Goal: Transaction & Acquisition: Purchase product/service

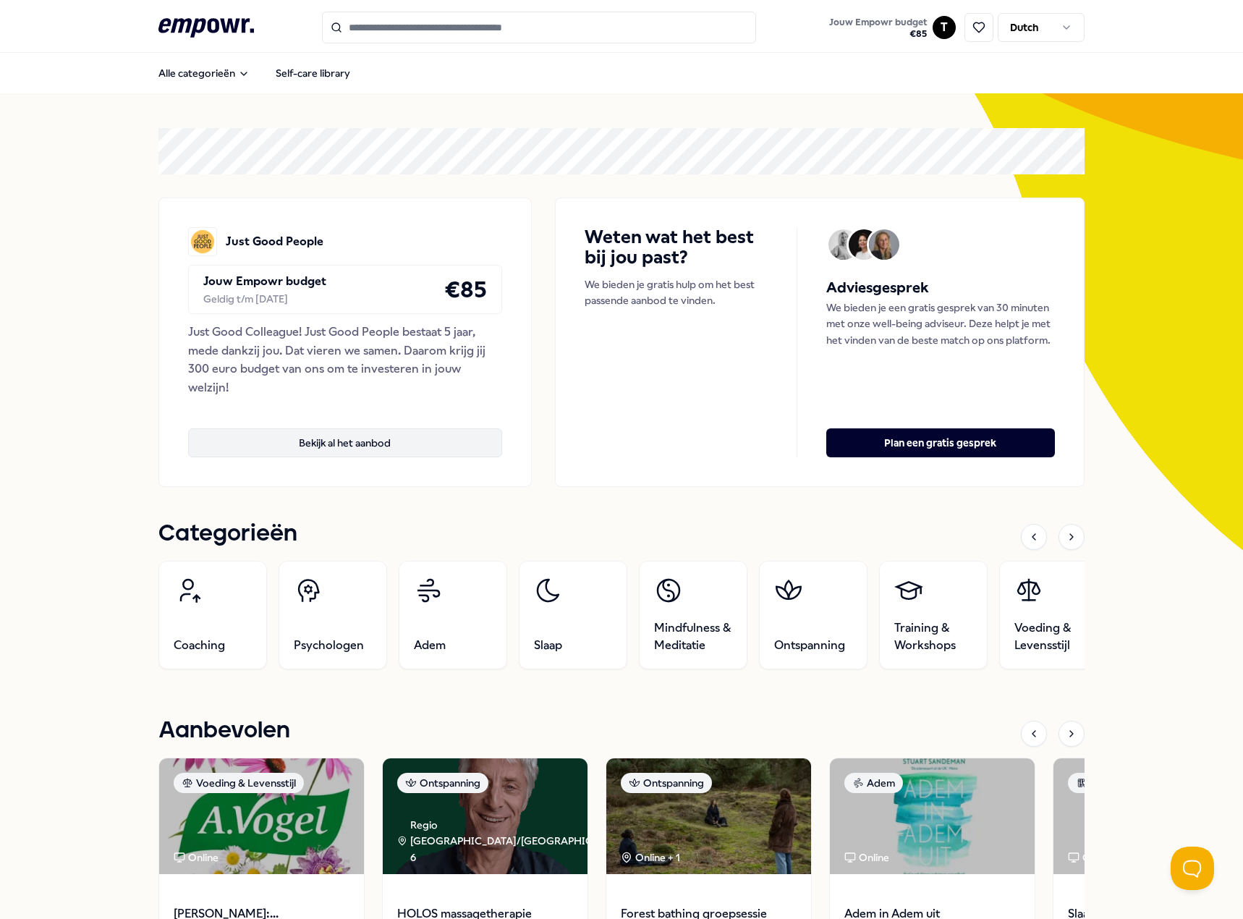
click at [322, 441] on button "Bekijk al het aanbod" at bounding box center [345, 442] width 314 height 29
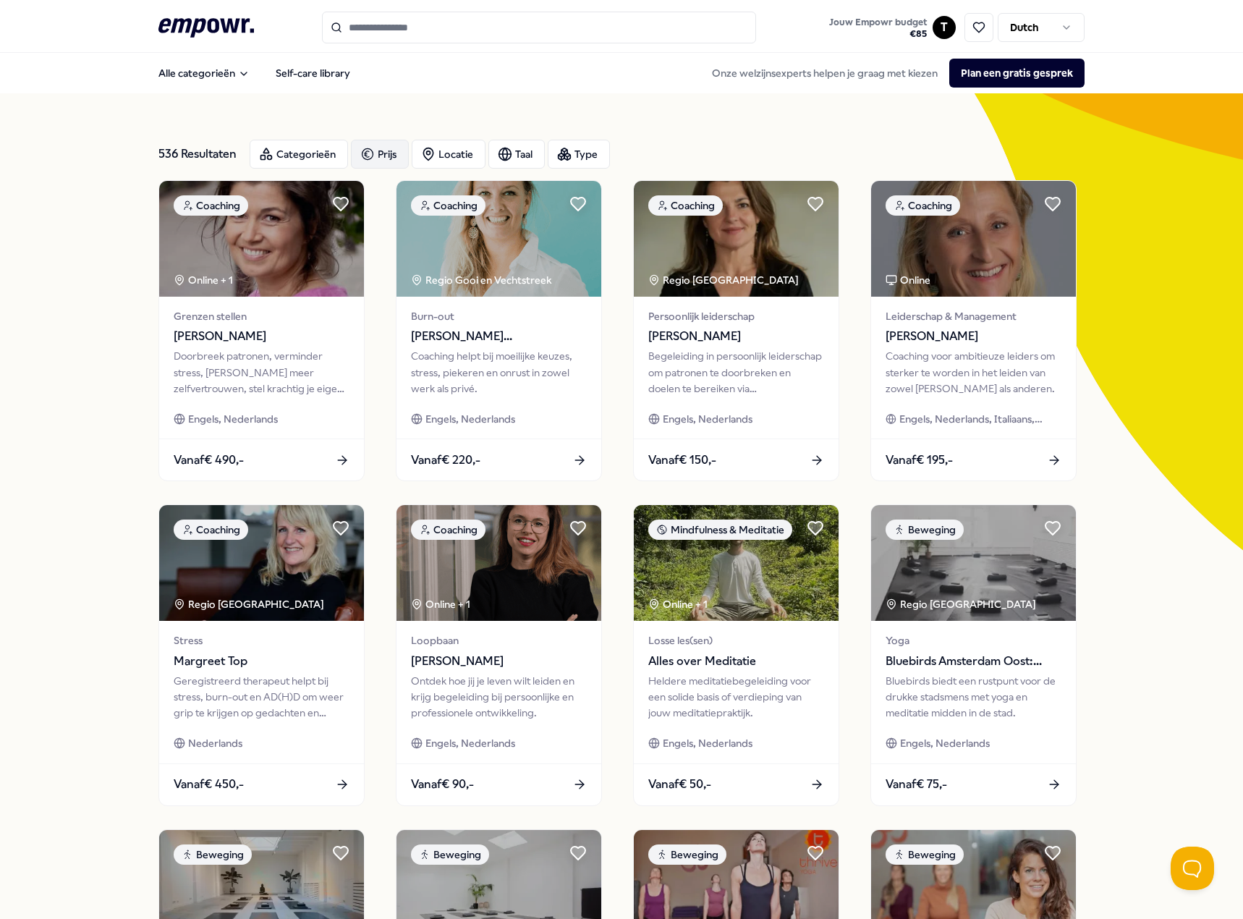
click at [364, 152] on icon "button" at bounding box center [367, 153] width 14 height 17
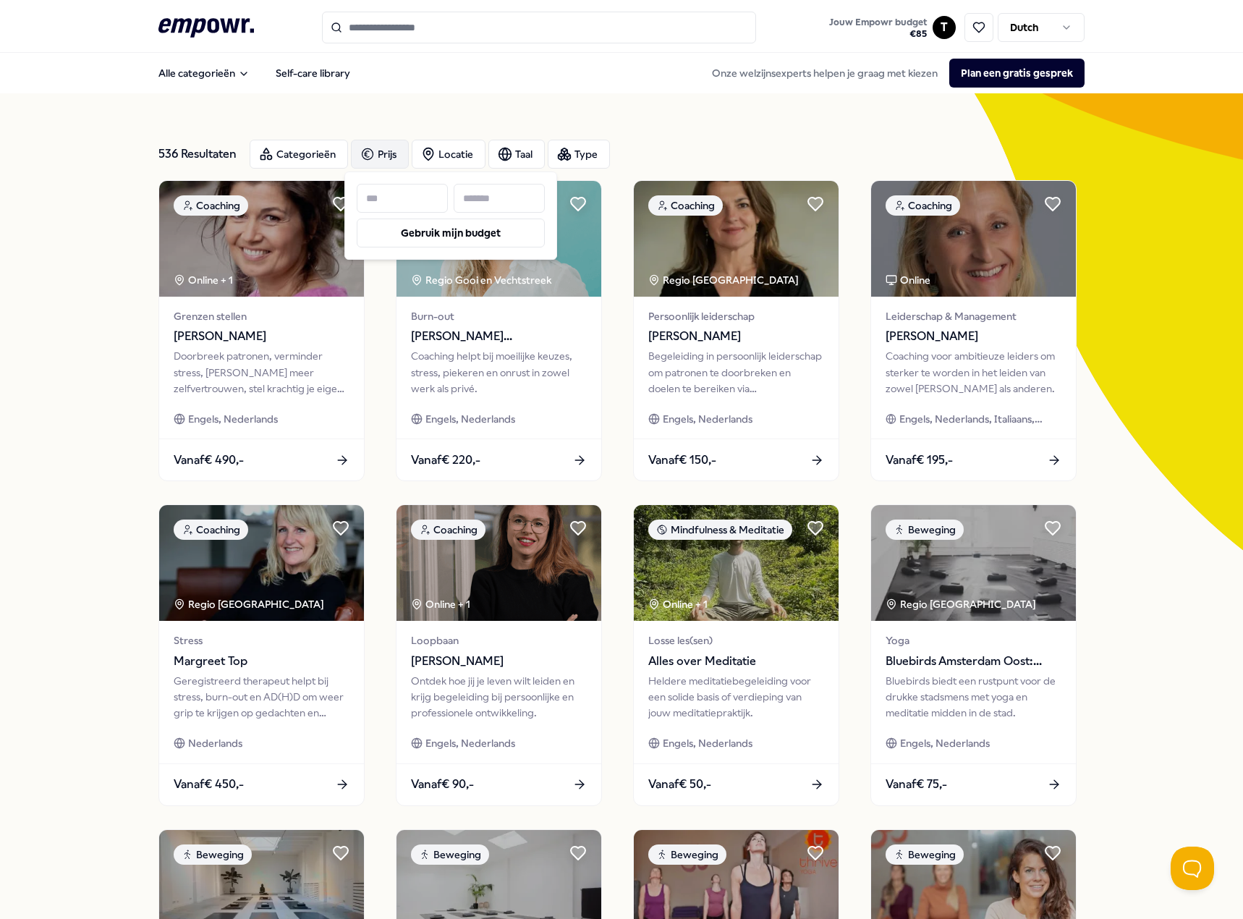
click at [476, 201] on input at bounding box center [499, 198] width 91 height 29
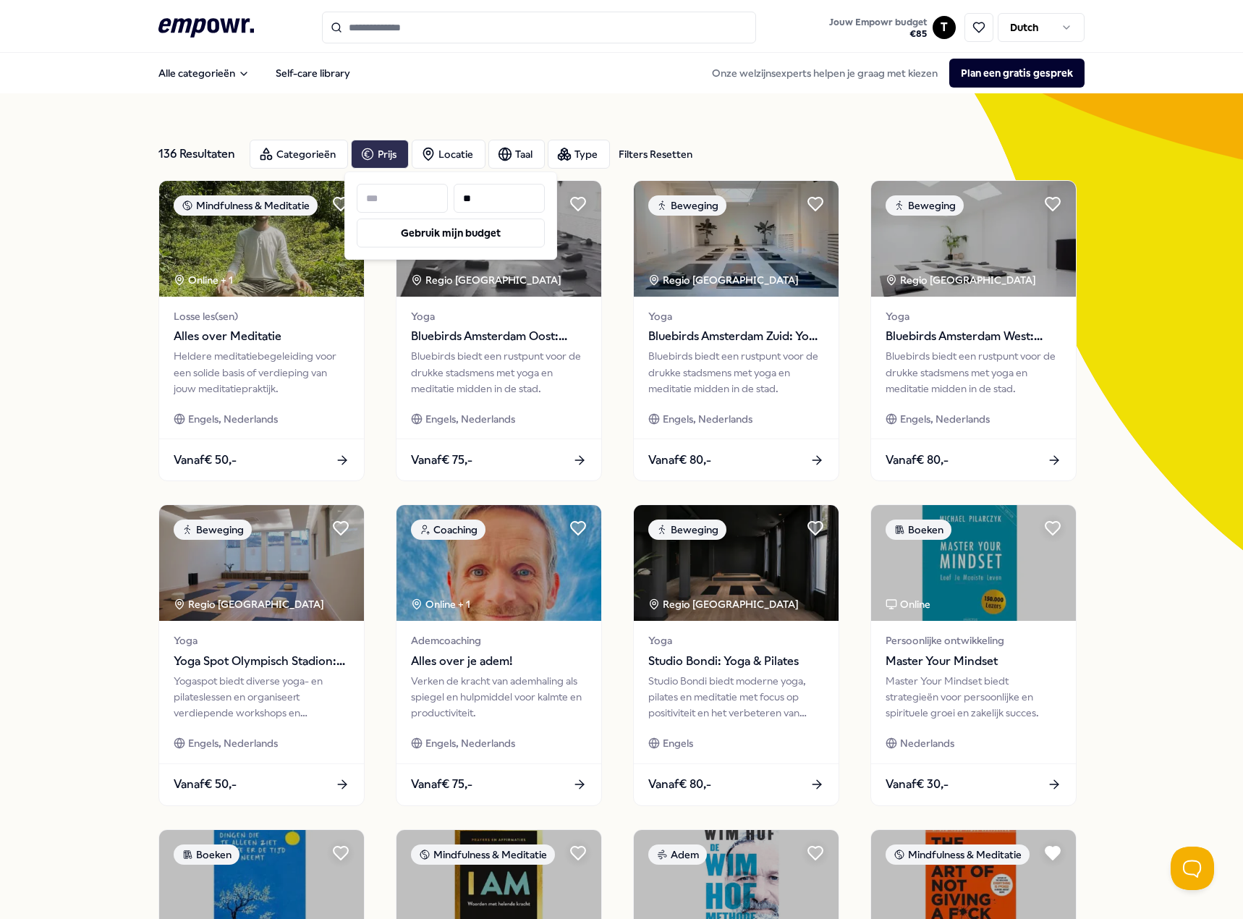
type input "**"
click at [116, 276] on div "136 Resultaten Filters Resetten Categorieën Prijs Locatie Taal Type Filters Res…" at bounding box center [621, 658] width 1243 height 1130
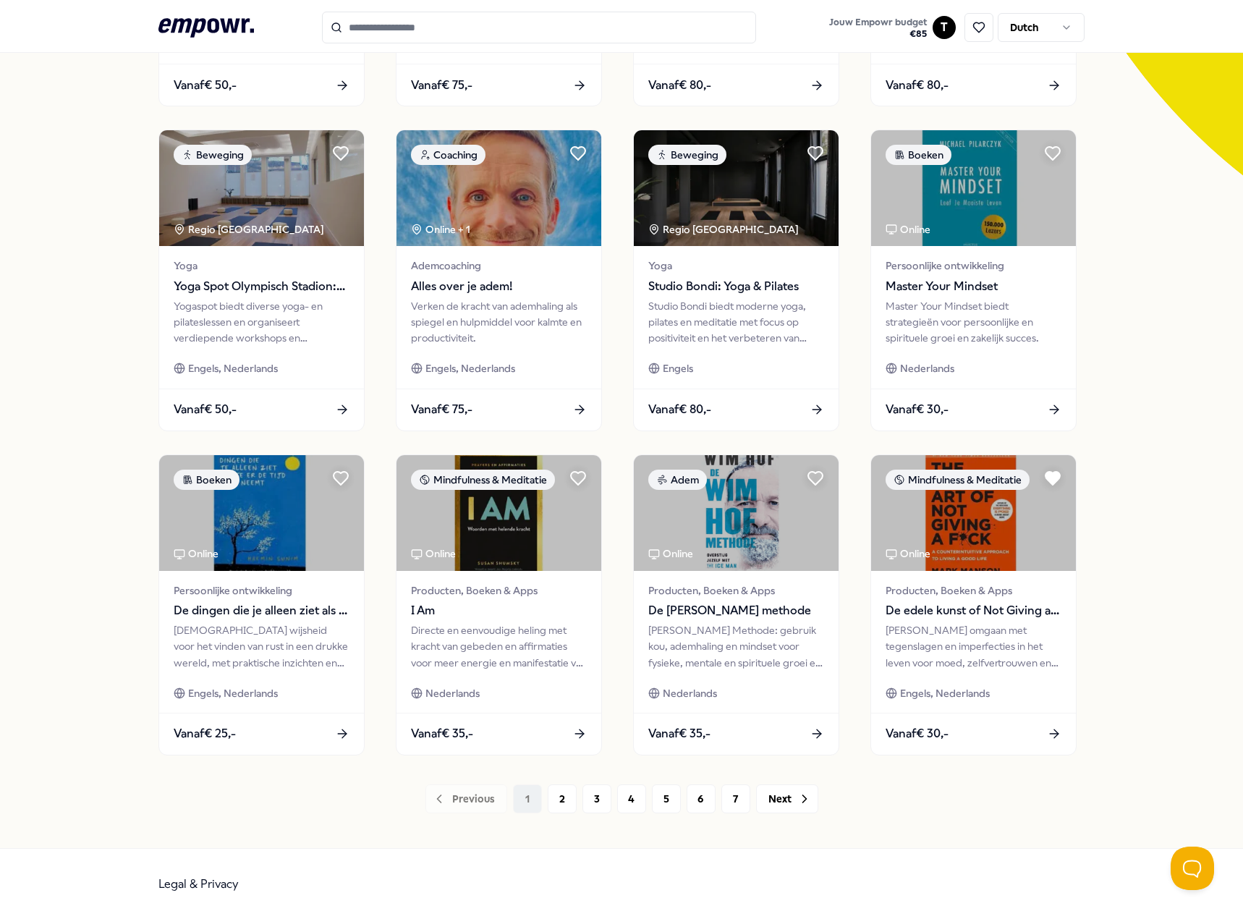
scroll to position [376, 0]
click at [782, 796] on button "Next" at bounding box center [787, 798] width 62 height 29
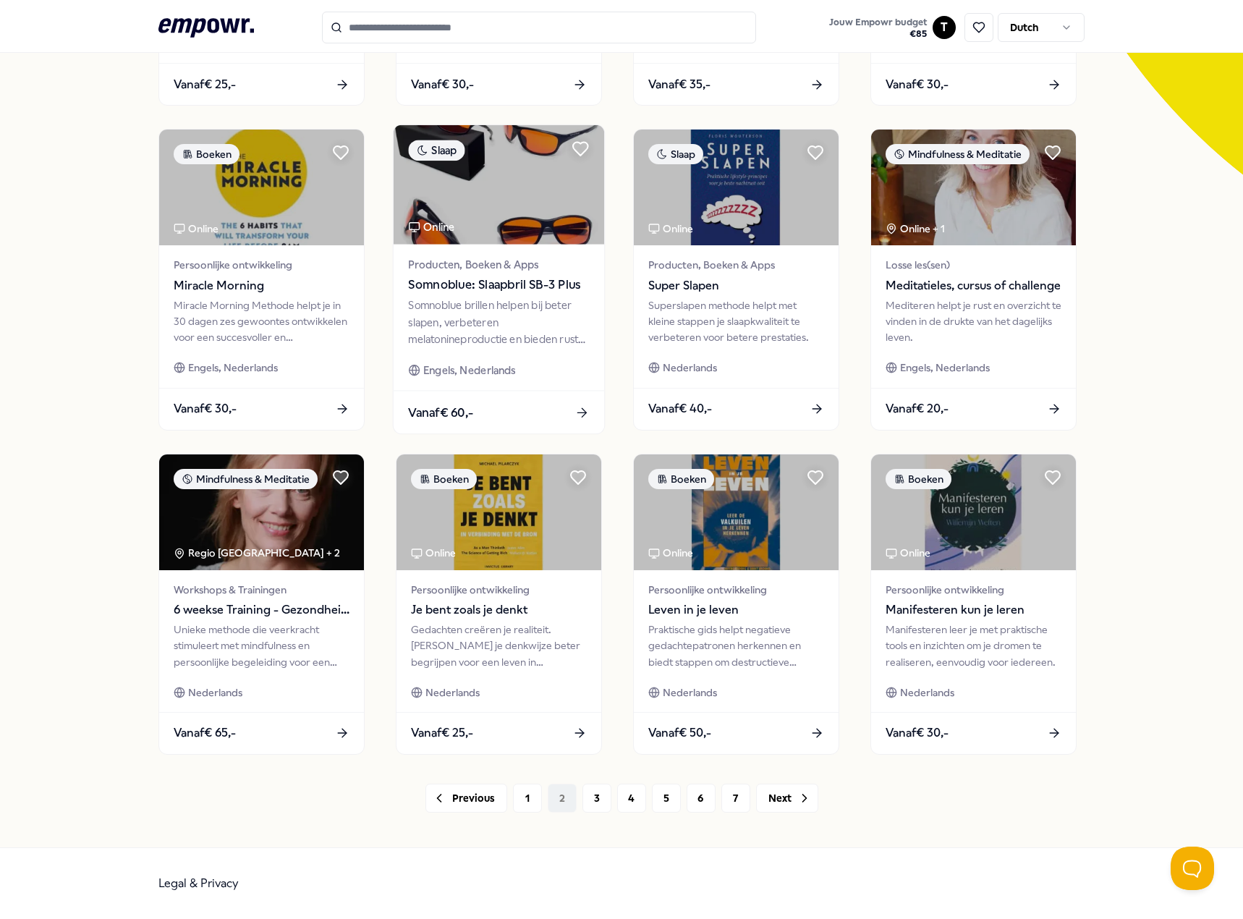
click at [438, 302] on div "Somnoblue brillen helpen bij beter slapen, verbeteren melatonineproductie en bi…" at bounding box center [498, 322] width 181 height 50
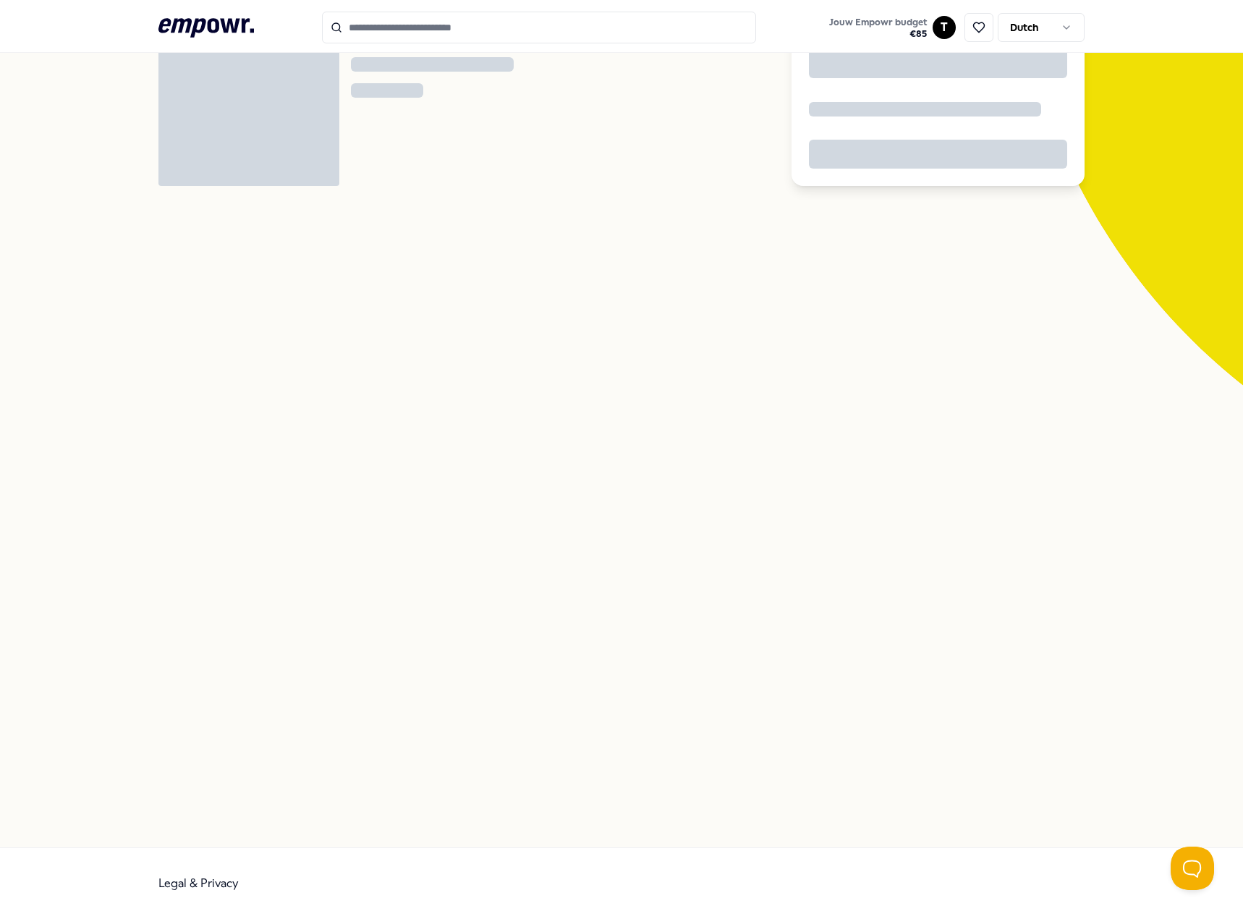
scroll to position [93, 0]
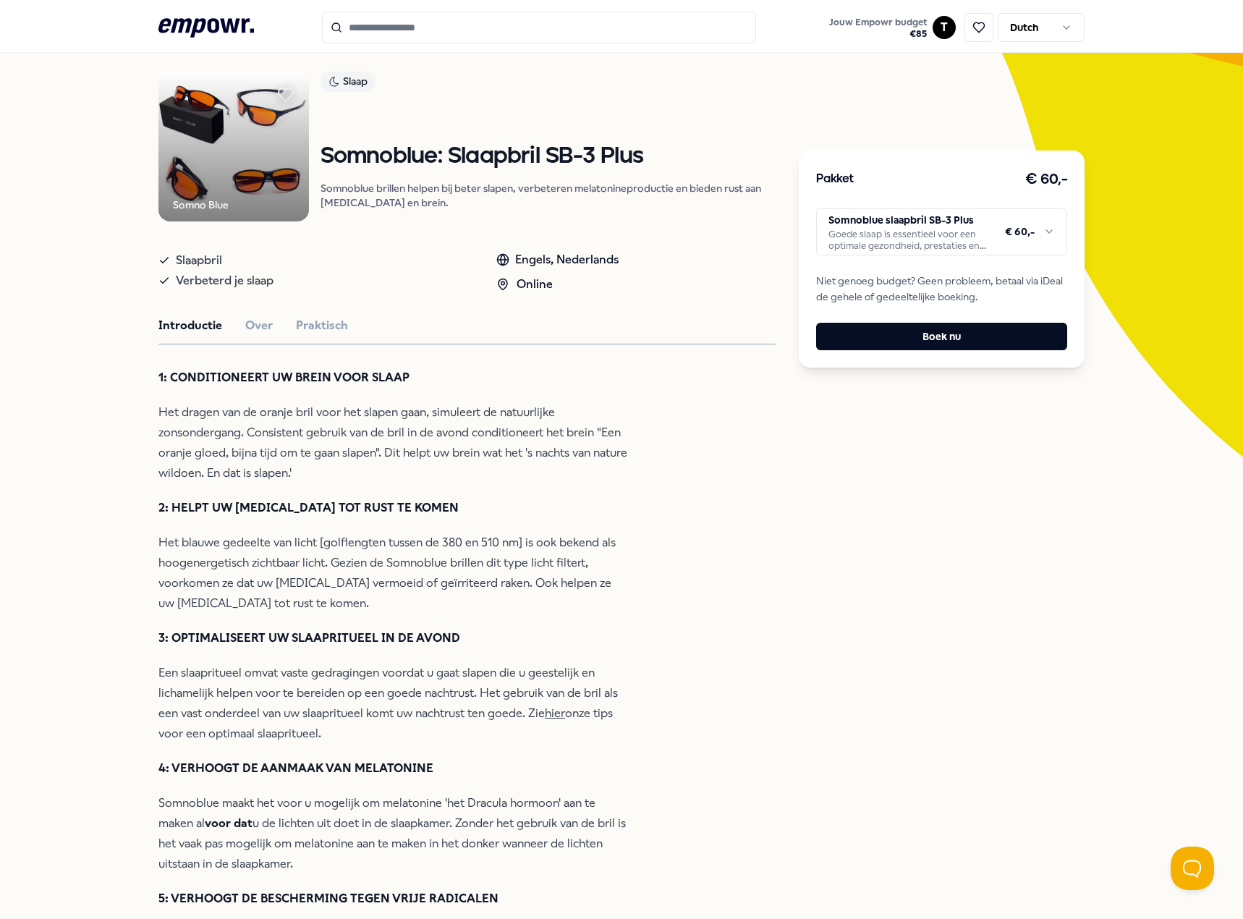
click at [1041, 232] on html ".empowr-logo_svg__cls-1{fill:#03032f} Jouw Empowr budget € 85 T Dutch Alle cate…" at bounding box center [621, 459] width 1243 height 919
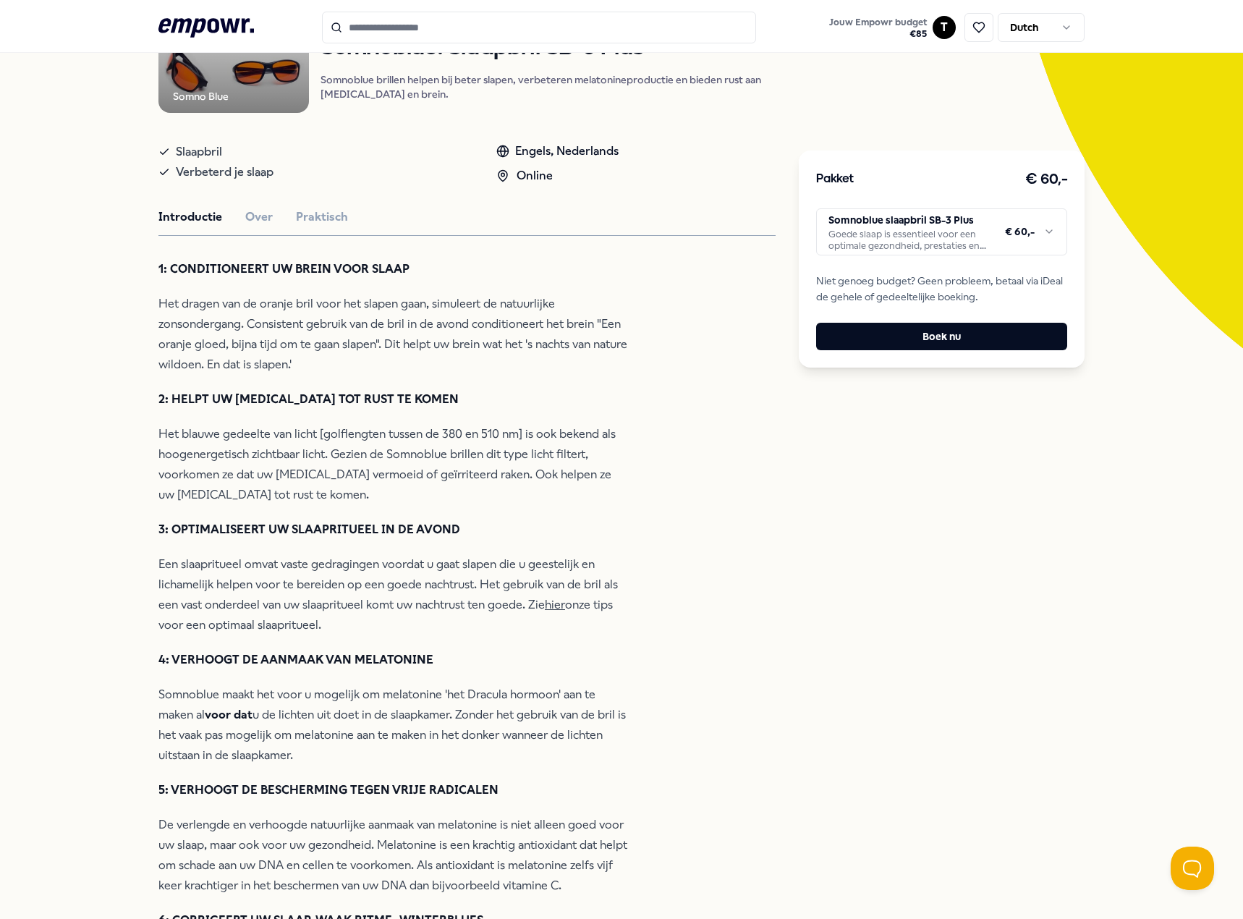
scroll to position [310, 0]
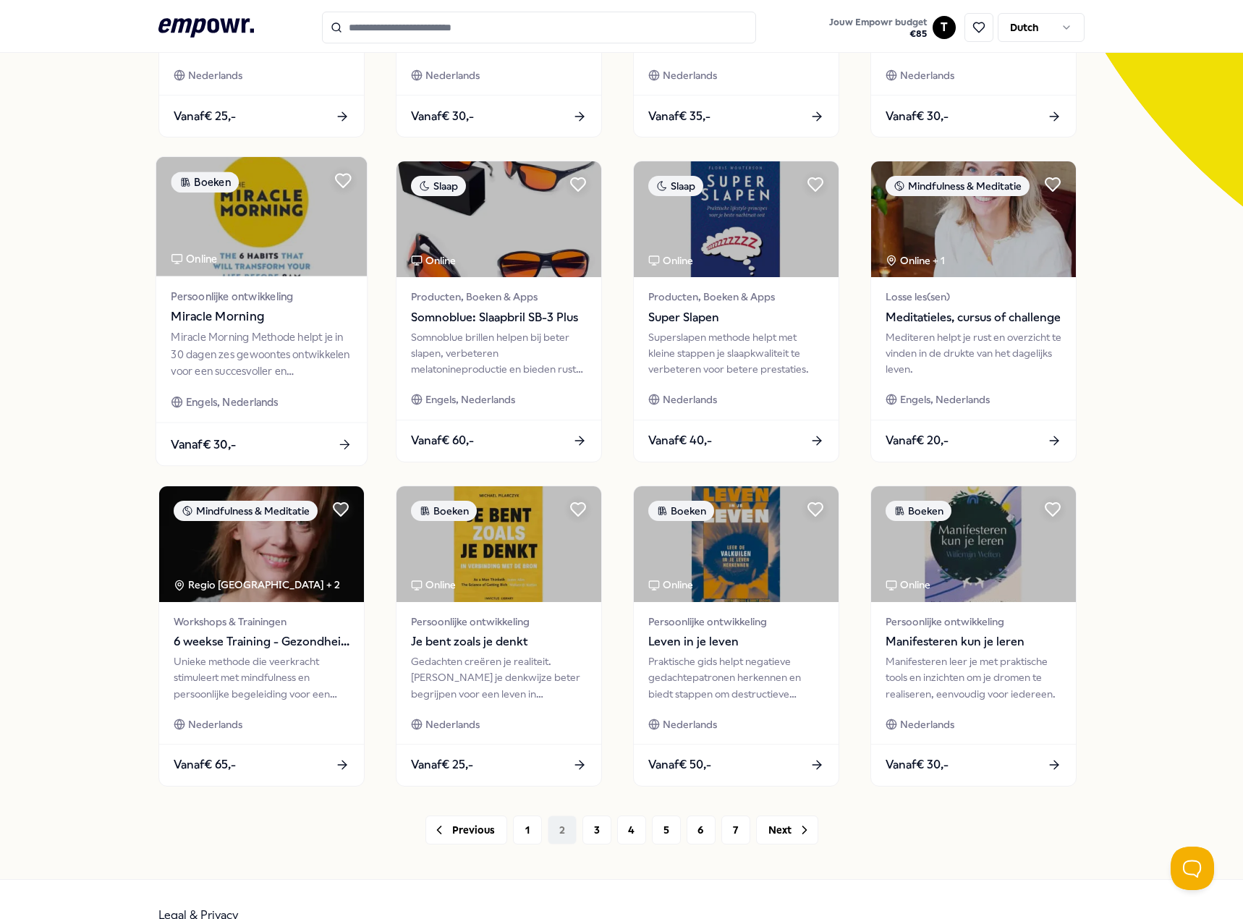
scroll to position [376, 0]
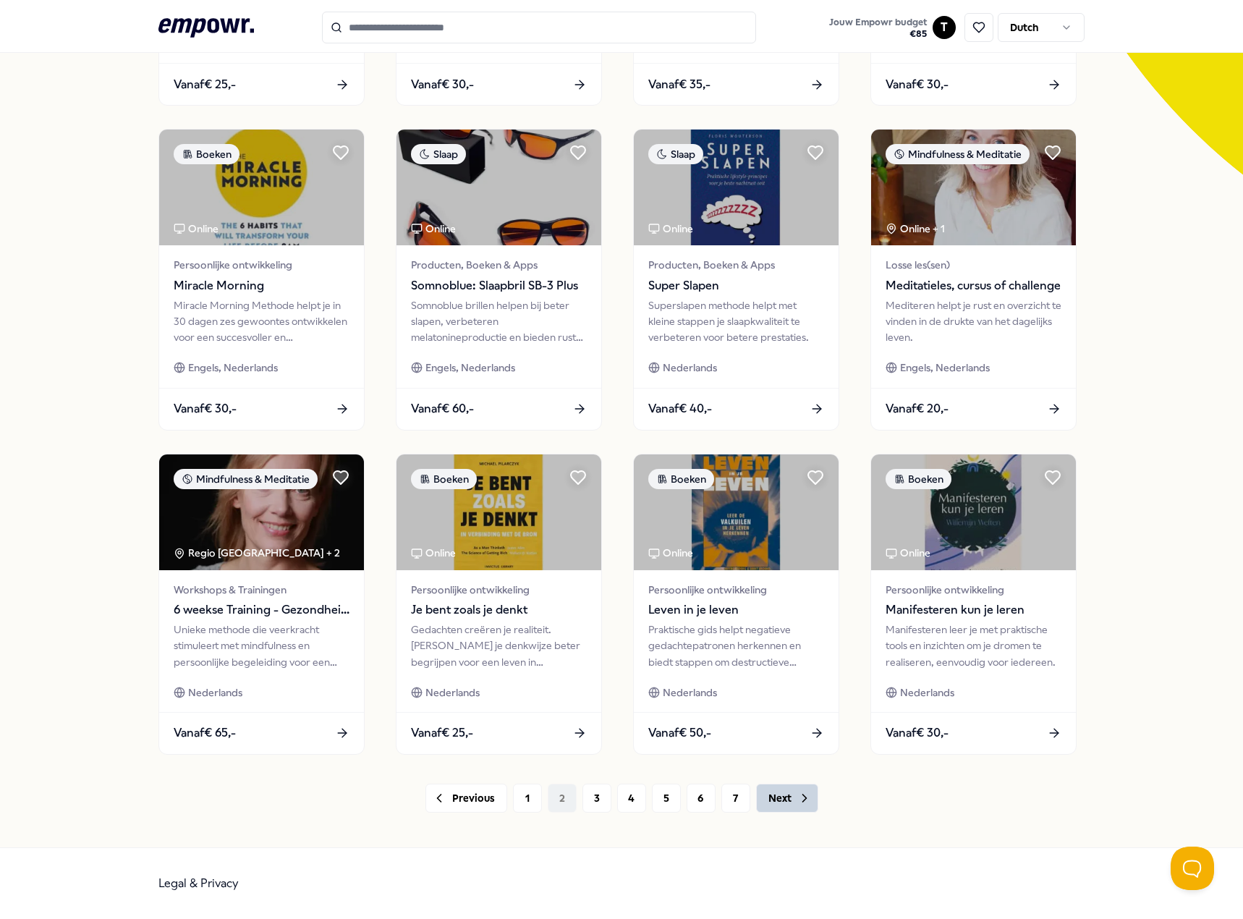
click at [777, 800] on button "Next" at bounding box center [787, 798] width 62 height 29
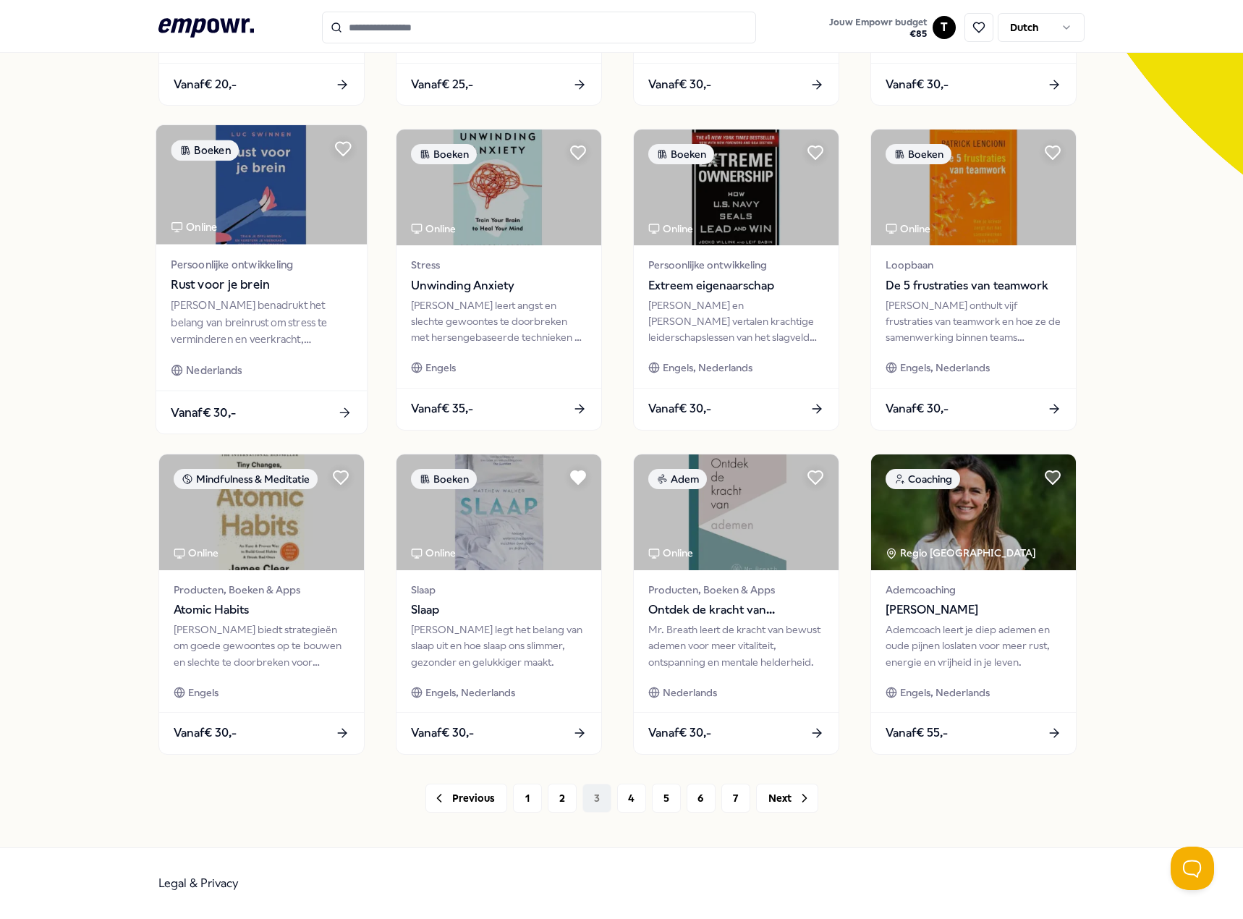
click at [271, 301] on div "[PERSON_NAME] benadrukt het belang van breinrust om stress te verminderen en ve…" at bounding box center [261, 322] width 181 height 50
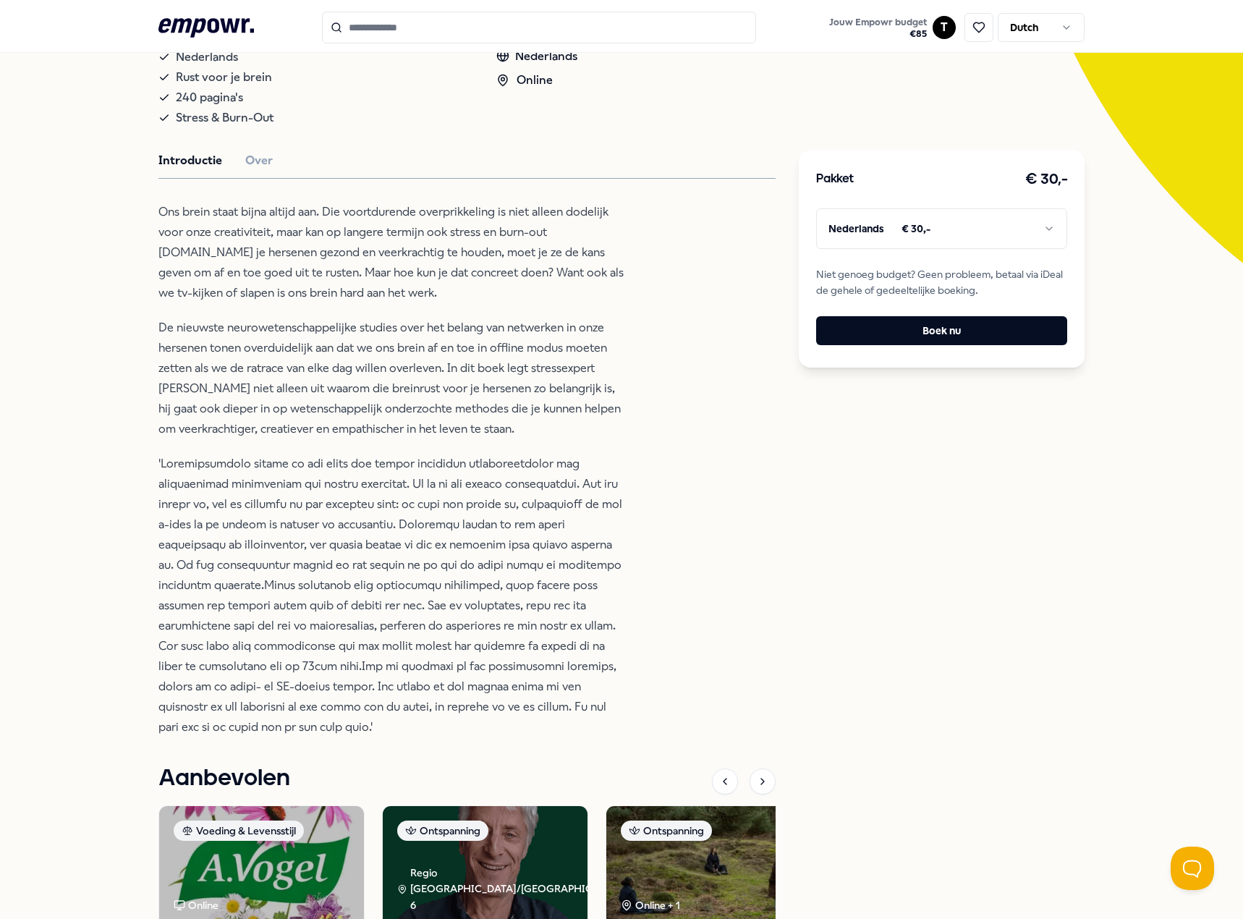
scroll to position [310, 0]
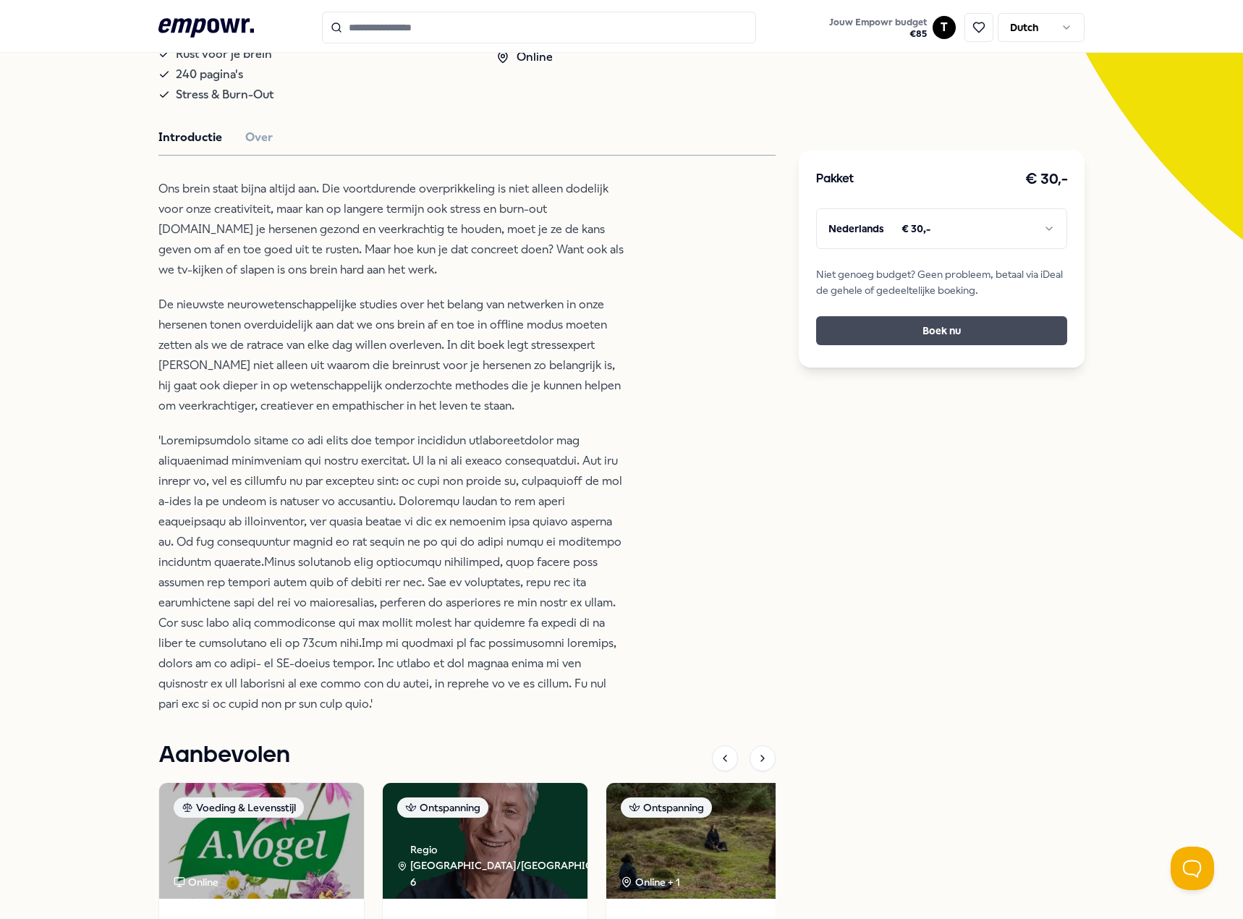
click at [917, 332] on button "Boek nu" at bounding box center [941, 330] width 251 height 29
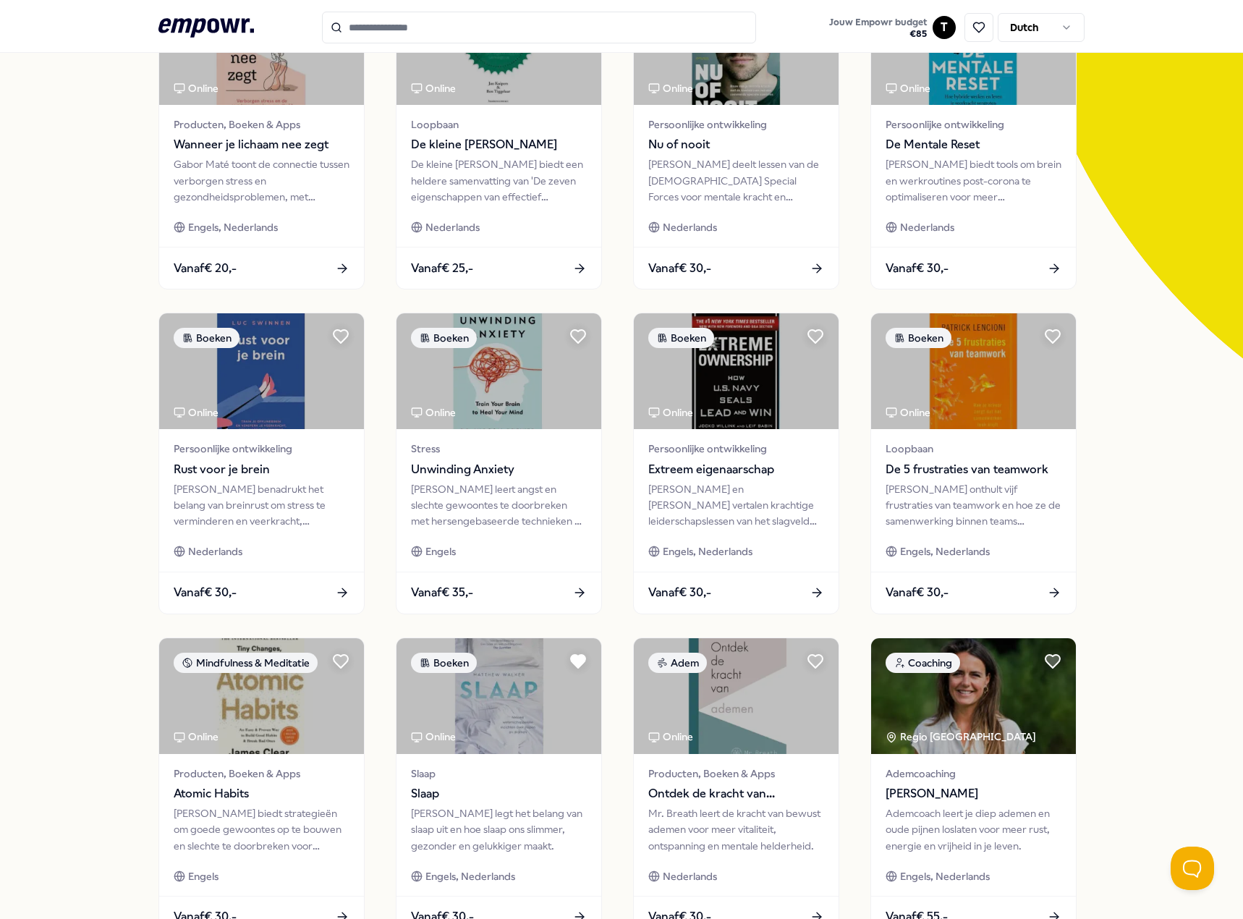
scroll to position [217, 0]
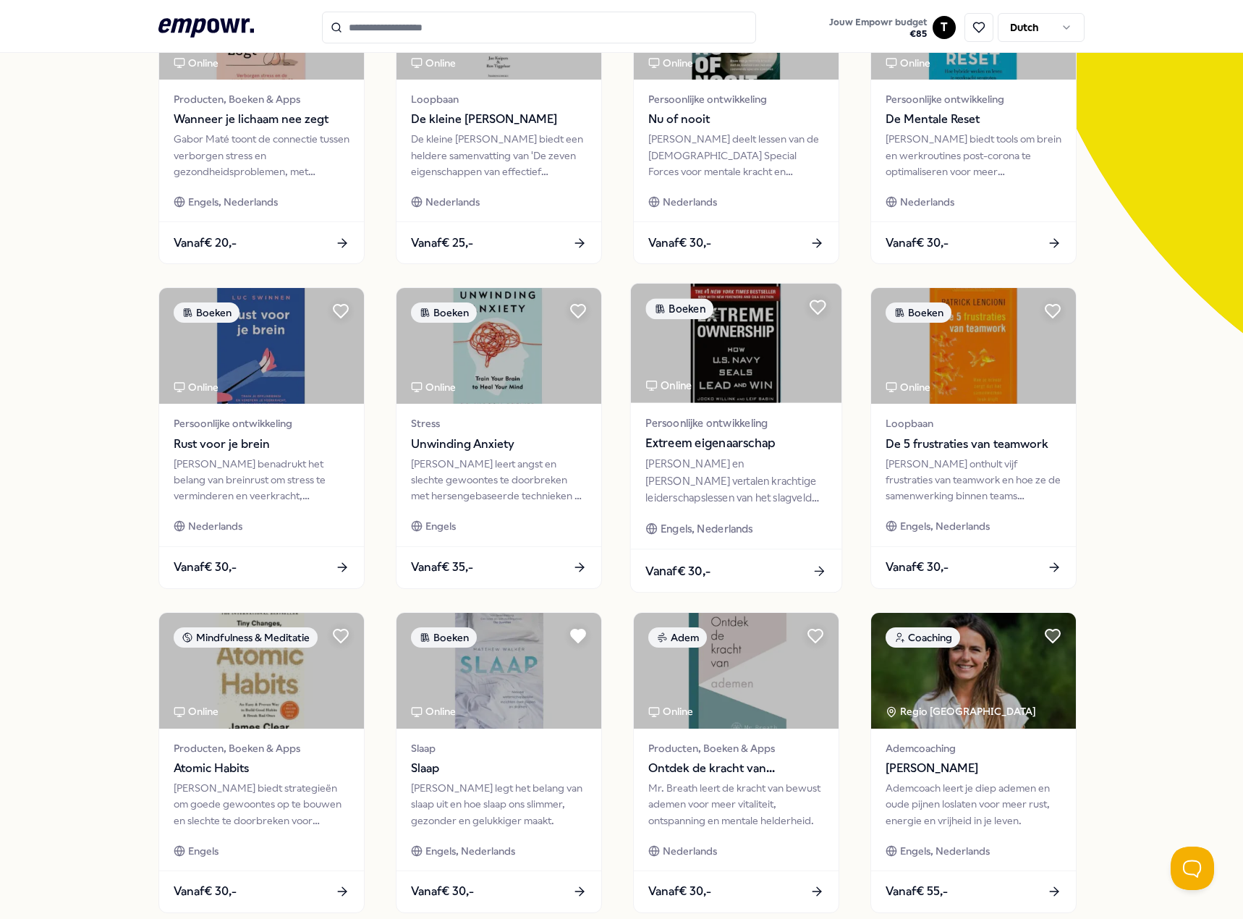
click at [701, 446] on span "Extreem eigenaarschap" at bounding box center [736, 443] width 181 height 19
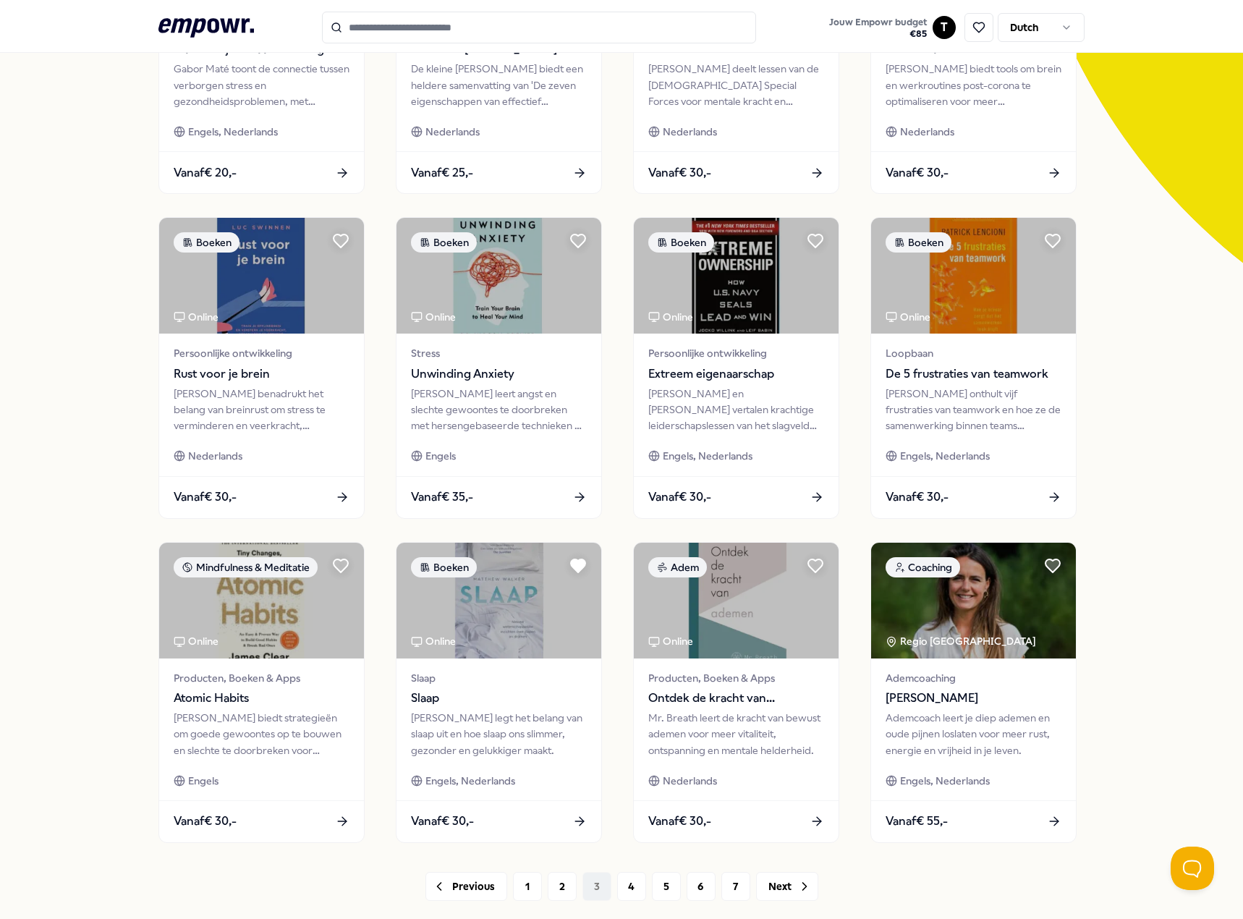
scroll to position [310, 0]
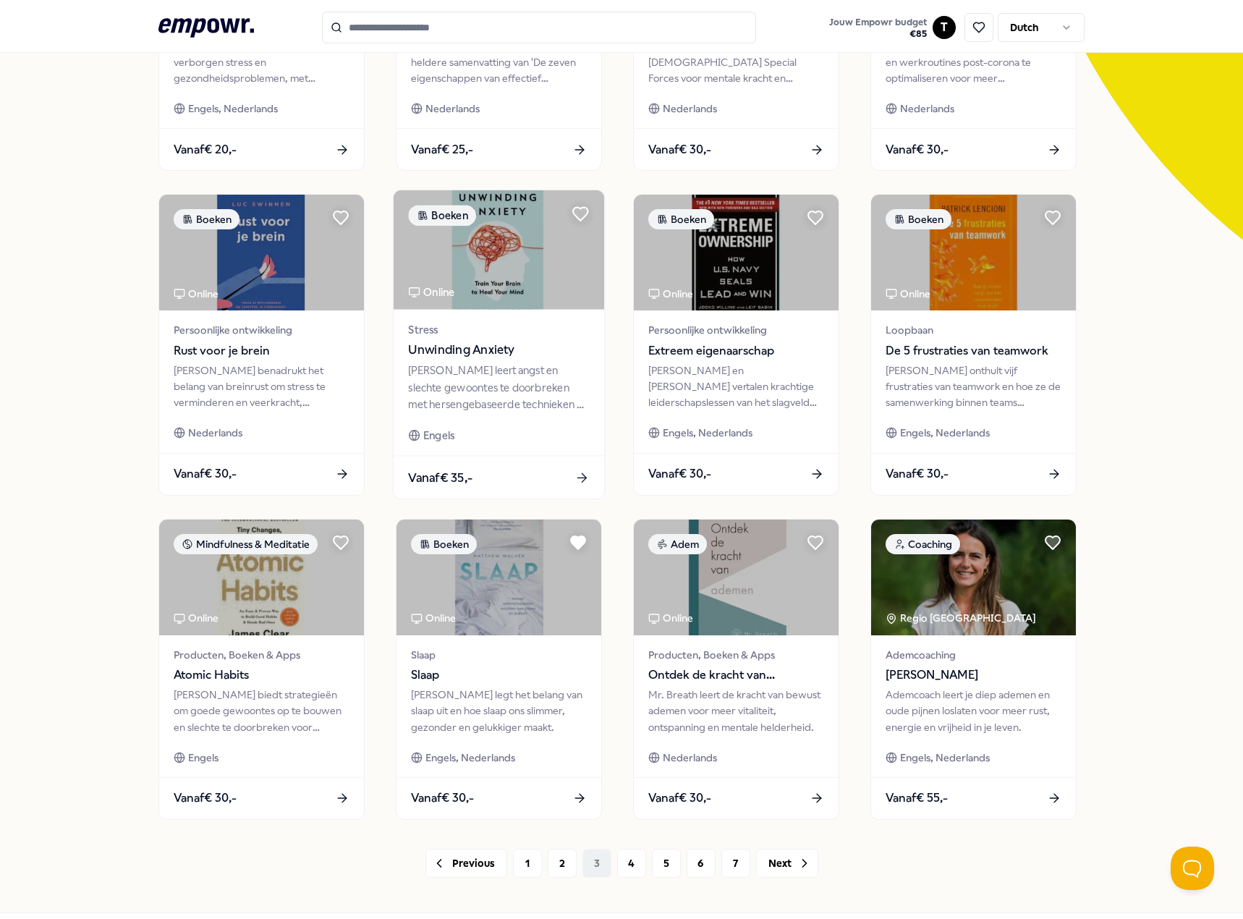
click at [478, 370] on div "[PERSON_NAME] leert angst en slechte gewoontes te doorbreken met hersengebaseer…" at bounding box center [498, 388] width 181 height 50
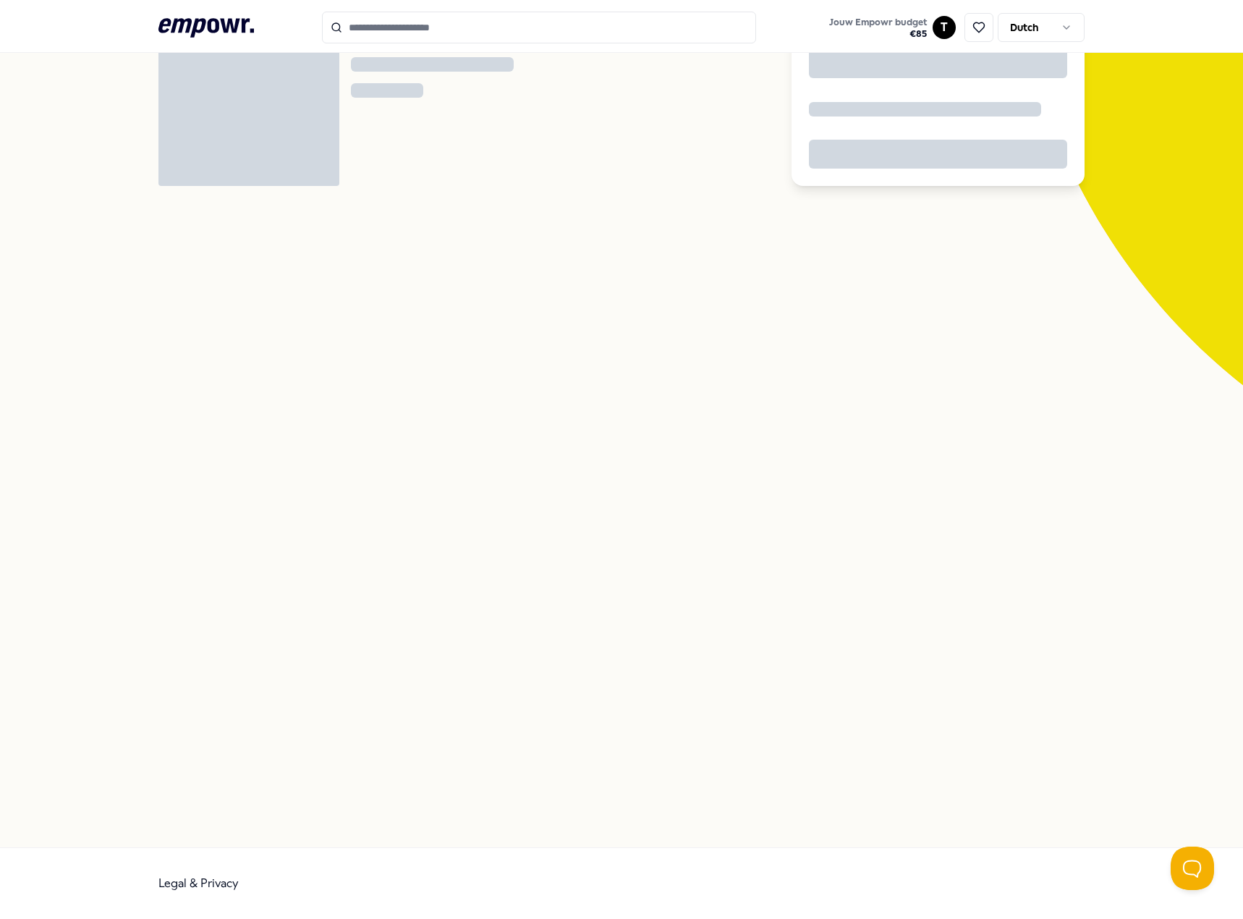
scroll to position [93, 0]
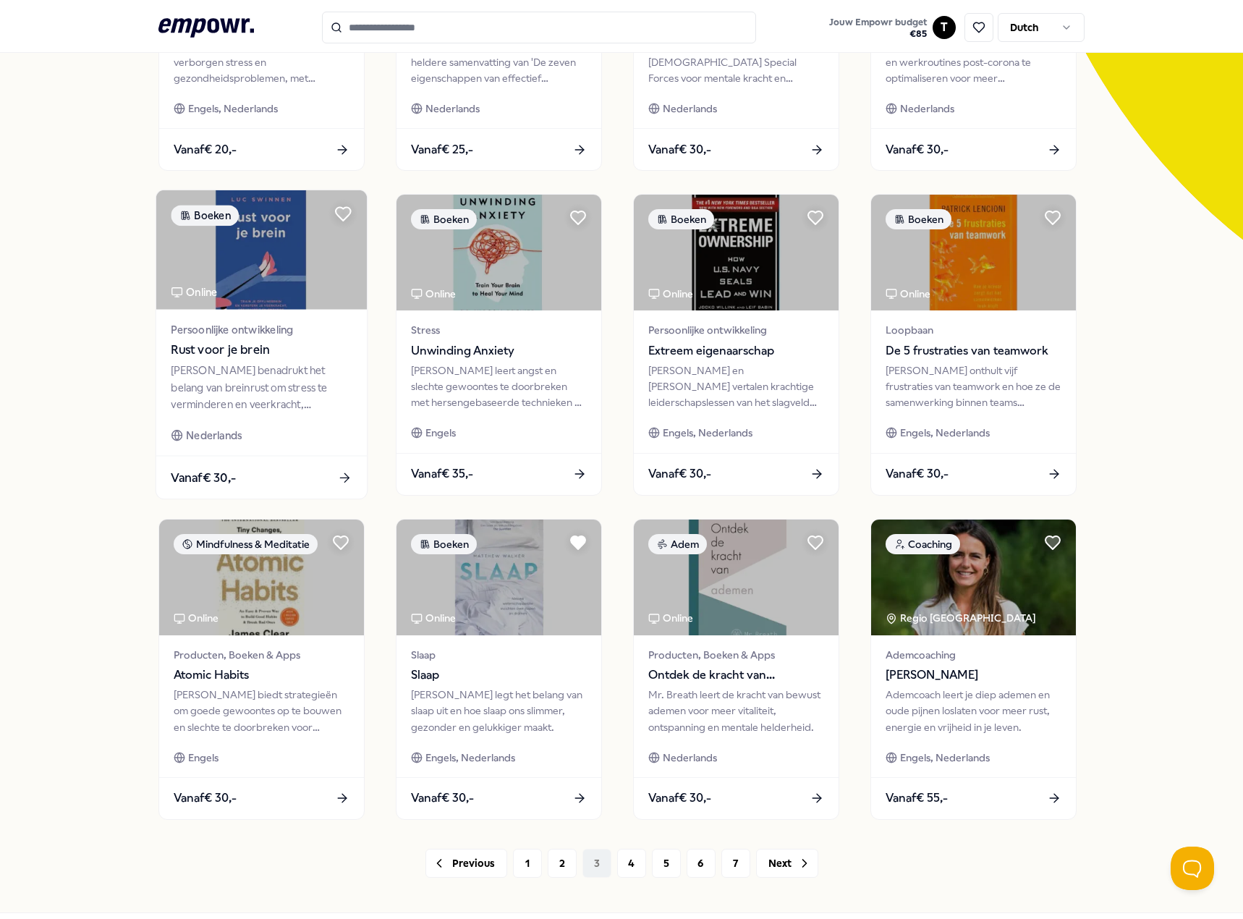
scroll to position [376, 0]
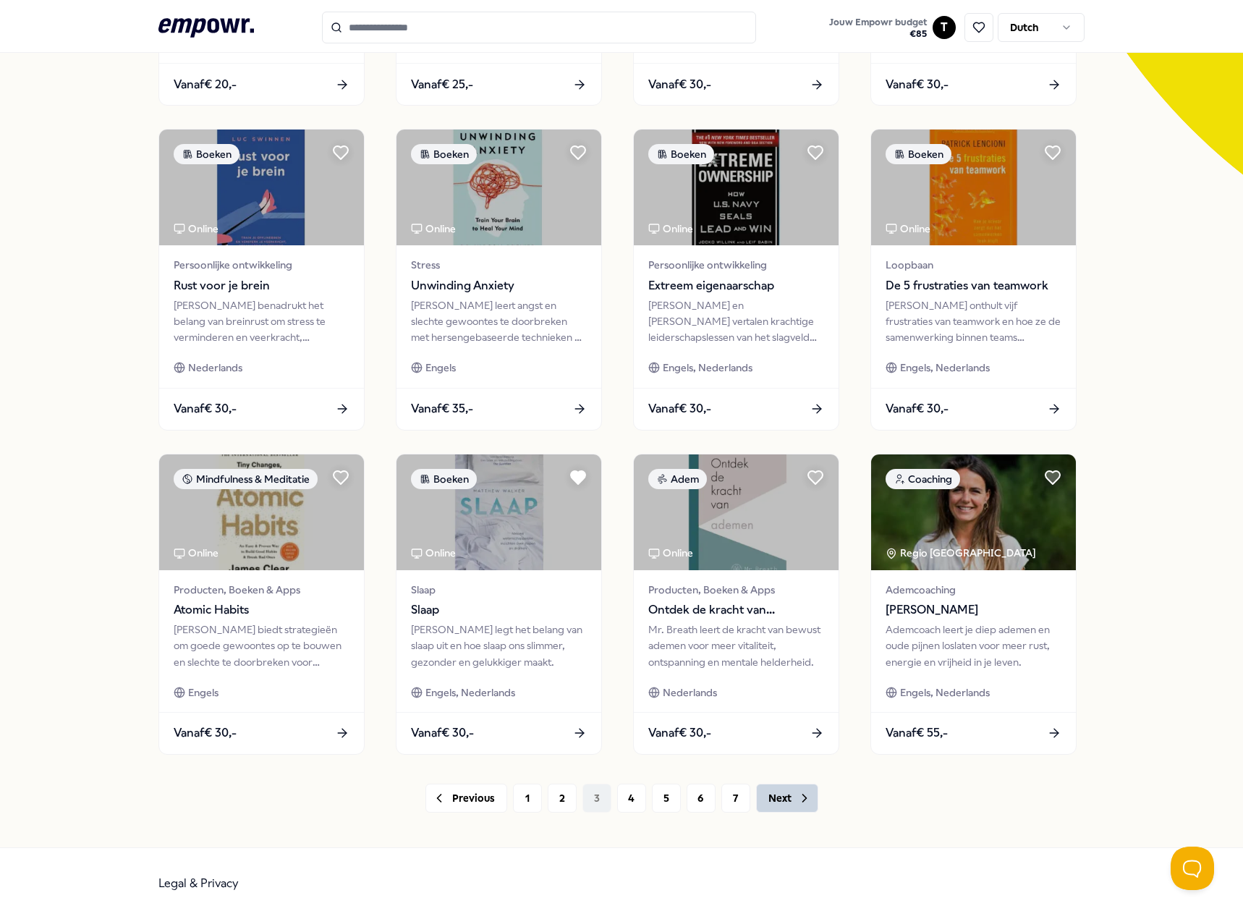
click at [761, 802] on button "Next" at bounding box center [787, 798] width 62 height 29
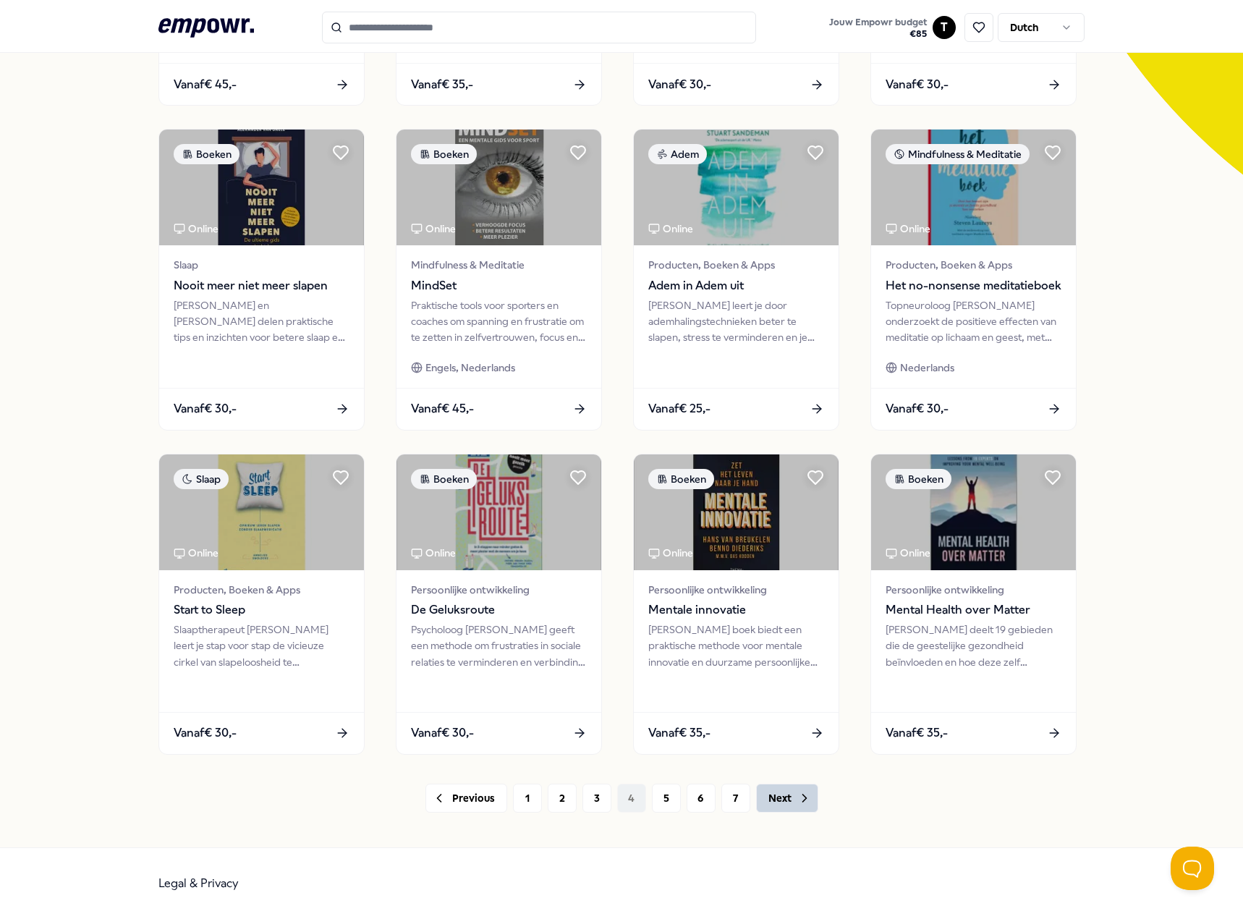
click at [769, 804] on button "Next" at bounding box center [787, 798] width 62 height 29
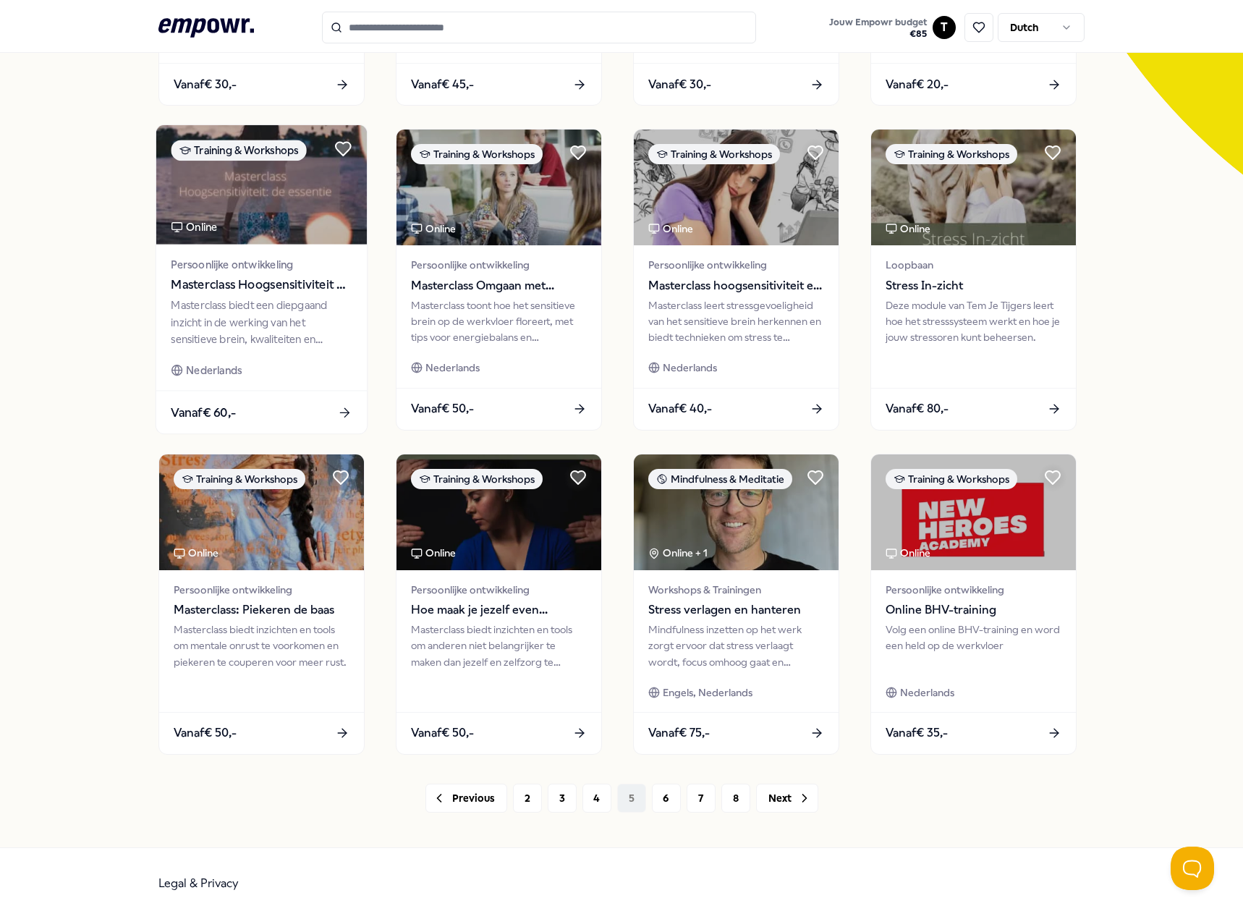
click at [262, 326] on div "Masterclass biedt een diepgaand inzicht in de werking van het sensitieve brein,…" at bounding box center [261, 322] width 181 height 50
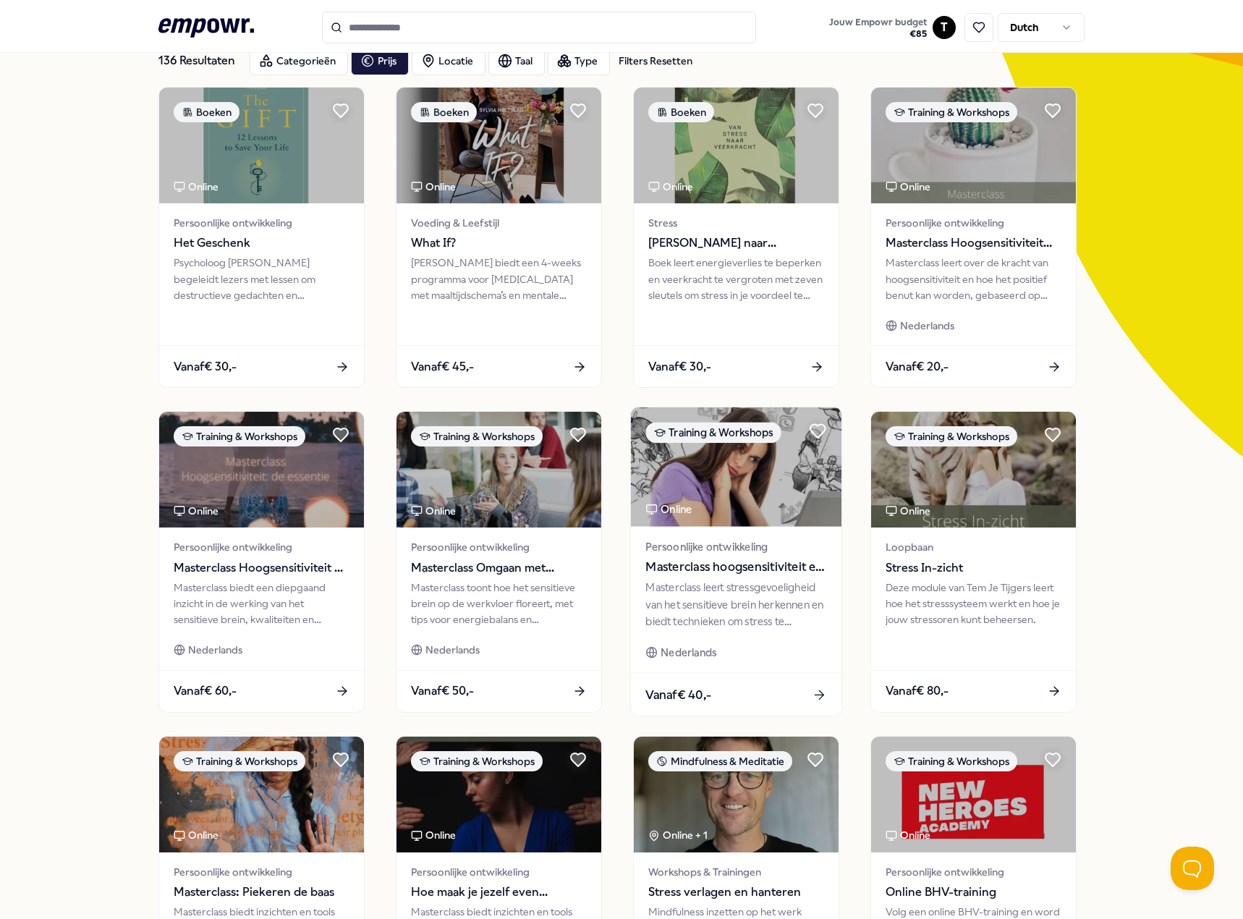
click at [690, 570] on span "Masterclass hoogsensitiviteit en stress" at bounding box center [736, 567] width 181 height 19
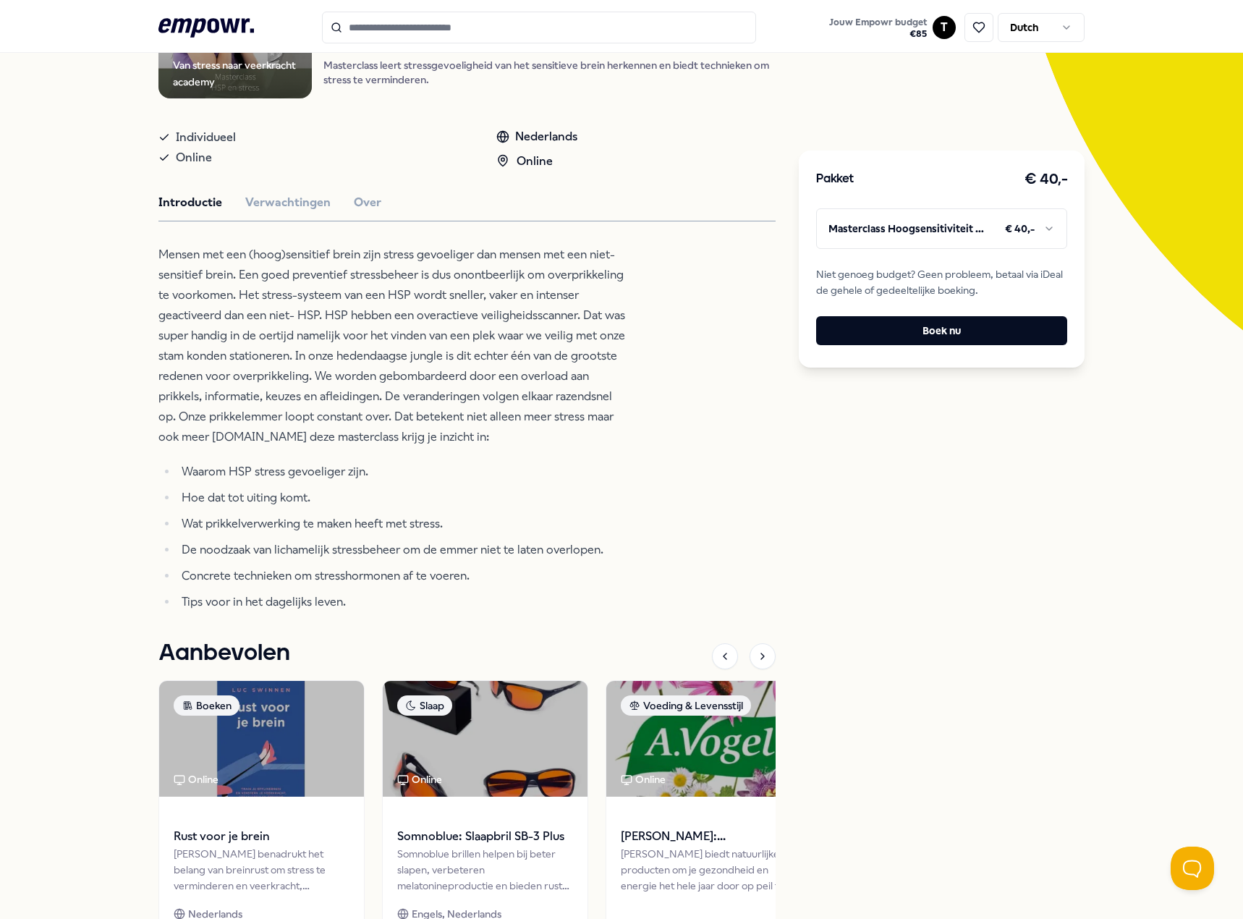
scroll to position [310, 0]
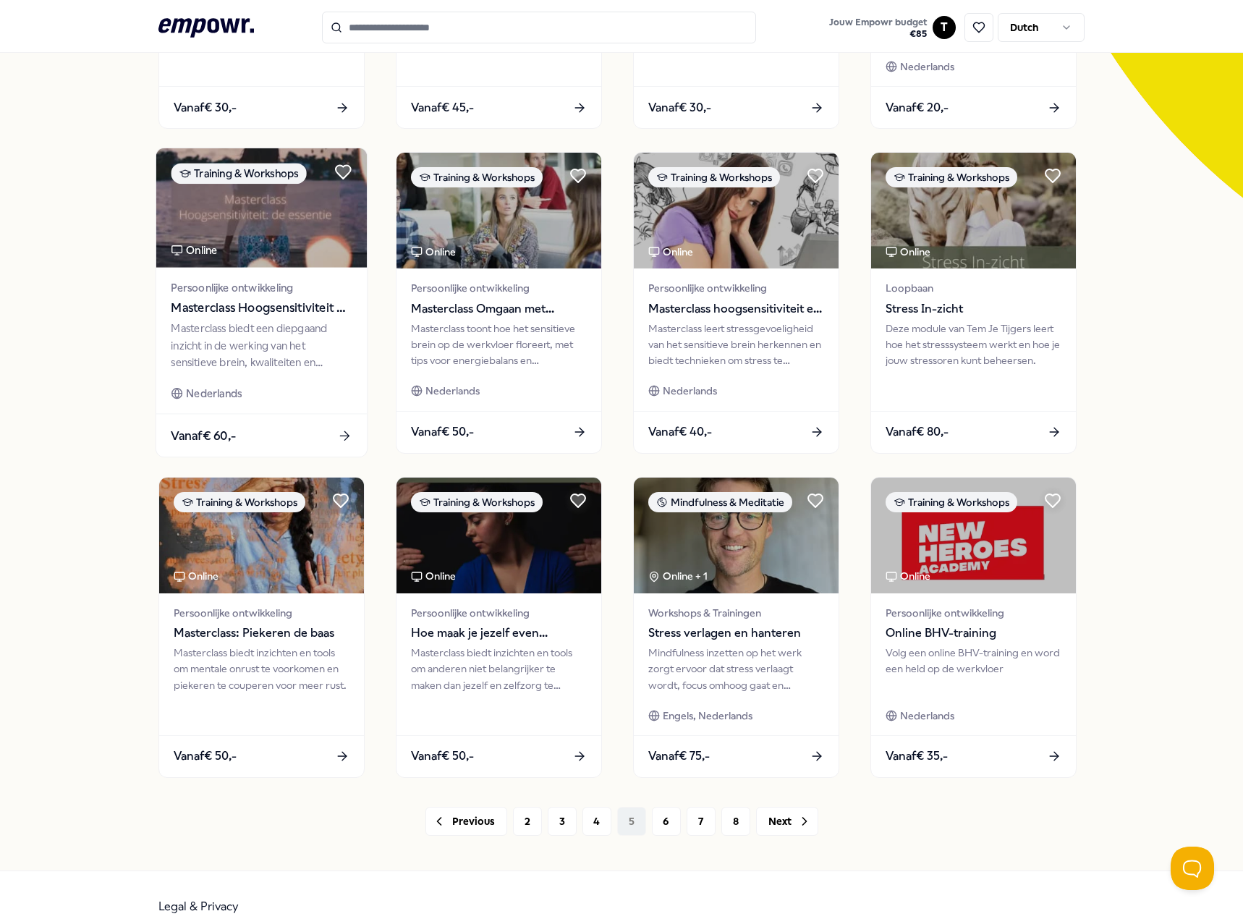
scroll to position [376, 0]
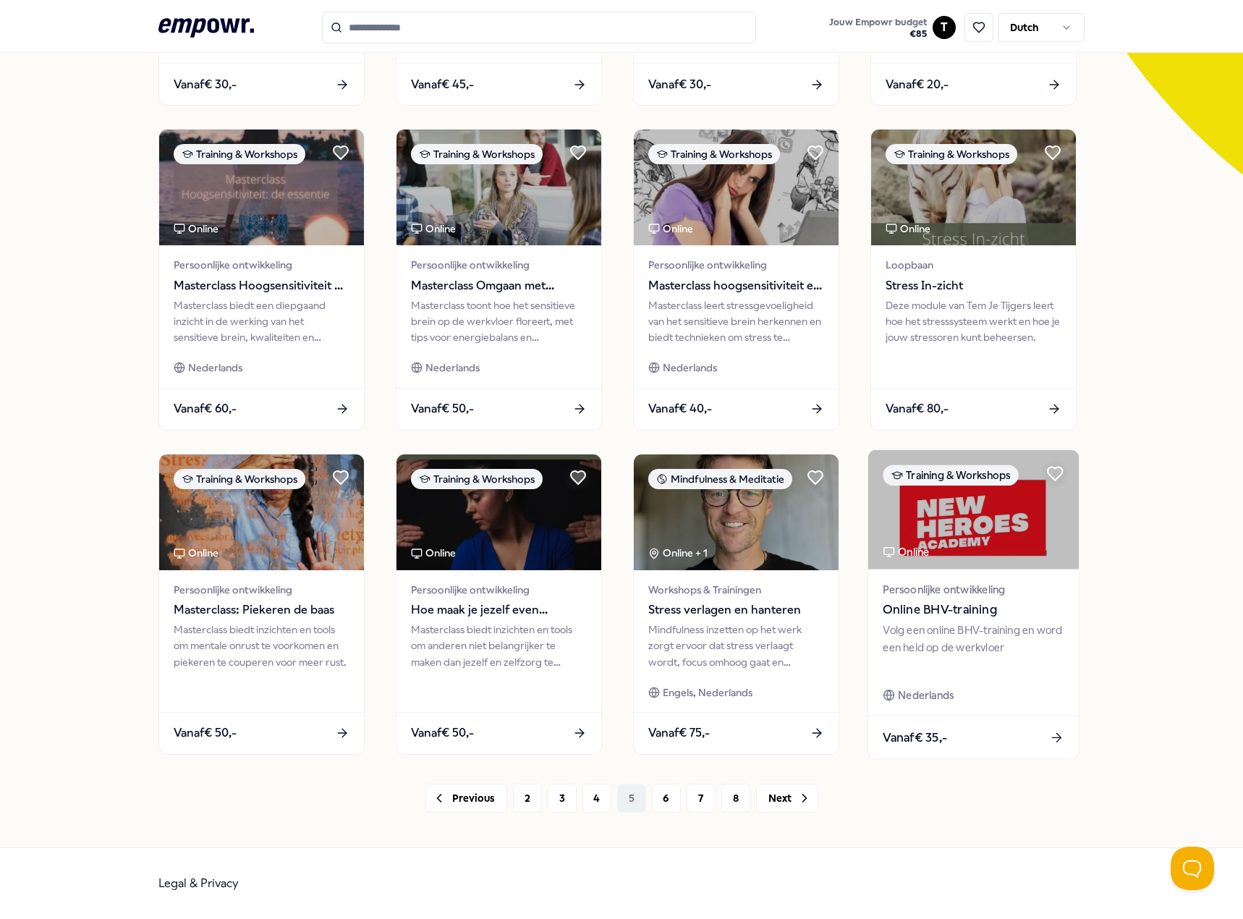
click at [904, 602] on span "Online BHV-training" at bounding box center [973, 610] width 181 height 19
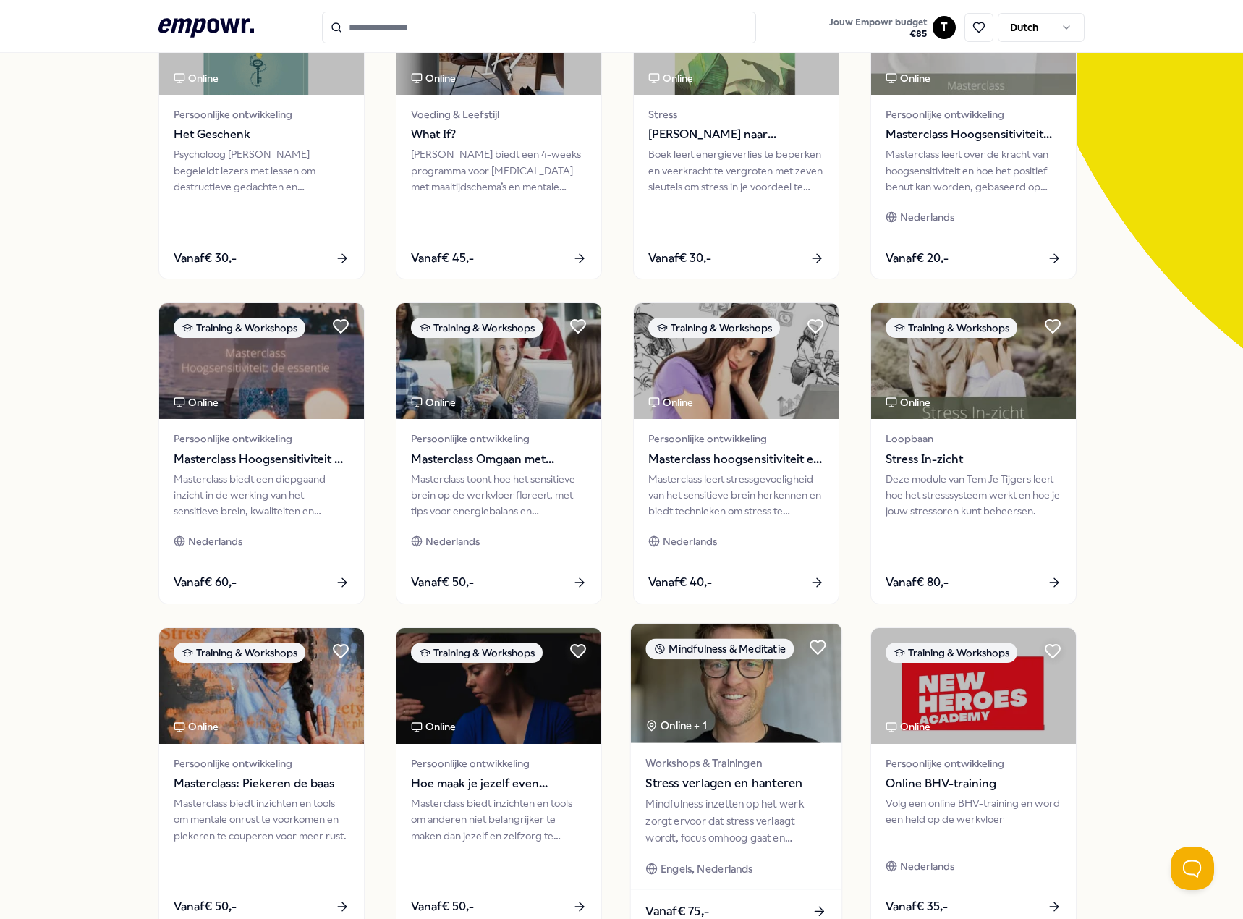
scroll to position [376, 0]
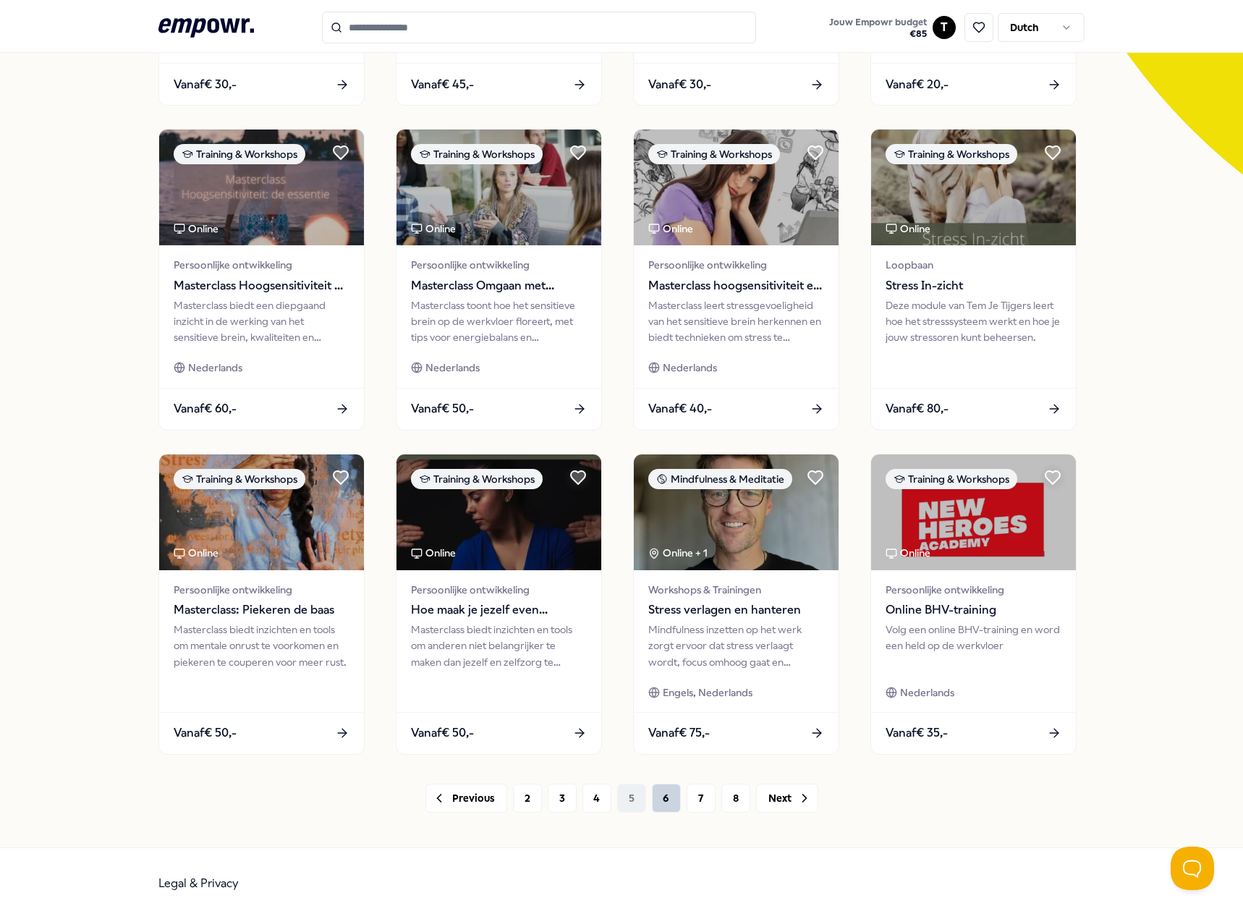
click at [666, 800] on button "6" at bounding box center [666, 798] width 29 height 29
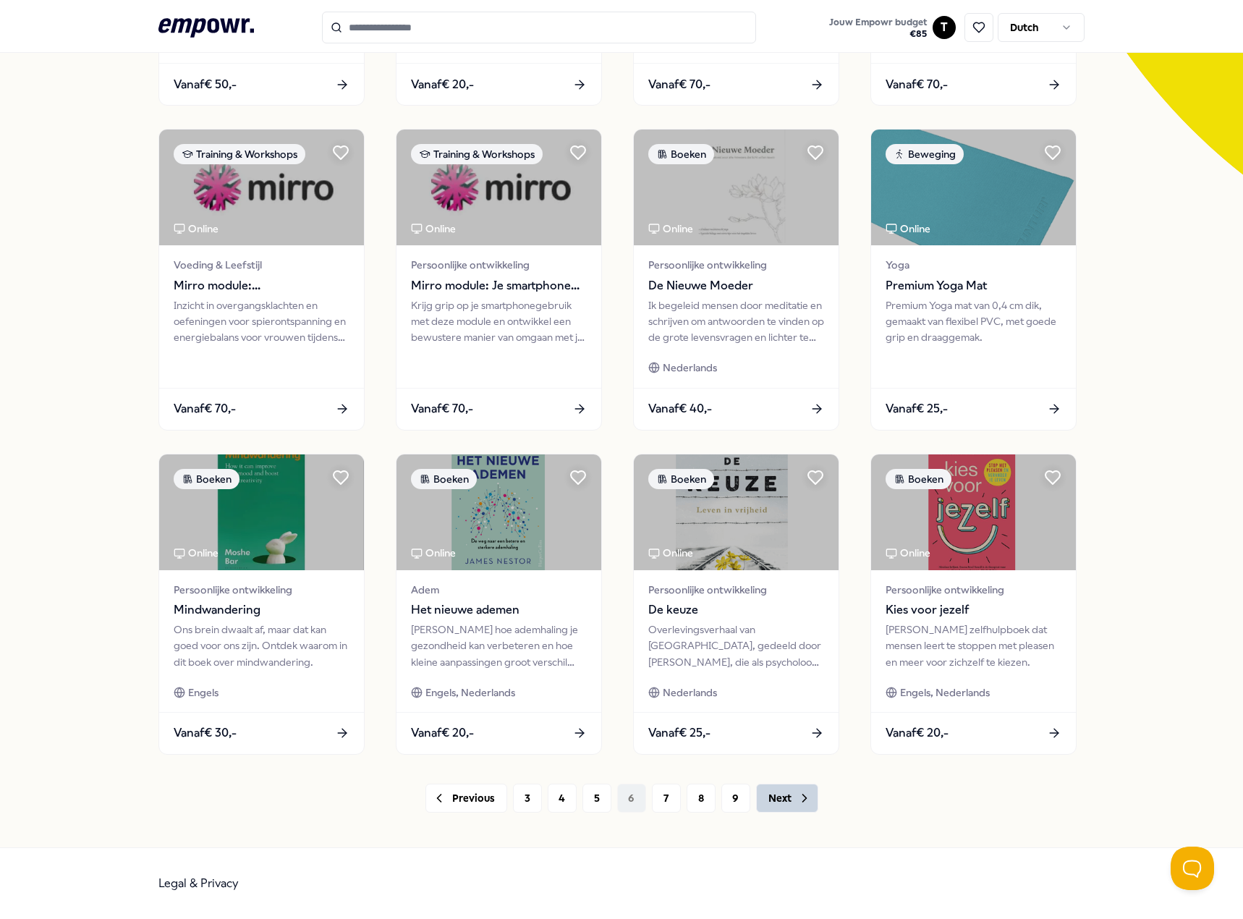
click at [763, 803] on button "Next" at bounding box center [787, 798] width 62 height 29
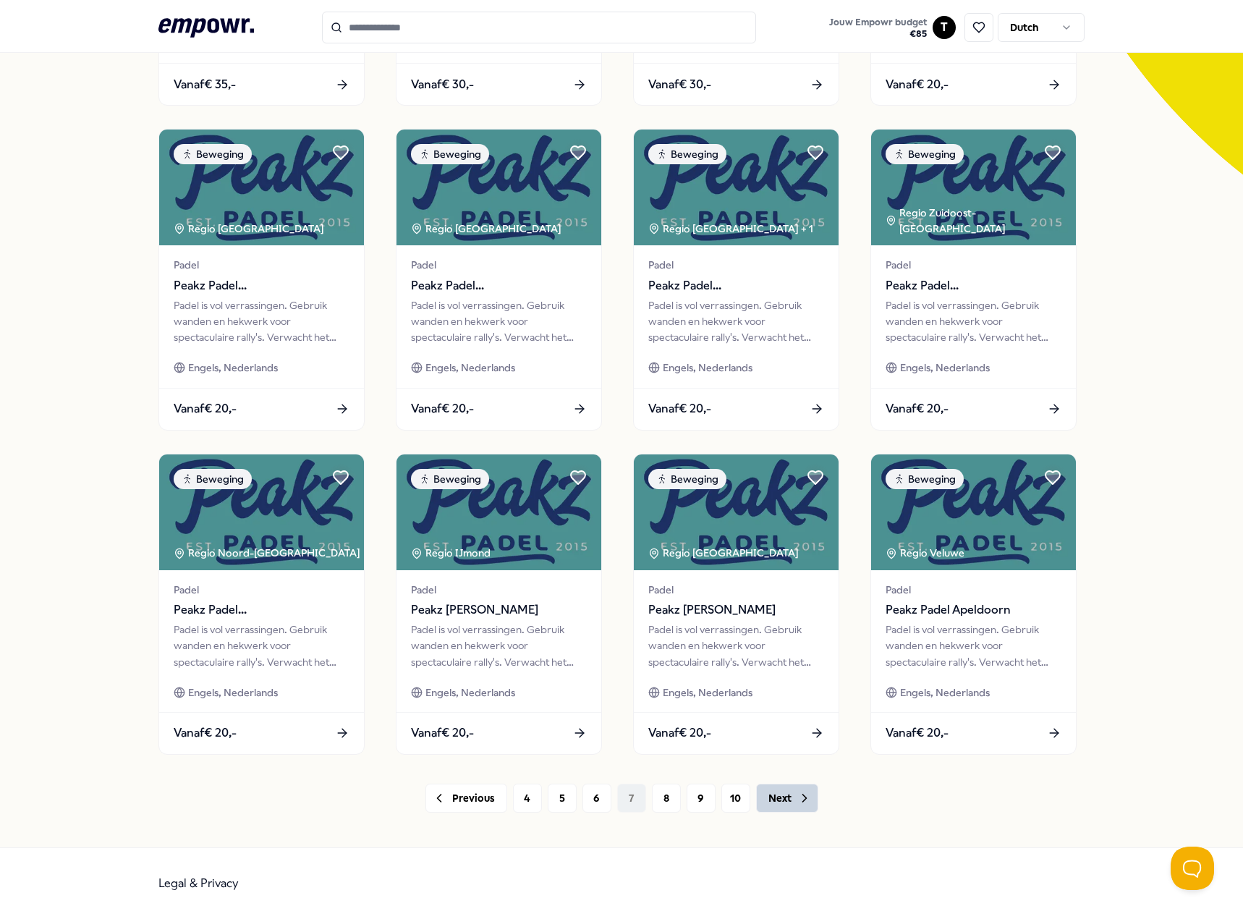
click at [769, 801] on button "Next" at bounding box center [787, 798] width 62 height 29
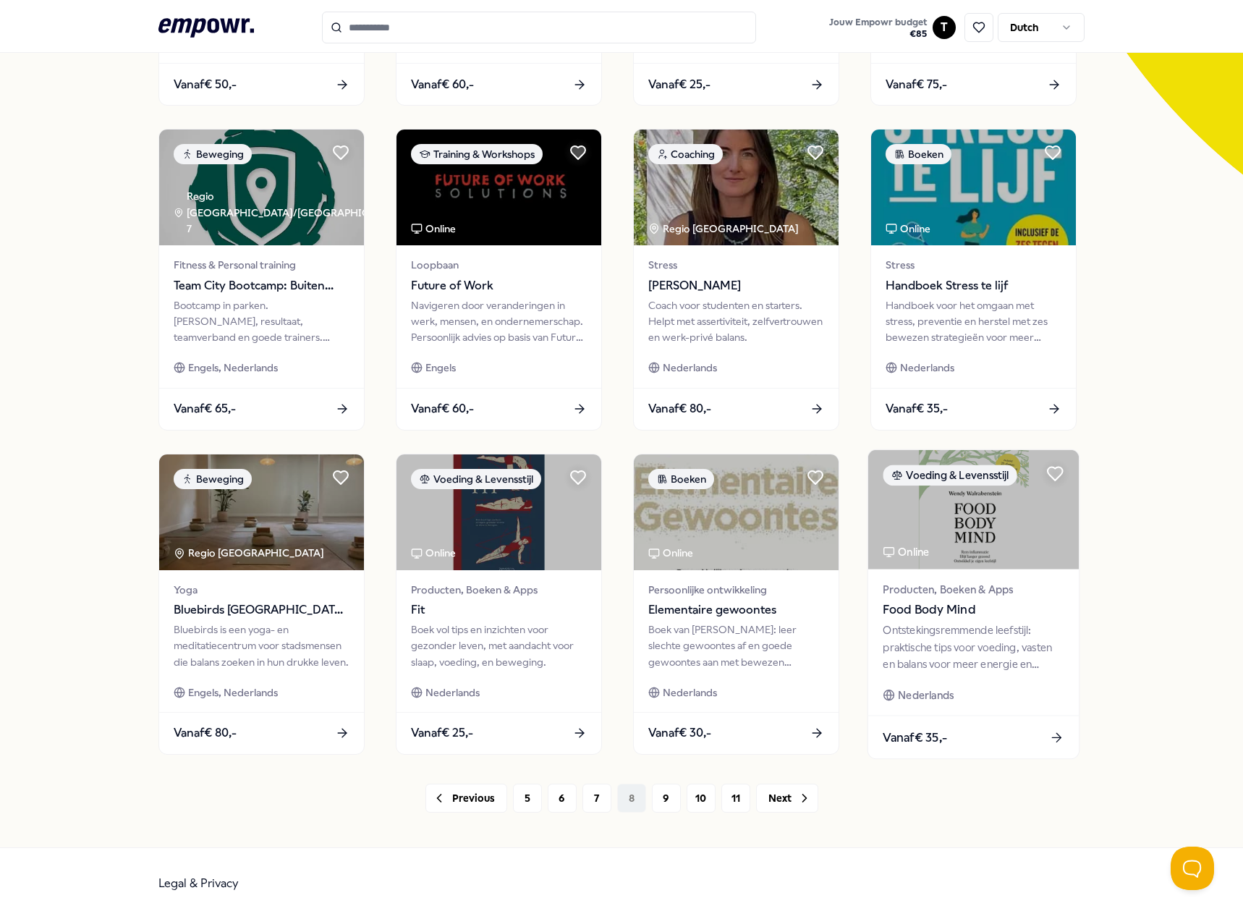
click at [892, 646] on div "Ontstekingsremmende leefstijl: praktische tips voor voeding, vasten en balans v…" at bounding box center [973, 647] width 181 height 50
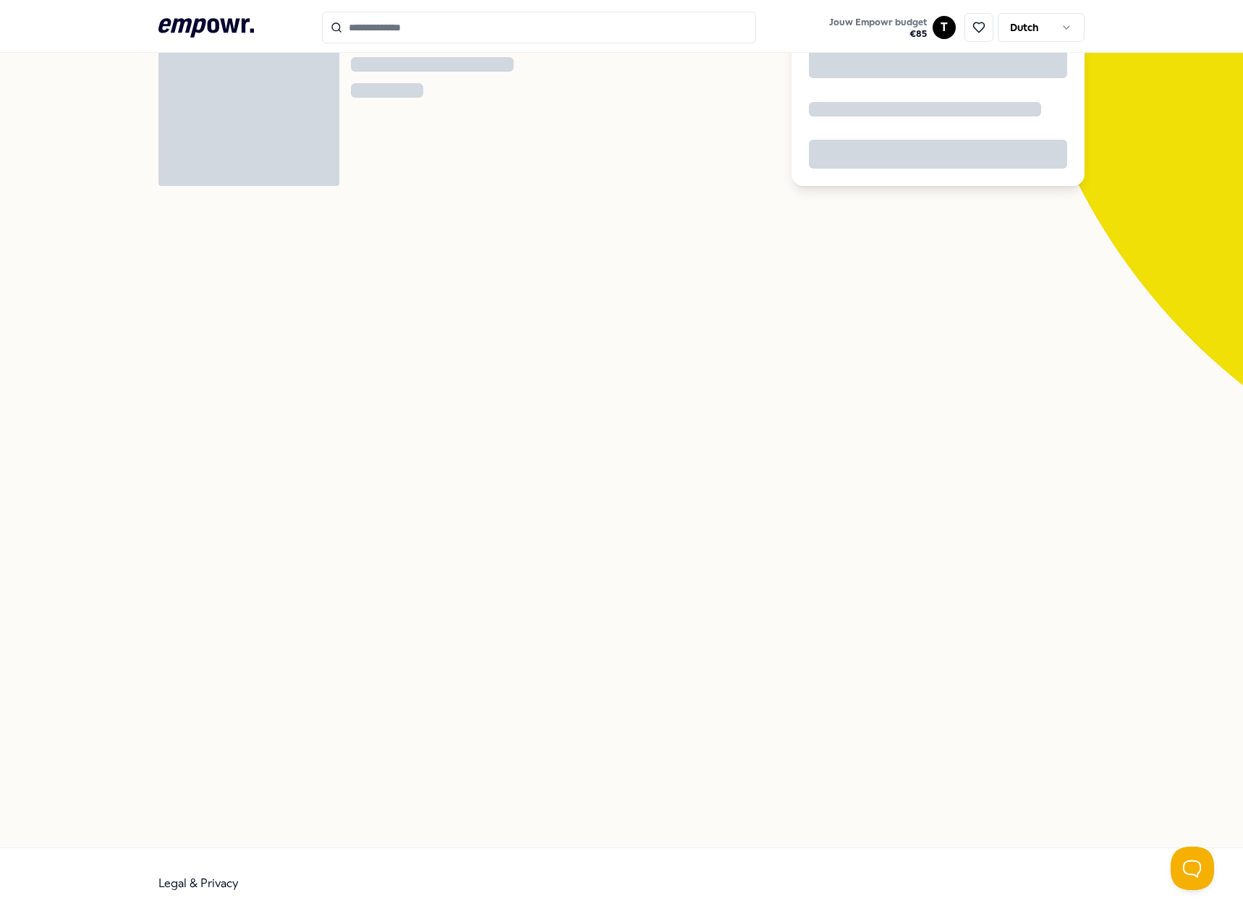
scroll to position [93, 0]
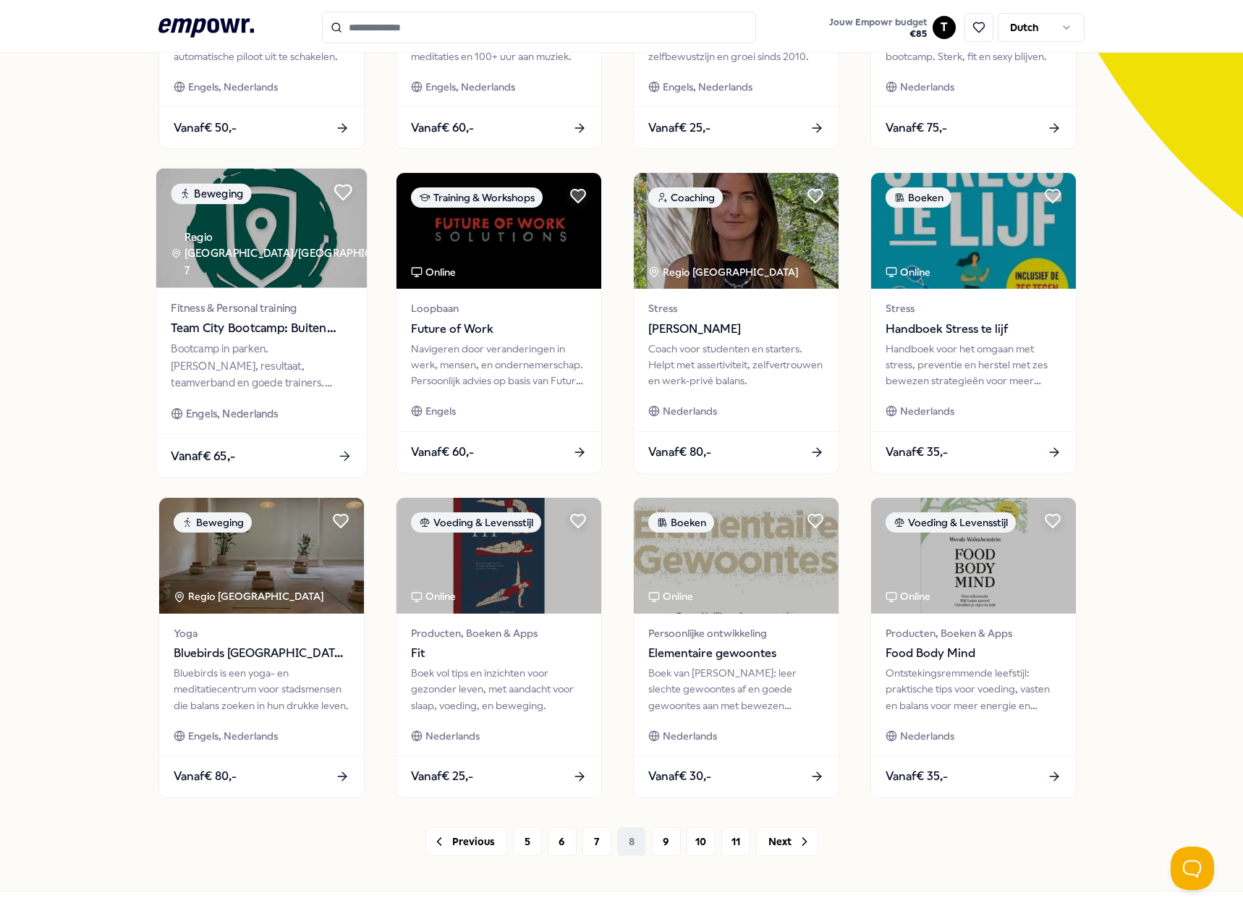
scroll to position [376, 0]
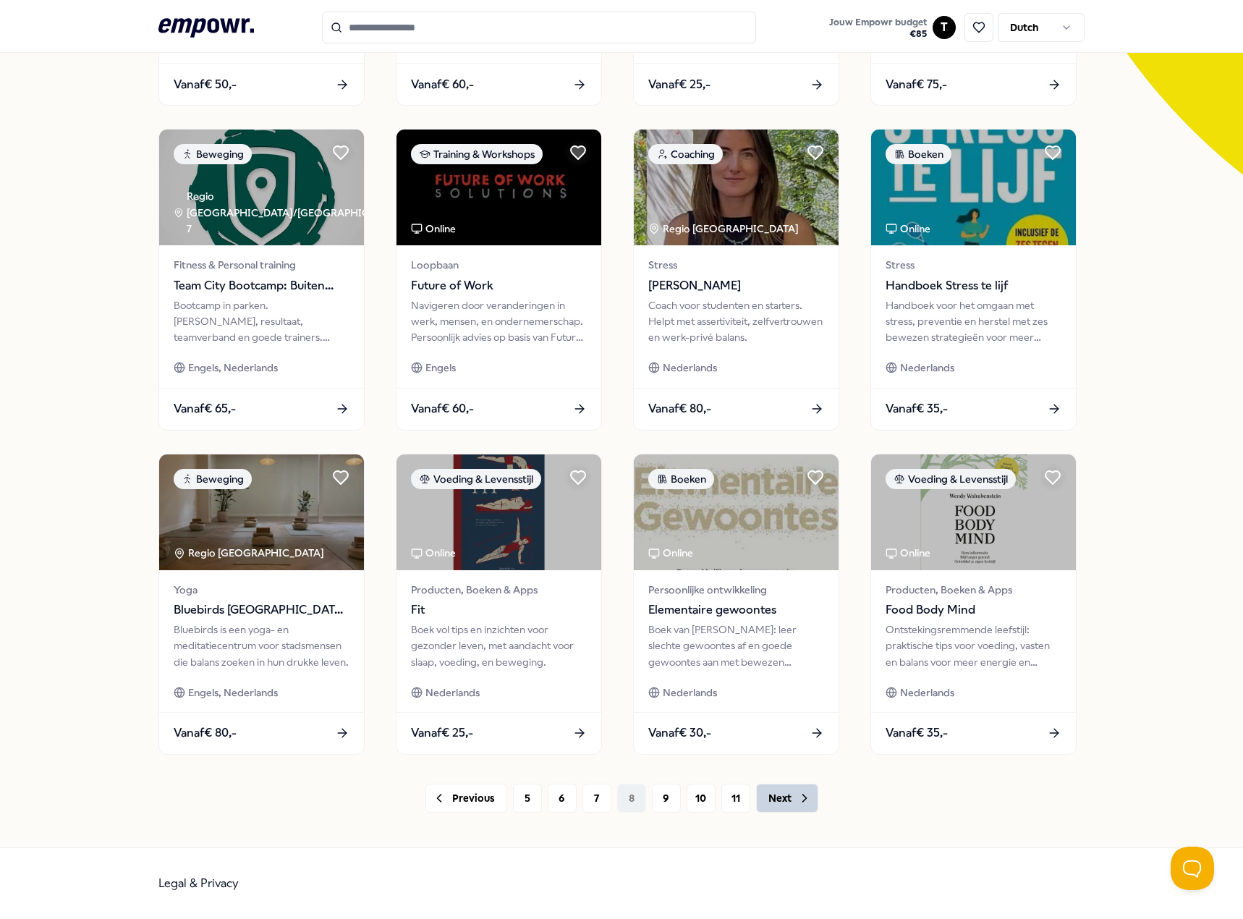
click at [798, 797] on icon at bounding box center [805, 798] width 14 height 14
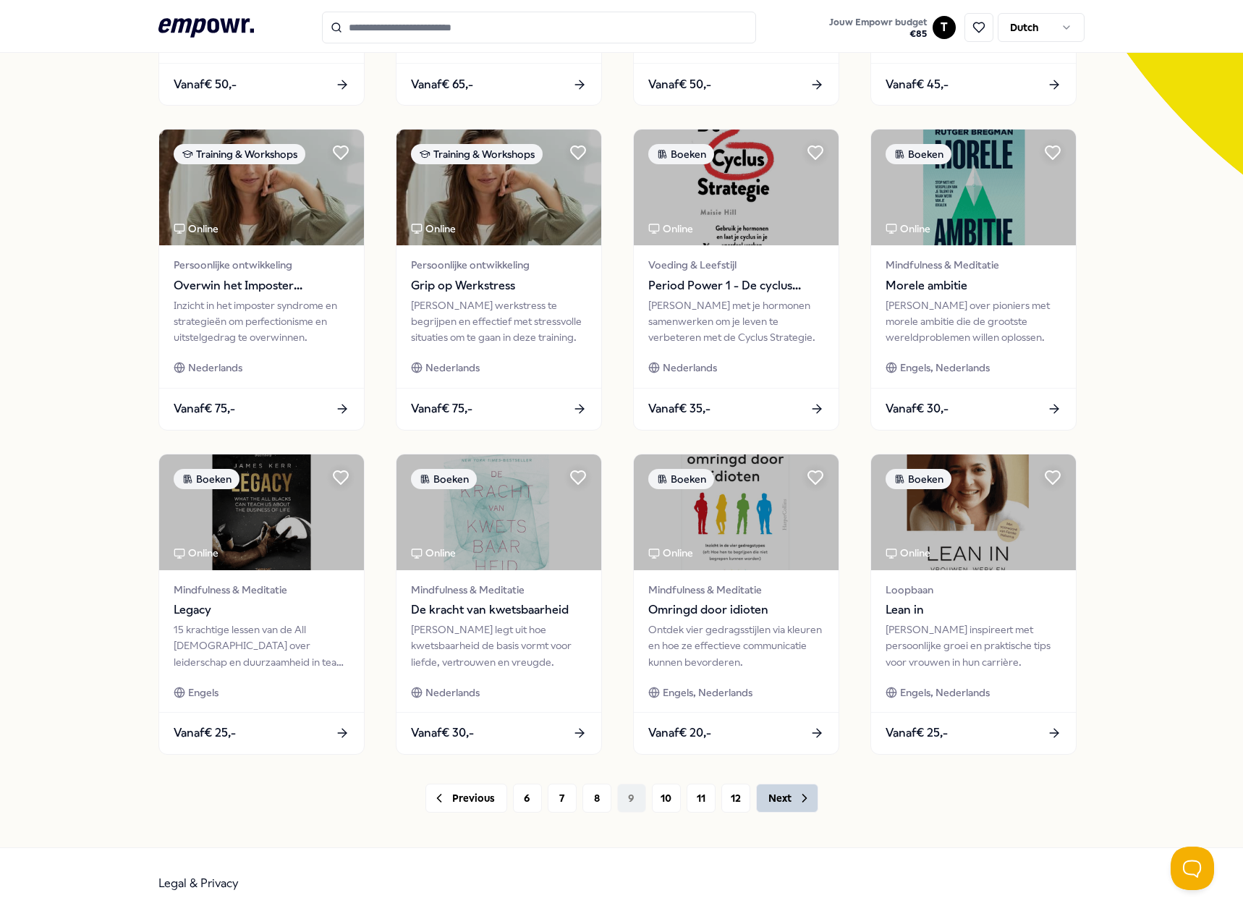
click at [798, 797] on icon at bounding box center [805, 798] width 14 height 14
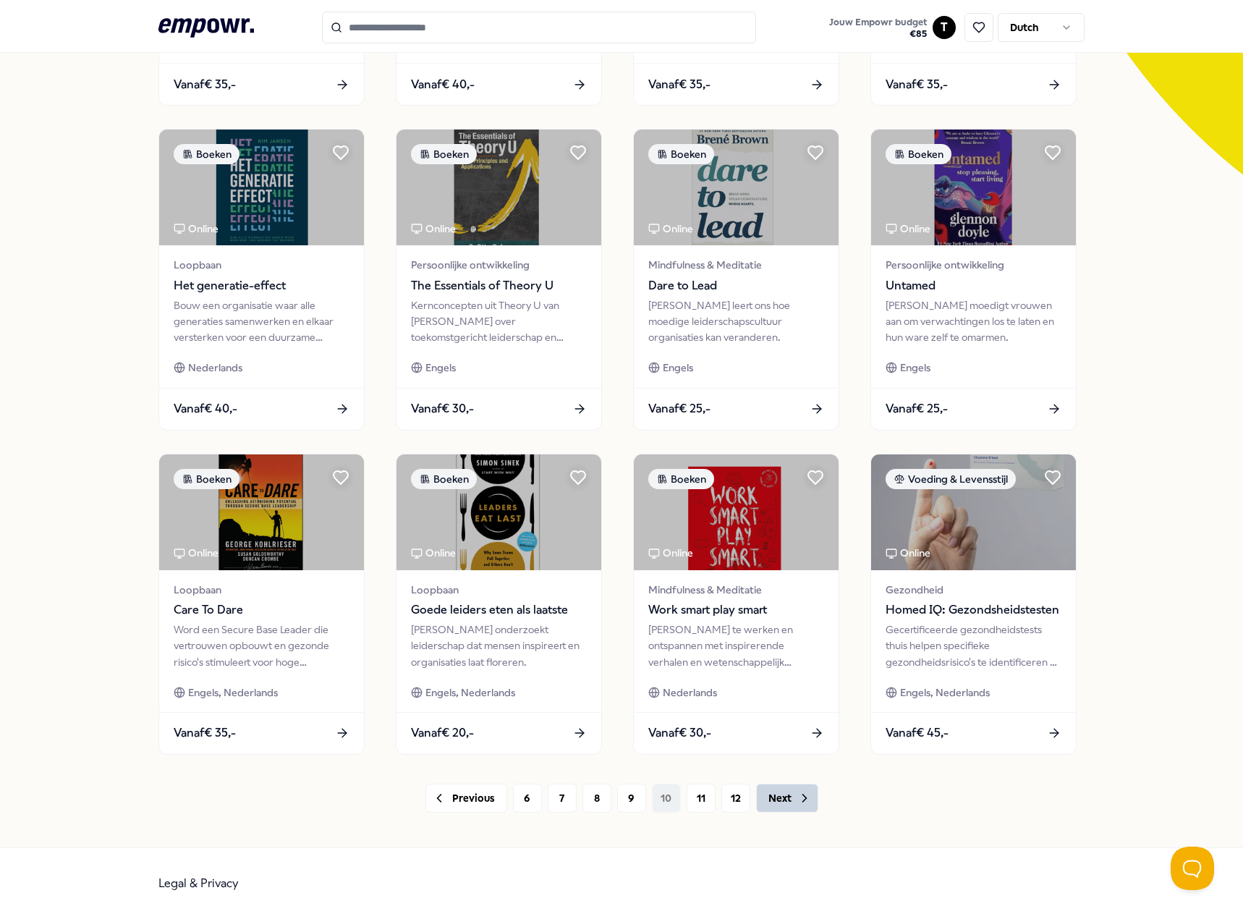
click at [798, 797] on icon at bounding box center [805, 798] width 14 height 14
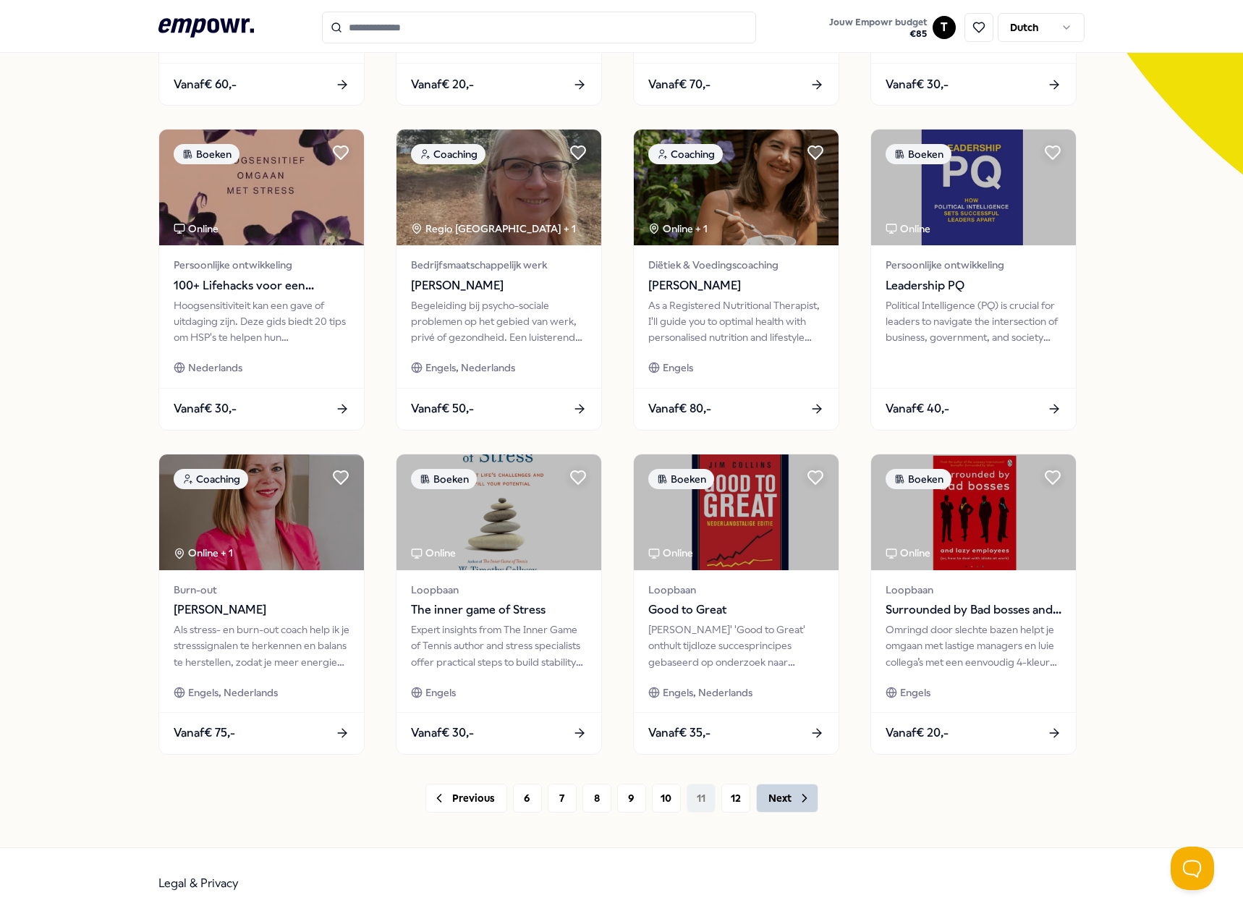
click at [798, 794] on icon at bounding box center [805, 798] width 14 height 14
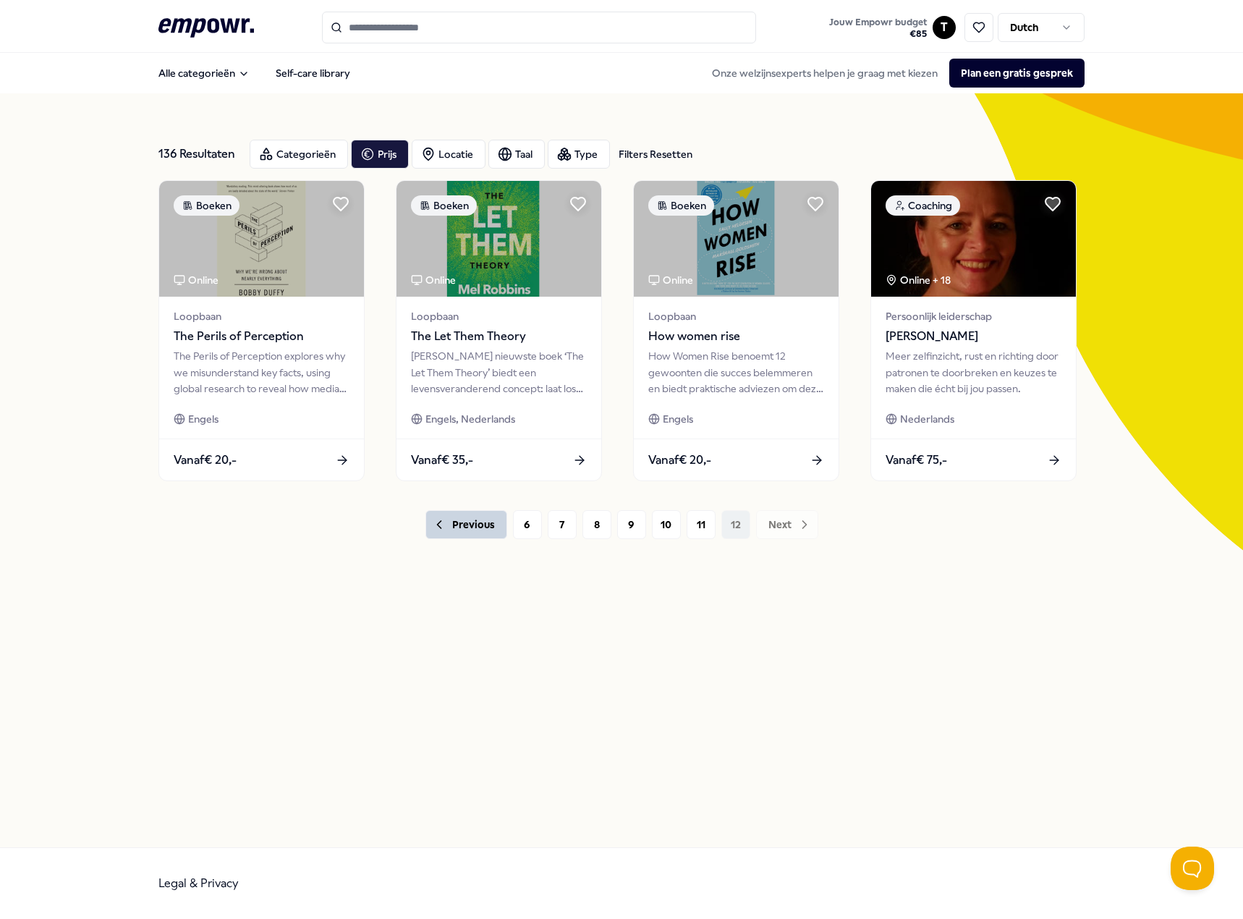
click at [470, 521] on button "Previous" at bounding box center [467, 524] width 82 height 29
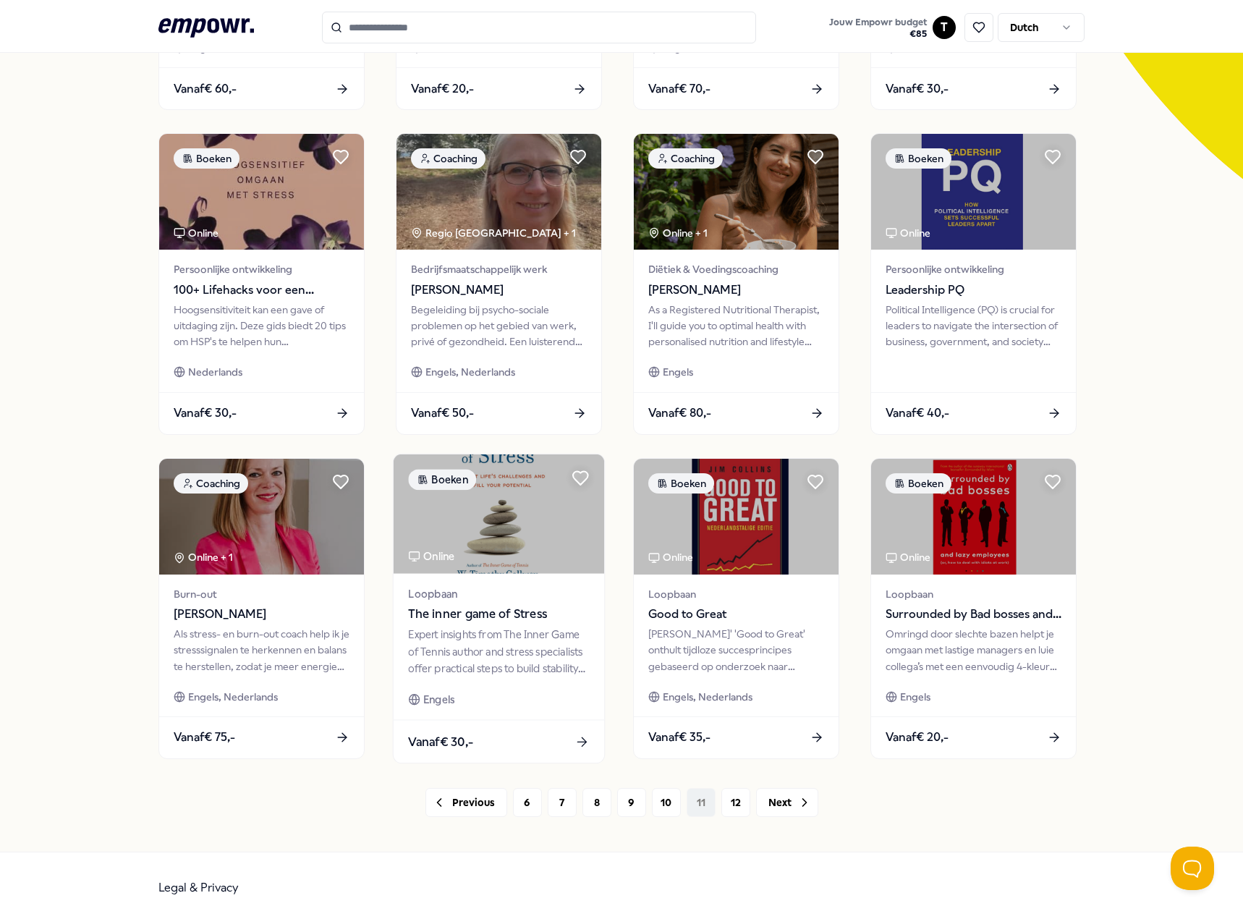
scroll to position [376, 0]
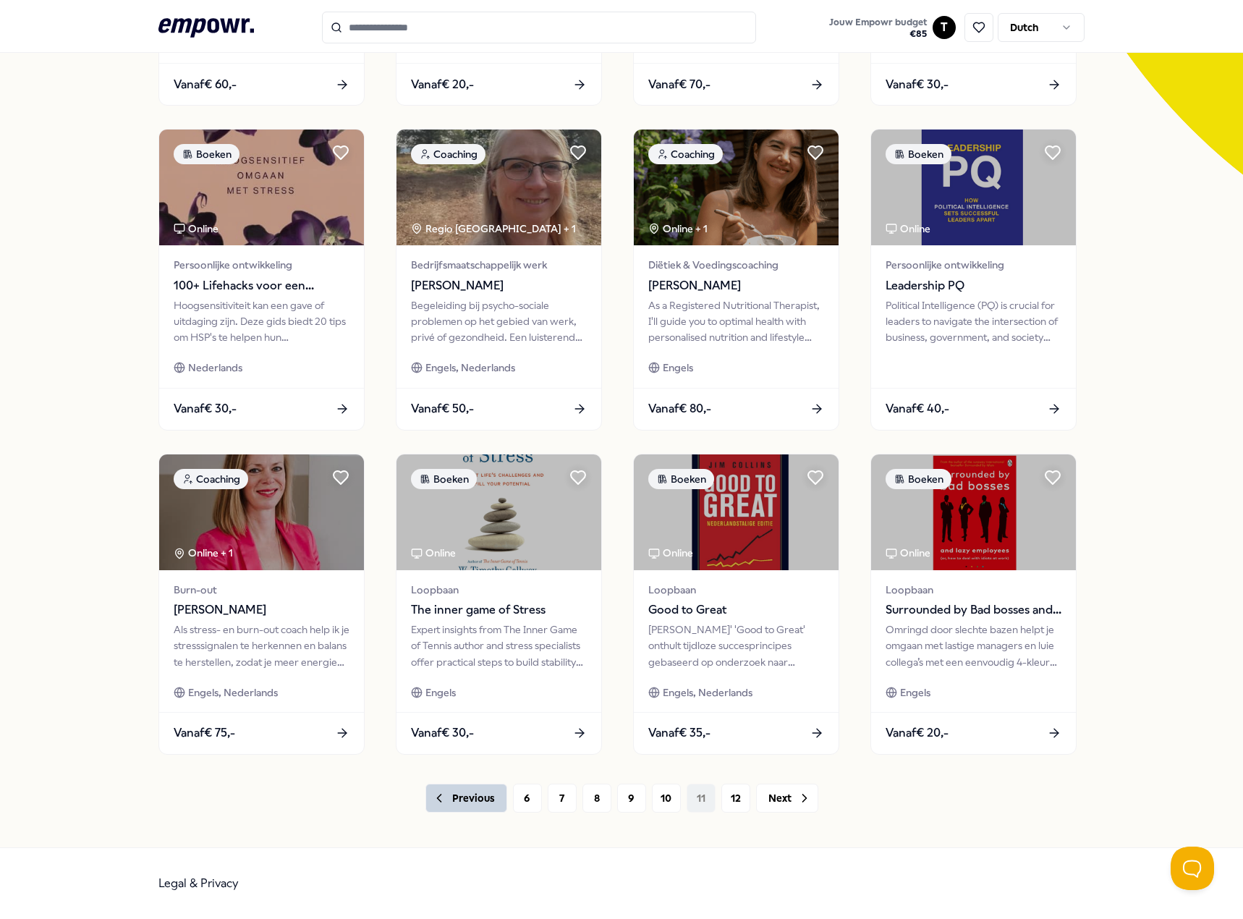
click at [465, 808] on button "Previous" at bounding box center [467, 798] width 82 height 29
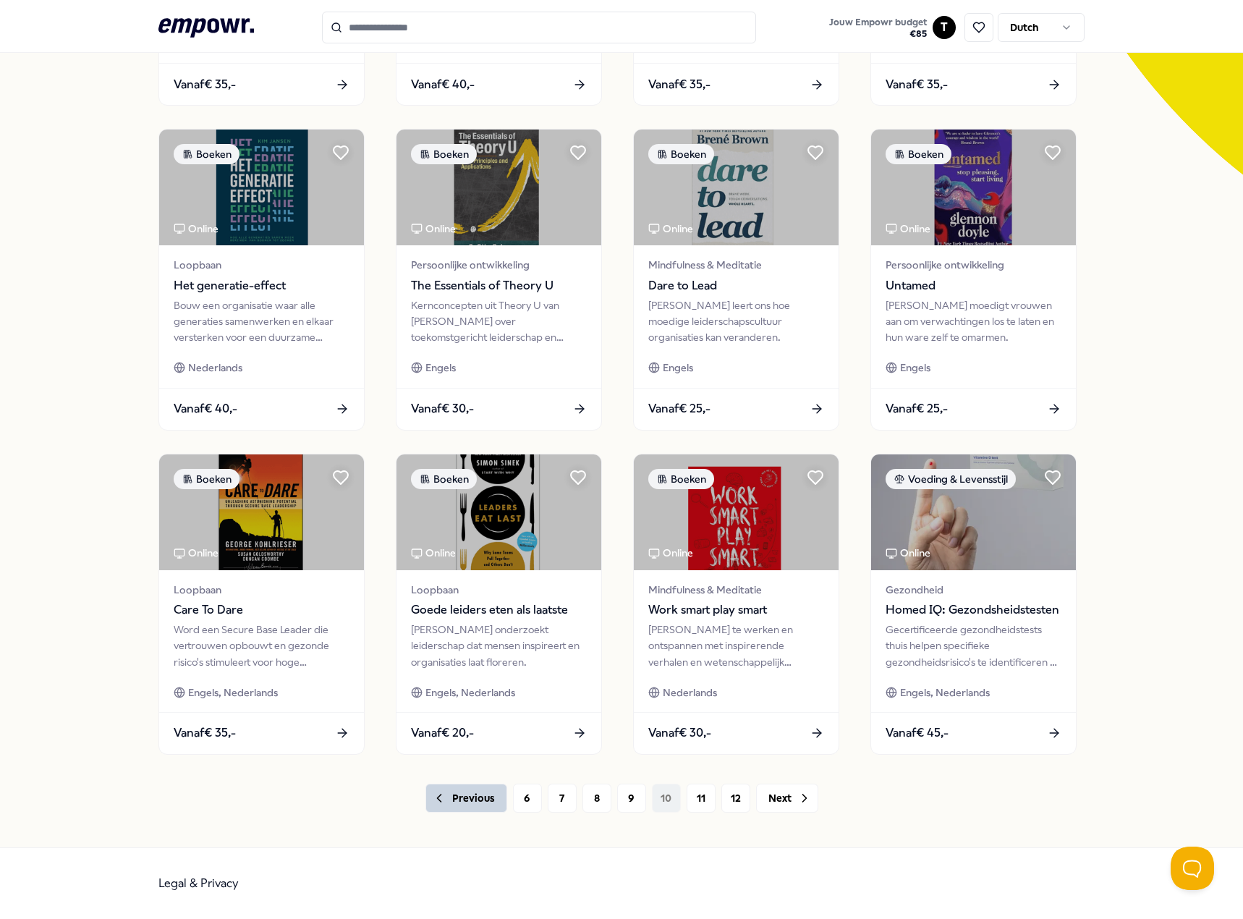
click at [460, 802] on button "Previous" at bounding box center [467, 798] width 82 height 29
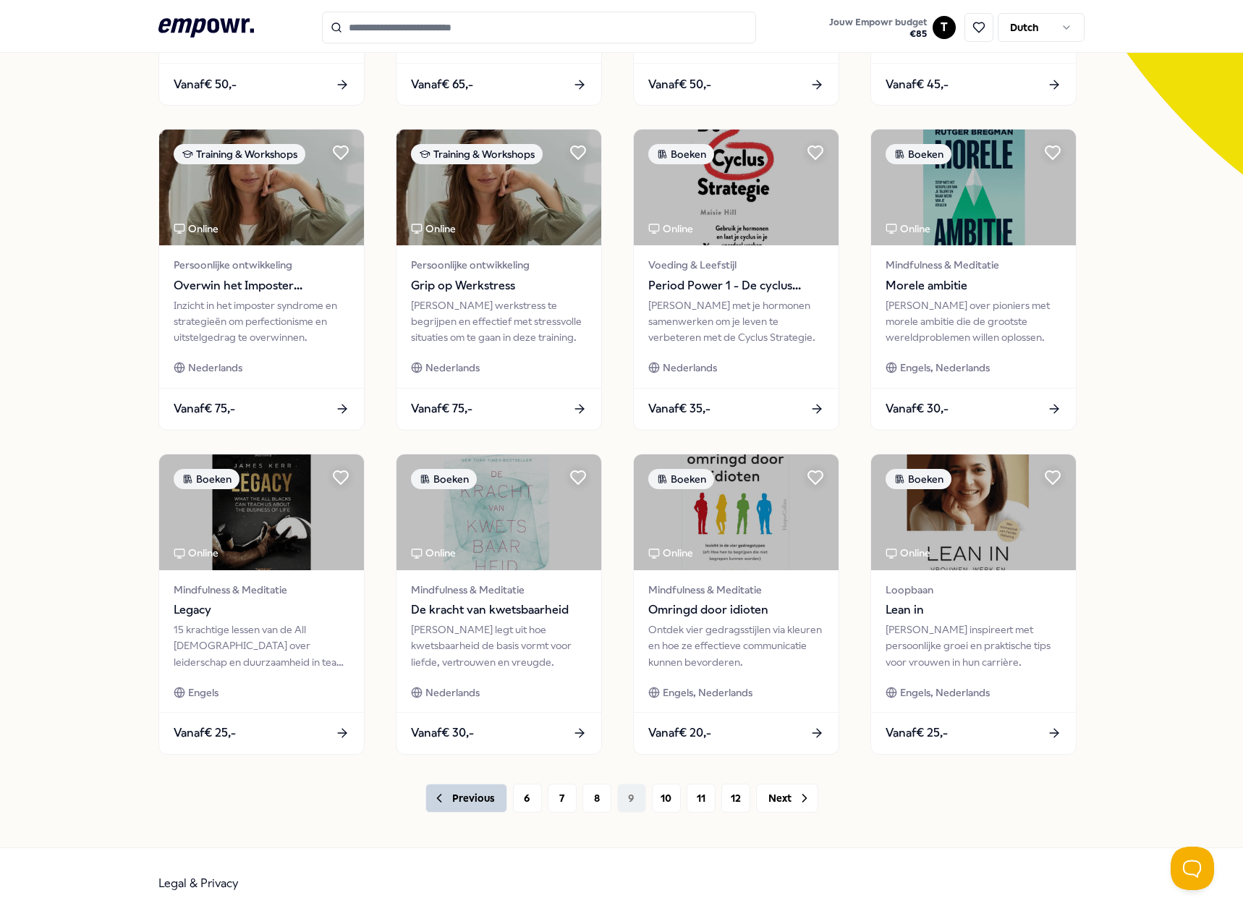
click at [460, 798] on button "Previous" at bounding box center [467, 798] width 82 height 29
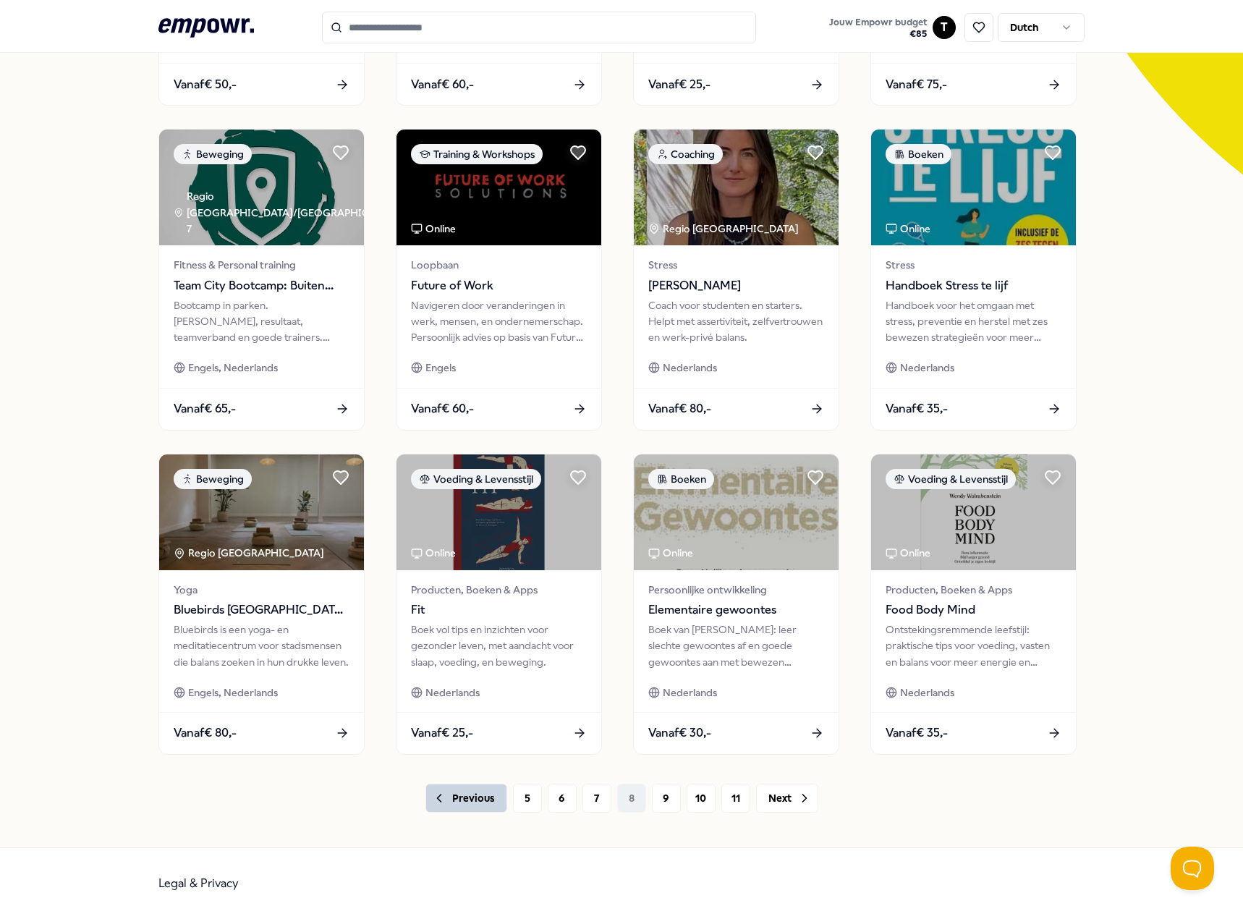
click at [450, 800] on button "Previous" at bounding box center [467, 798] width 82 height 29
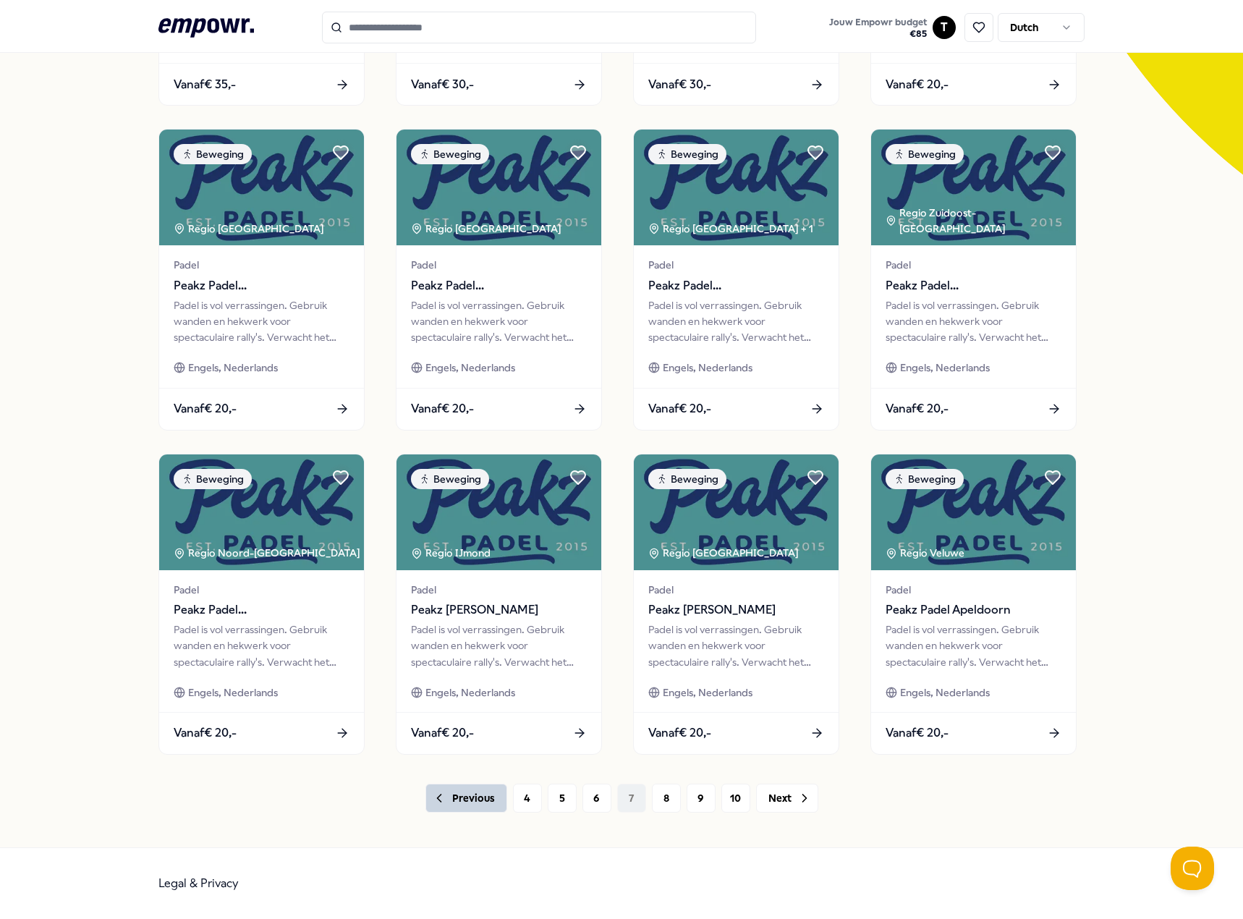
click at [456, 797] on button "Previous" at bounding box center [467, 798] width 82 height 29
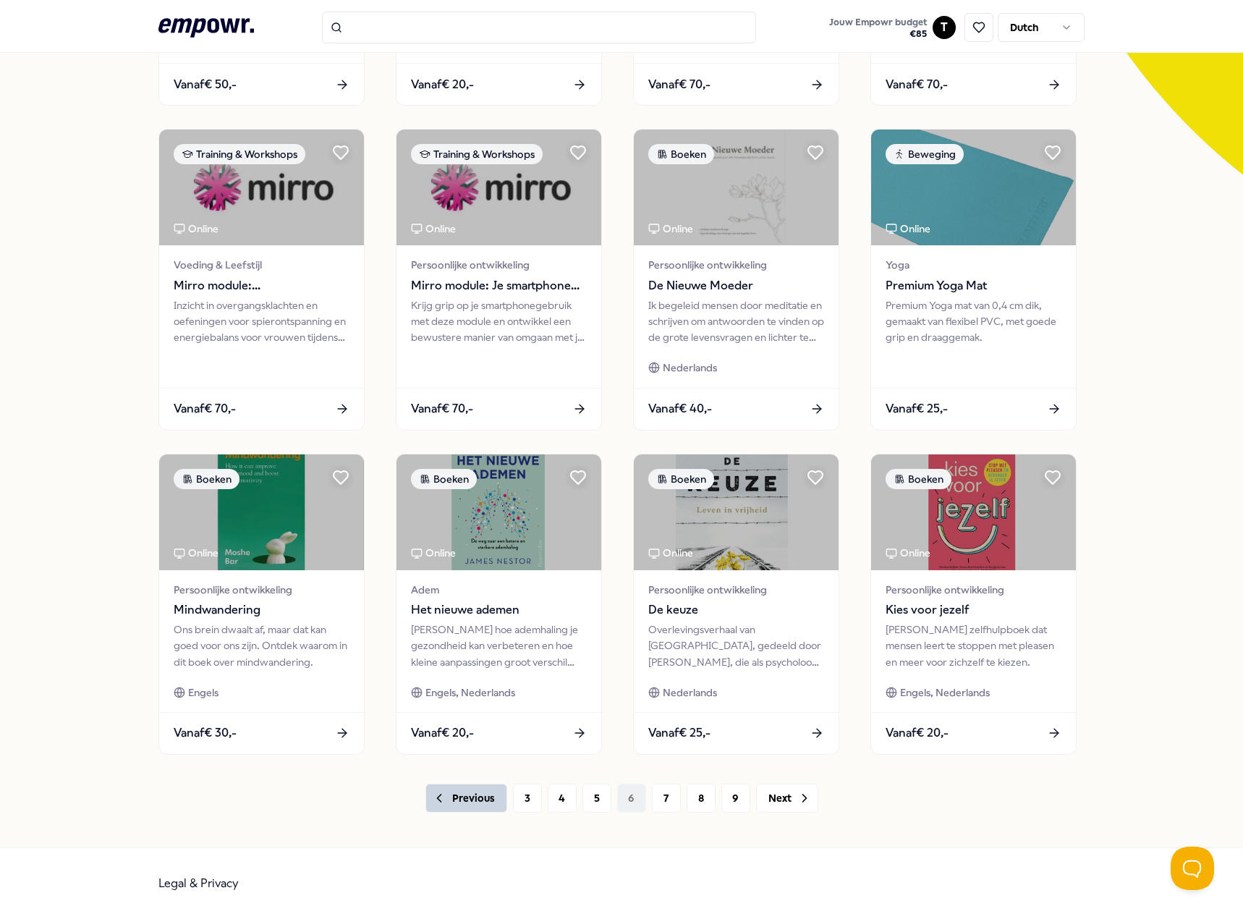
click at [461, 803] on button "Previous" at bounding box center [467, 798] width 82 height 29
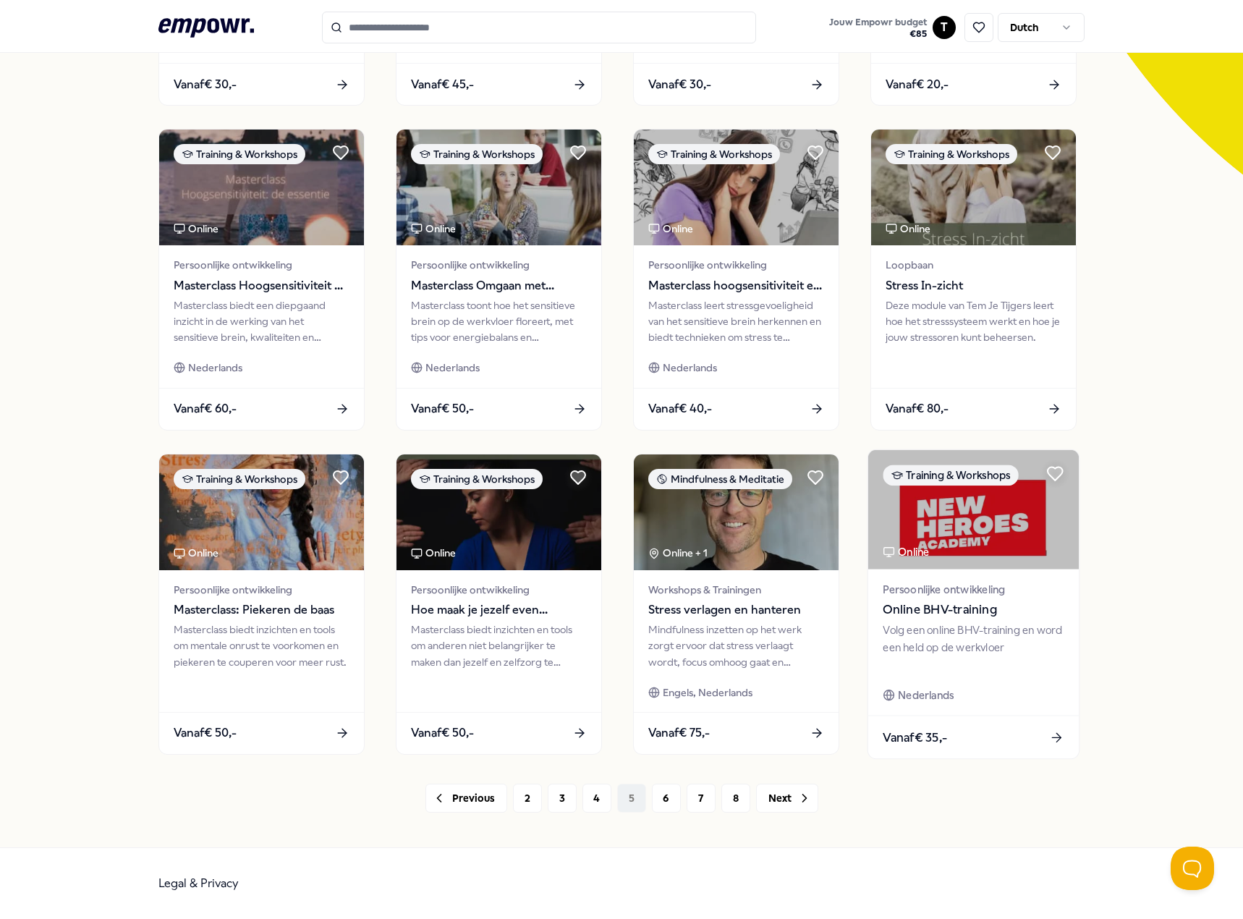
click at [956, 727] on div "Vanaf € 35,-" at bounding box center [973, 737] width 211 height 43
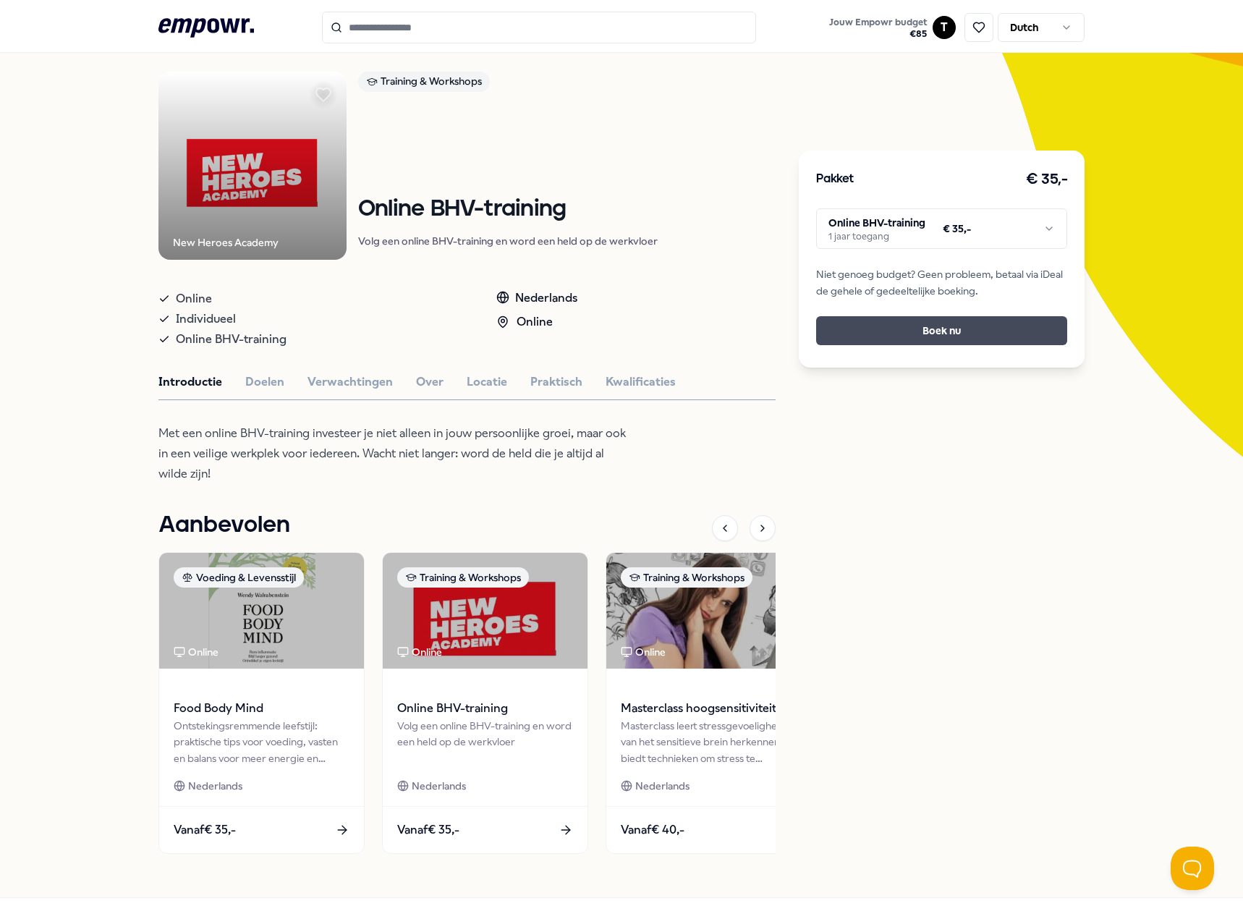
click at [950, 323] on button "Boek nu" at bounding box center [941, 330] width 251 height 29
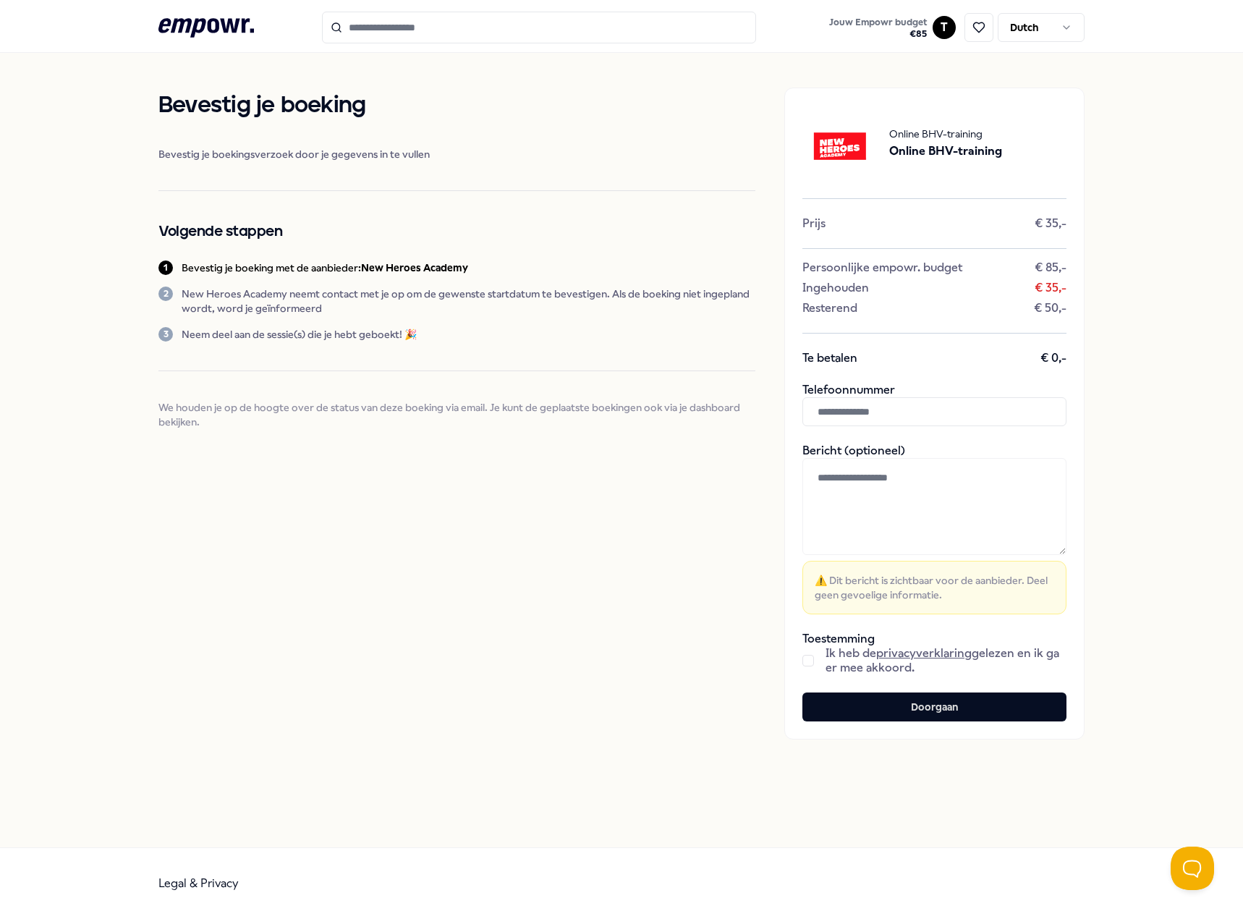
click at [888, 413] on input "text" at bounding box center [935, 411] width 264 height 29
type input "**********"
click at [809, 659] on button "button" at bounding box center [809, 661] width 12 height 12
click at [929, 707] on button "Doorgaan" at bounding box center [935, 707] width 264 height 29
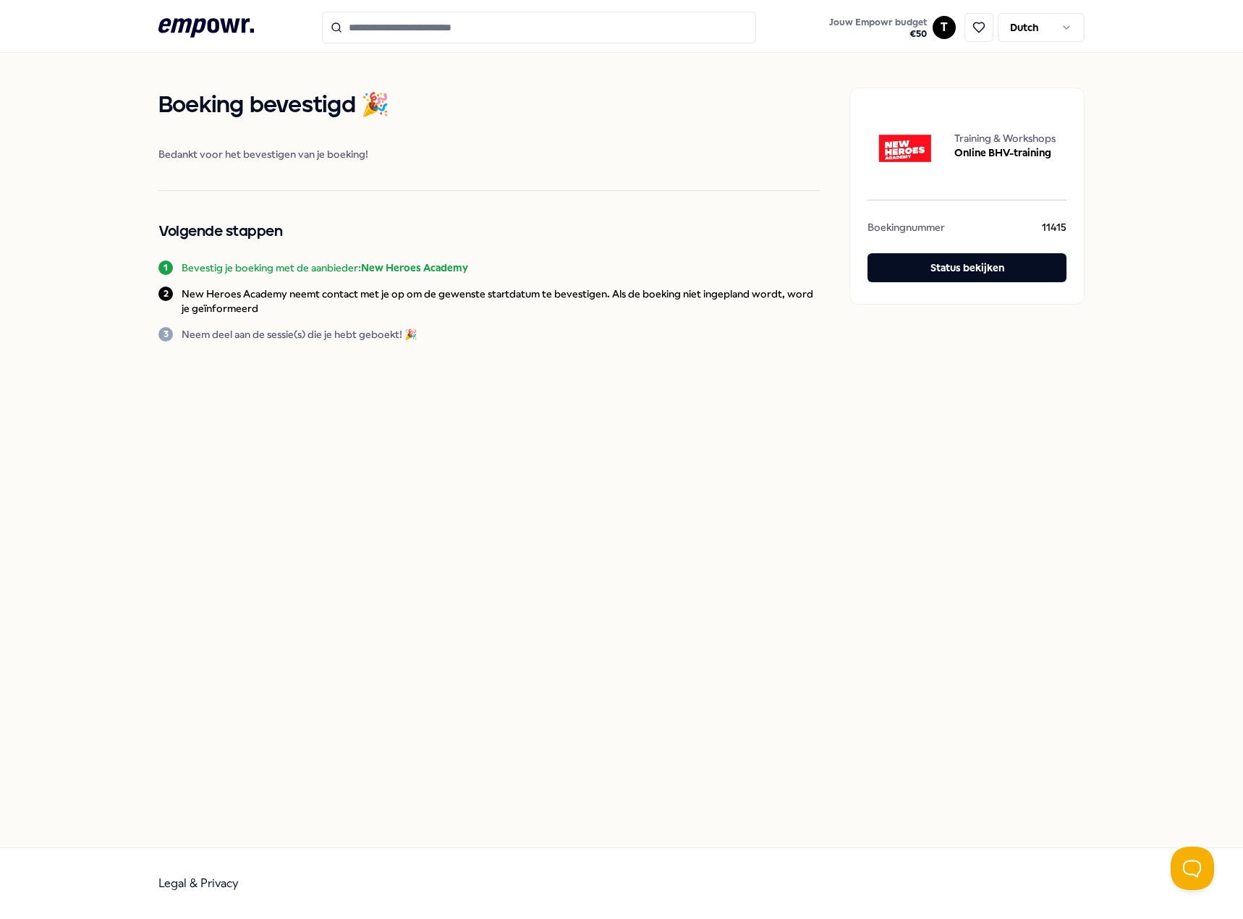
click at [181, 25] on icon at bounding box center [206, 27] width 96 height 19
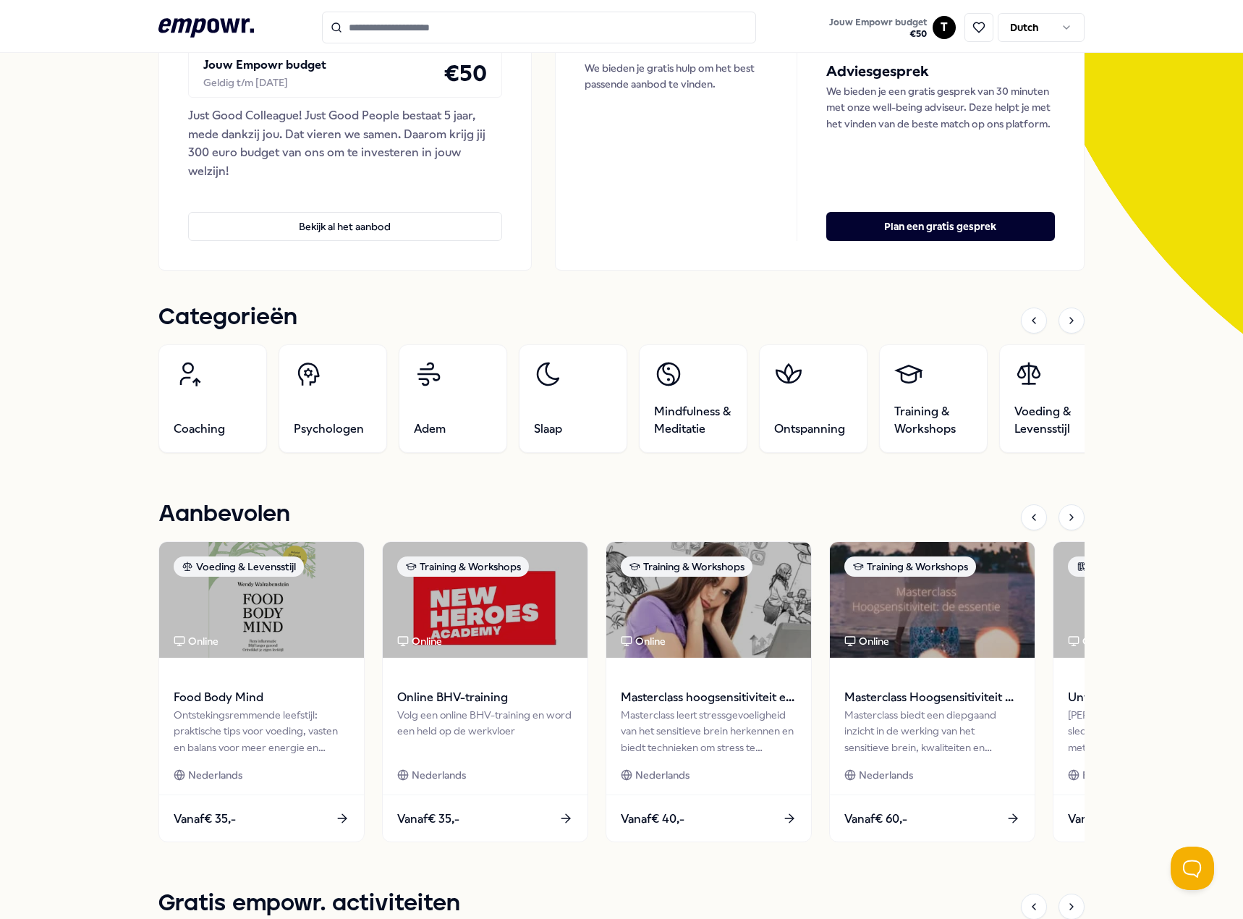
scroll to position [217, 0]
click at [1063, 507] on div at bounding box center [1072, 517] width 26 height 26
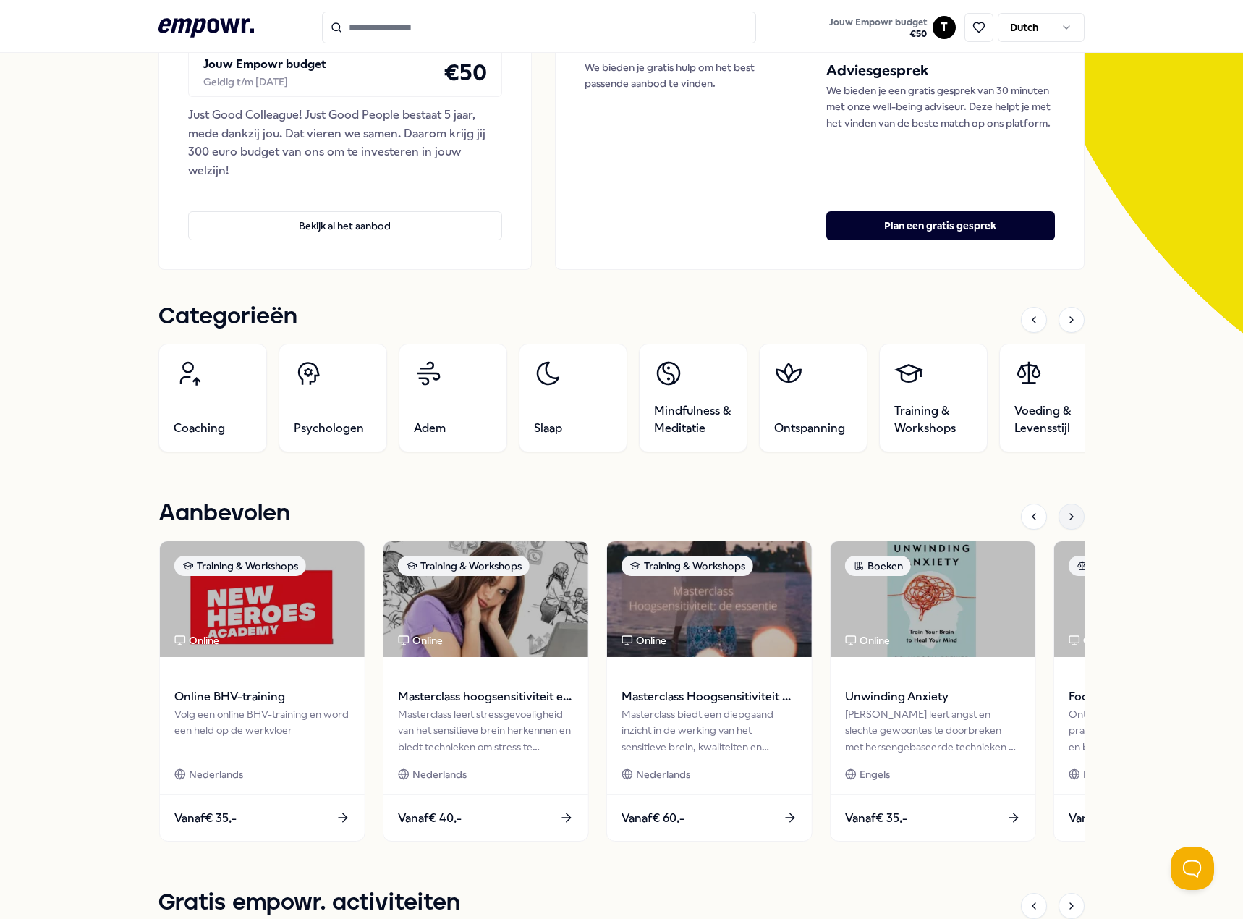
click at [1063, 507] on div at bounding box center [1072, 517] width 26 height 26
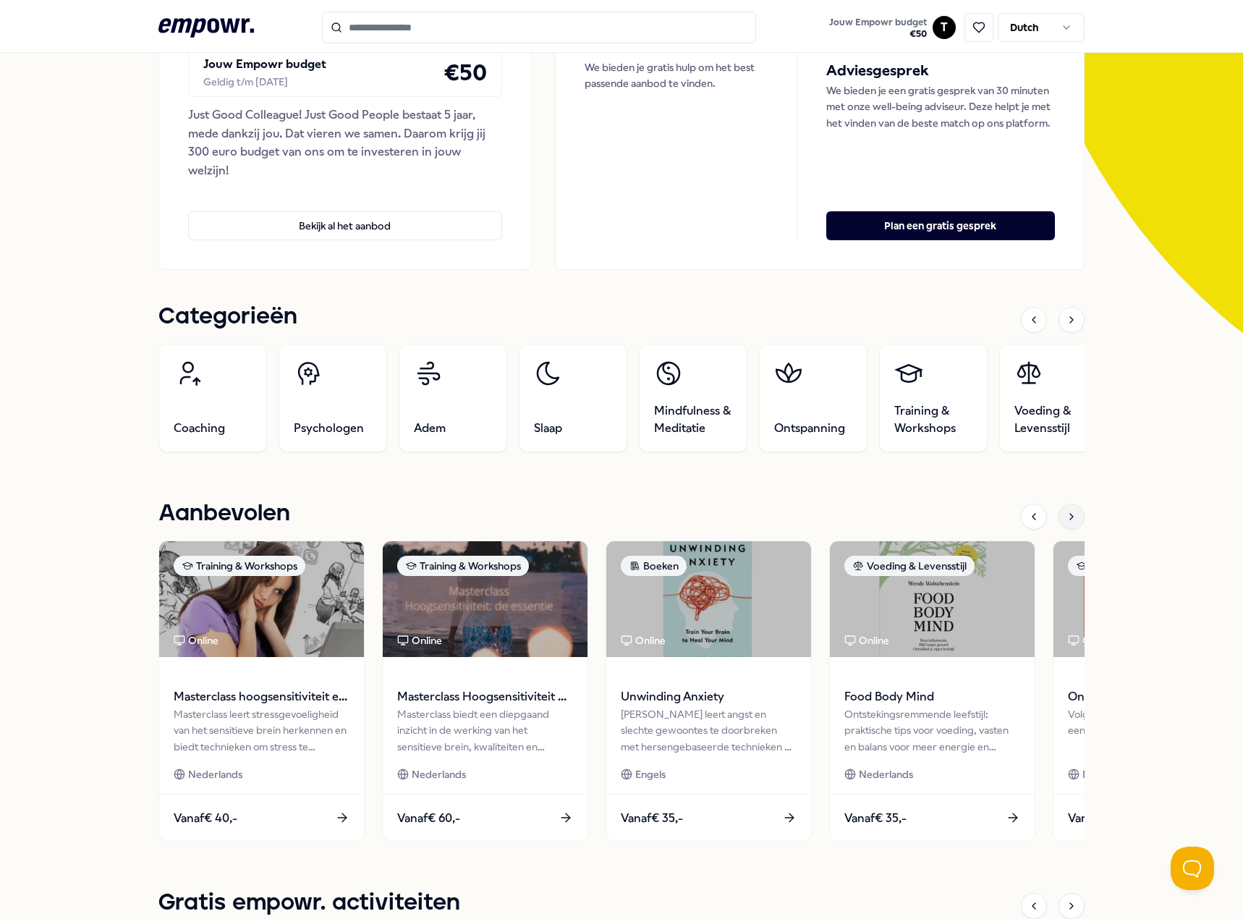
click at [1063, 507] on div at bounding box center [1072, 517] width 26 height 26
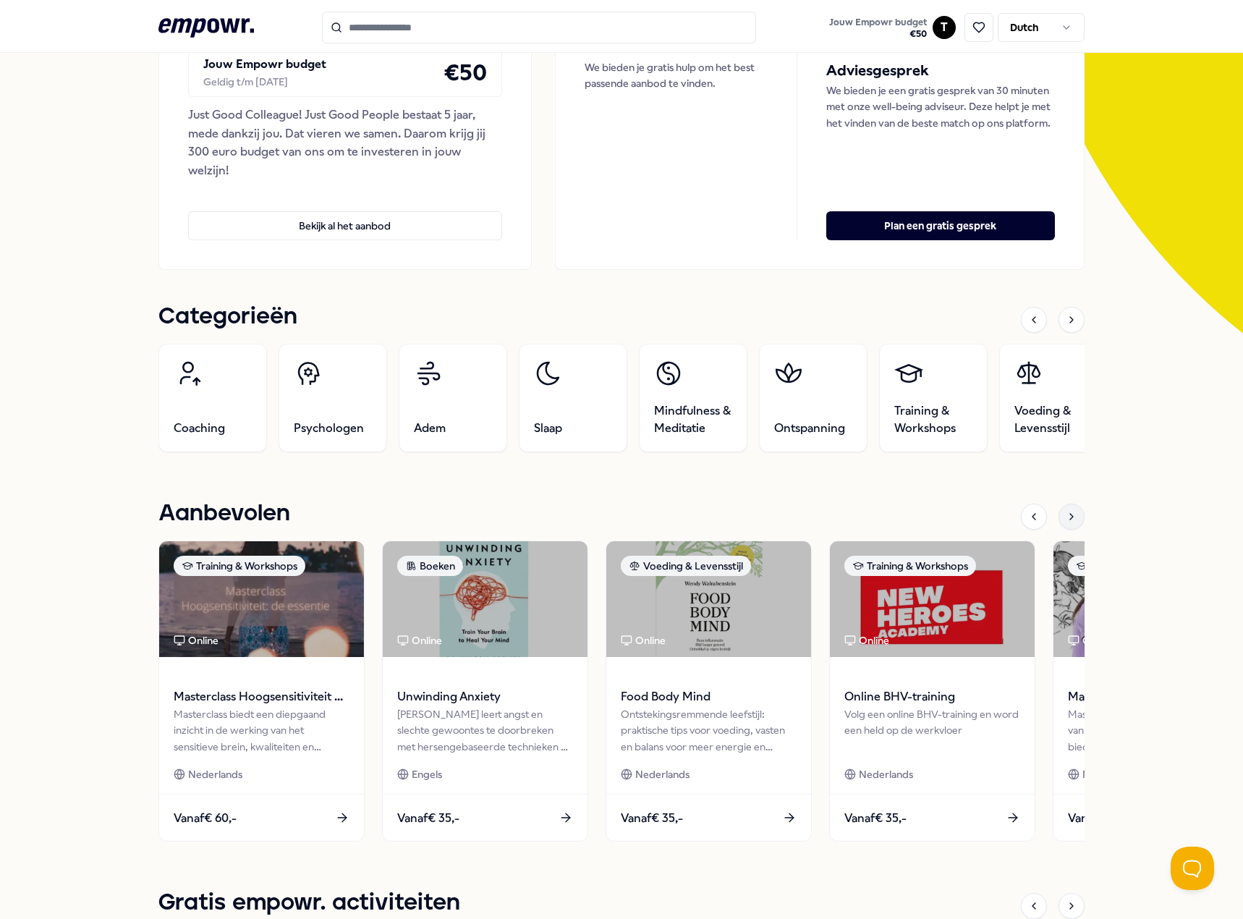
click at [1063, 507] on div at bounding box center [1072, 517] width 26 height 26
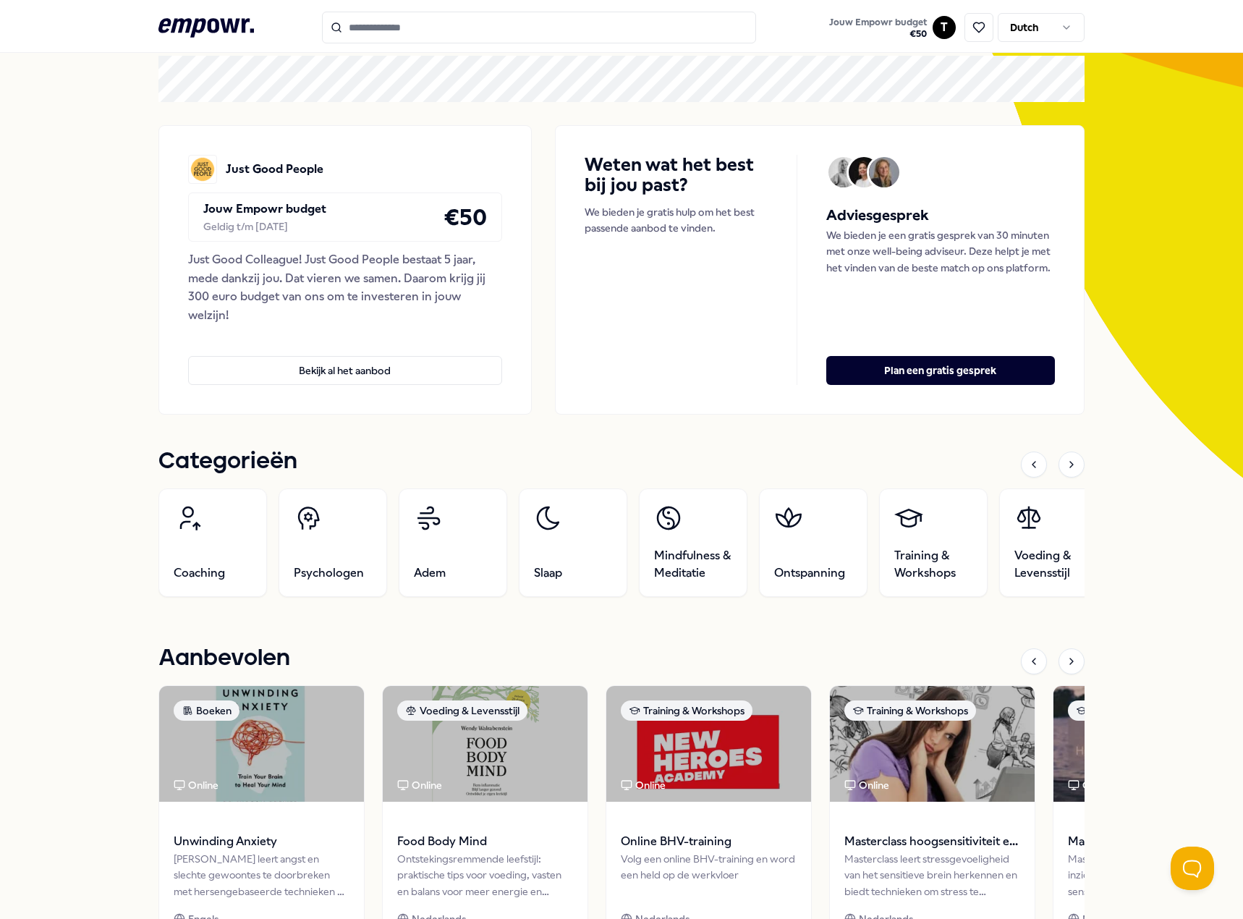
scroll to position [0, 0]
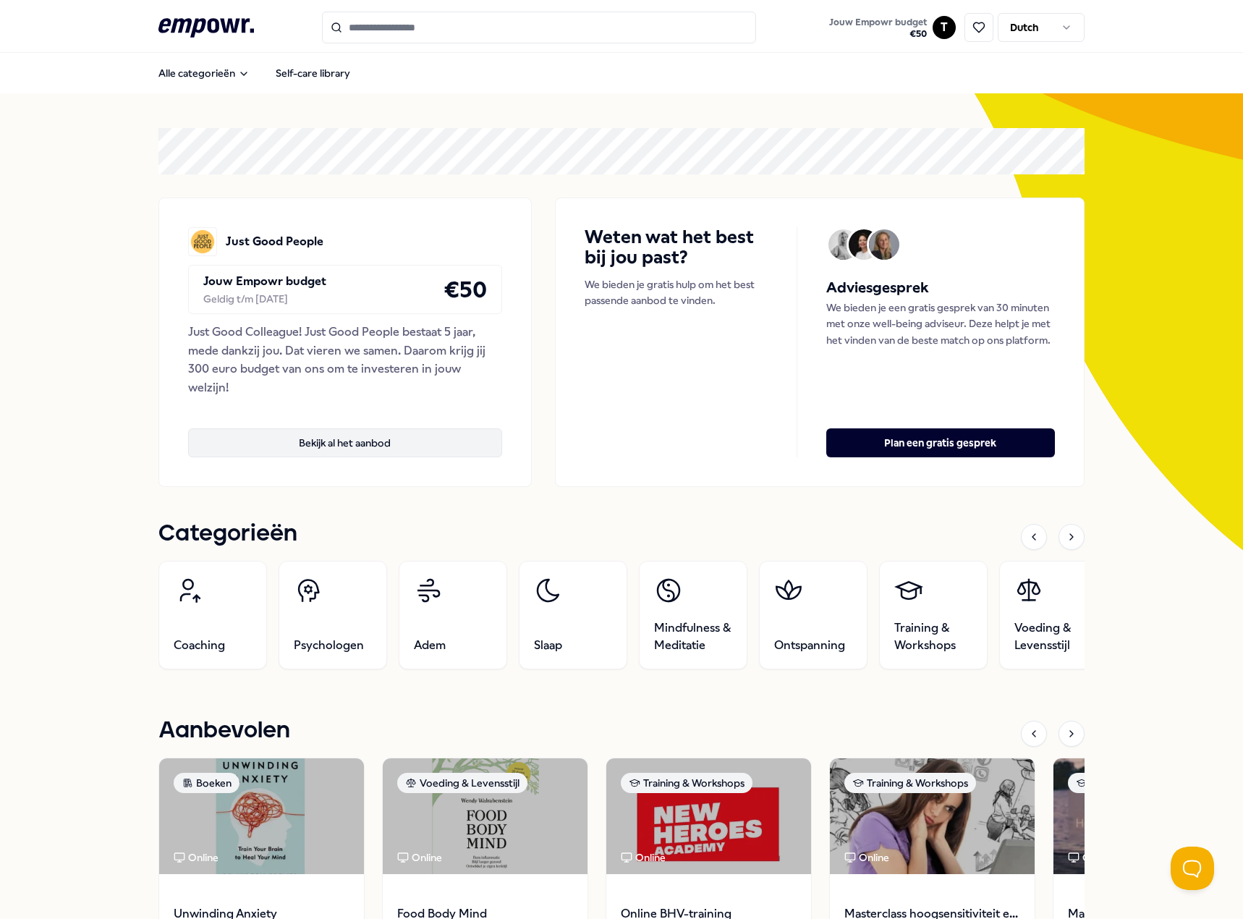
click at [335, 448] on button "Bekijk al het aanbod" at bounding box center [345, 442] width 314 height 29
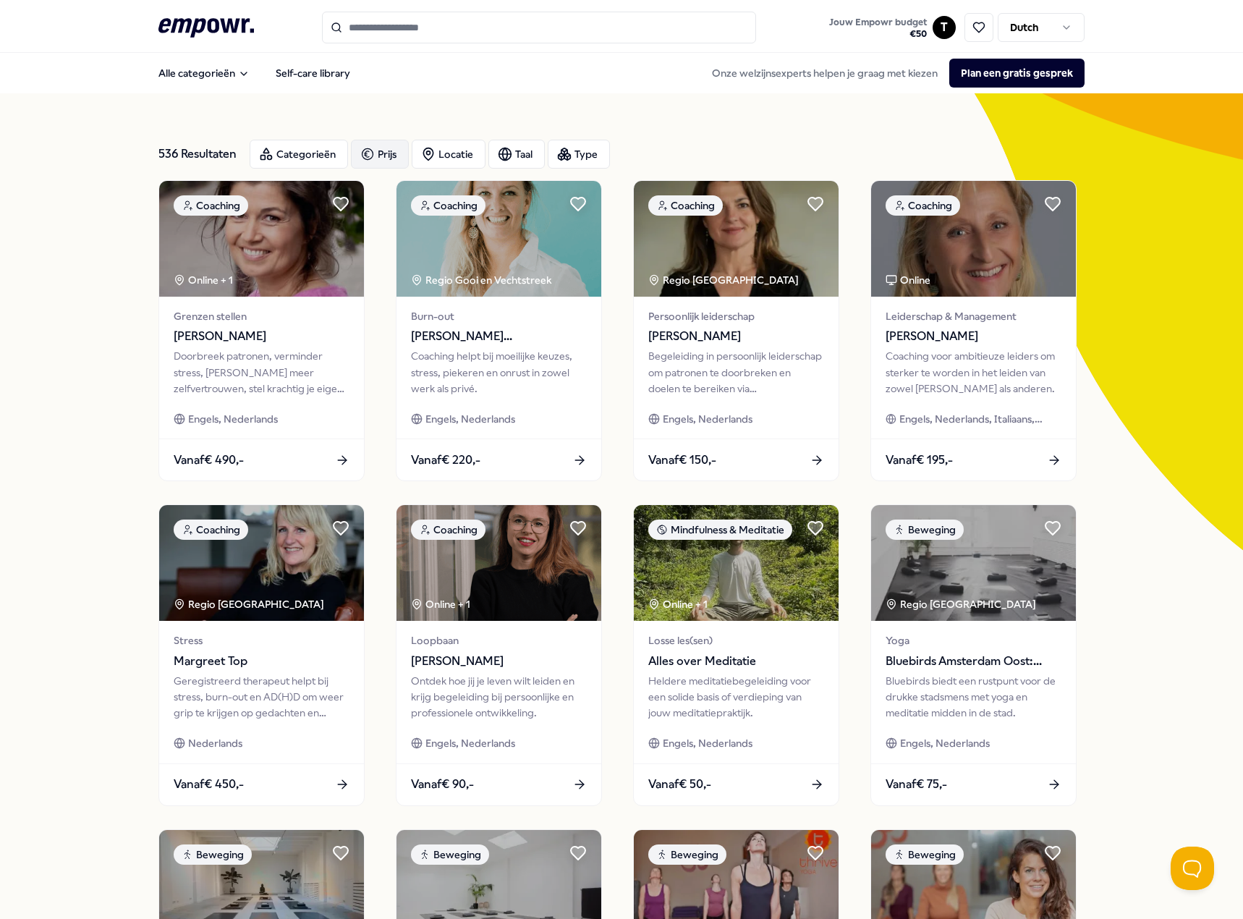
click at [381, 148] on div "Prijs" at bounding box center [380, 154] width 58 height 29
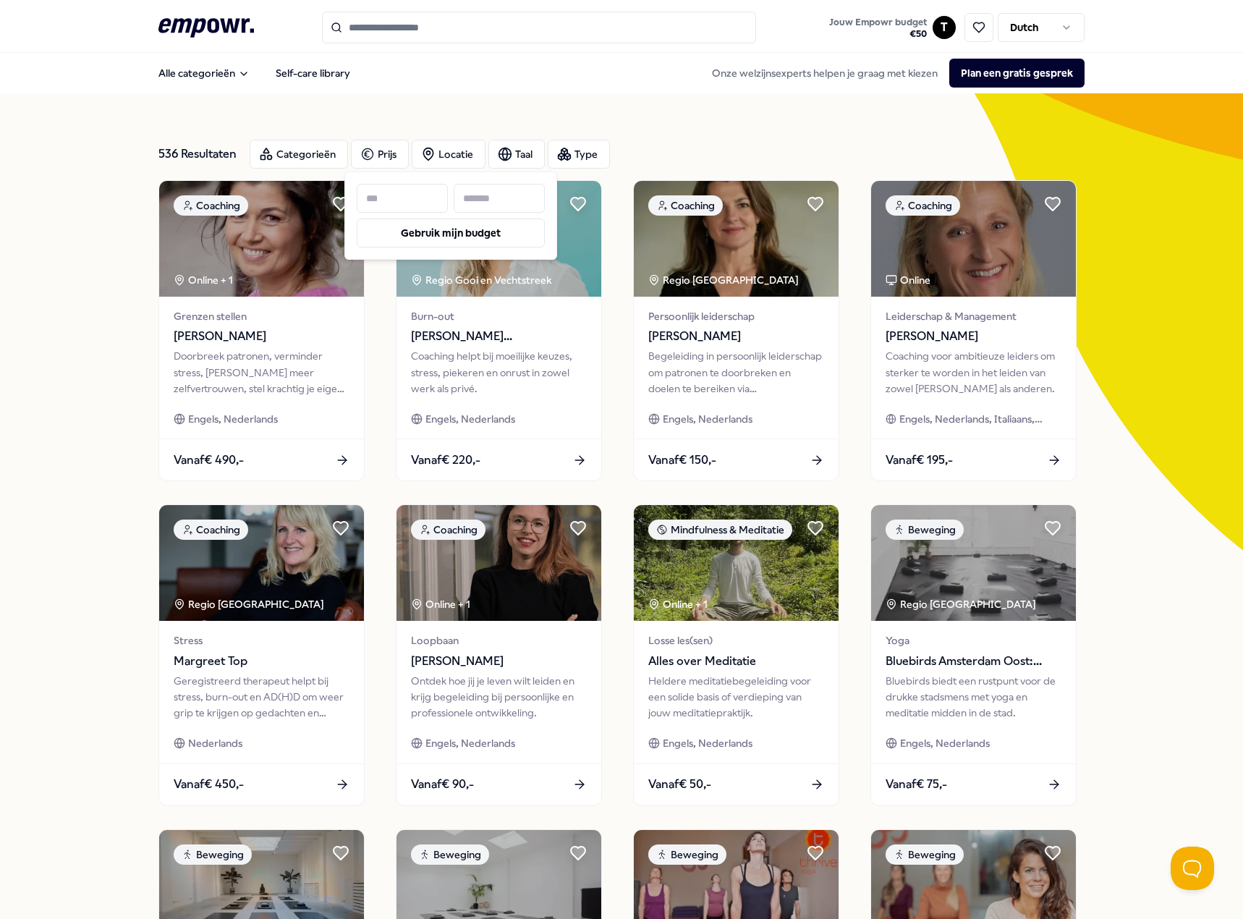
click at [475, 198] on input at bounding box center [499, 198] width 91 height 29
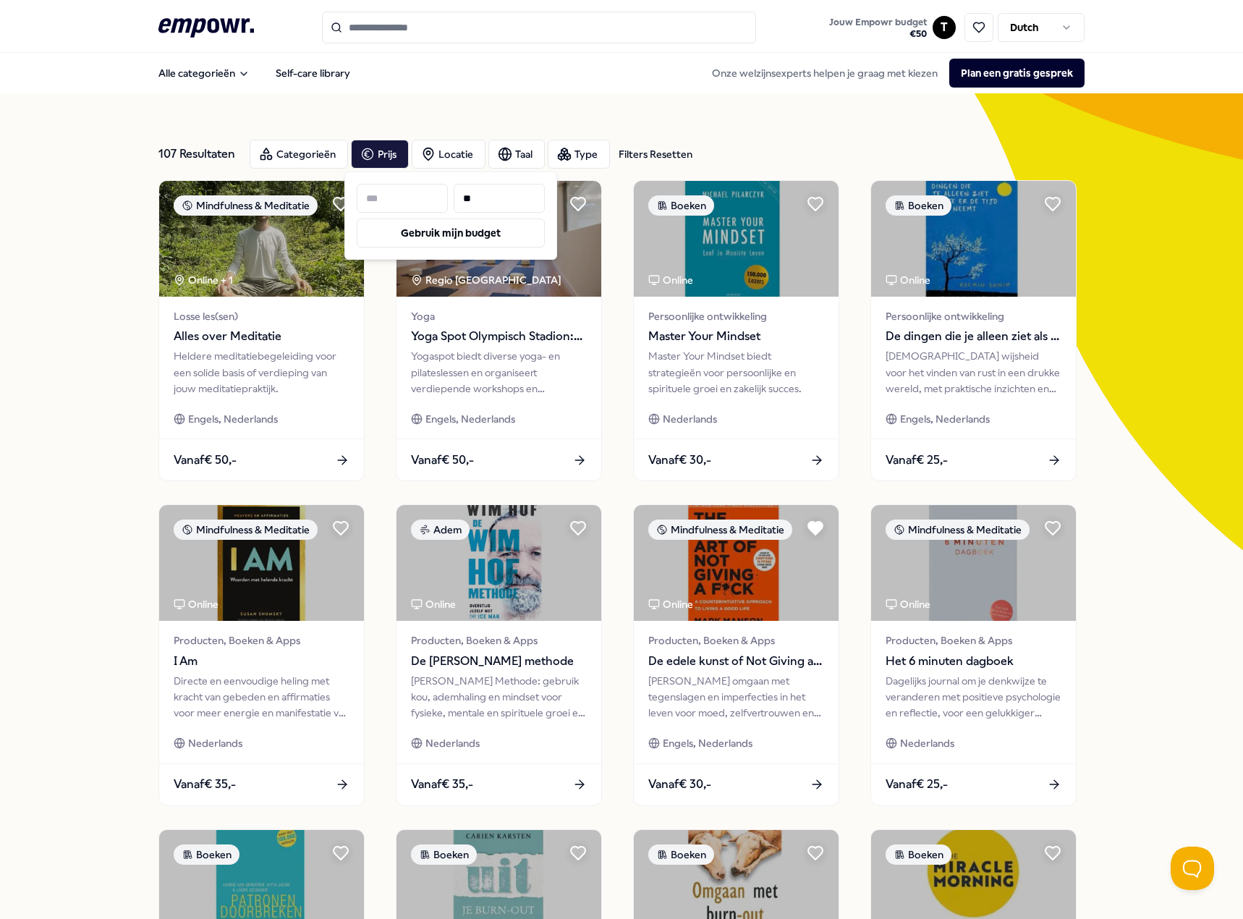
type input "**"
click at [116, 316] on div "107 Resultaten Filters Resetten Categorieën Prijs Locatie Taal Type Filters Res…" at bounding box center [621, 658] width 1243 height 1130
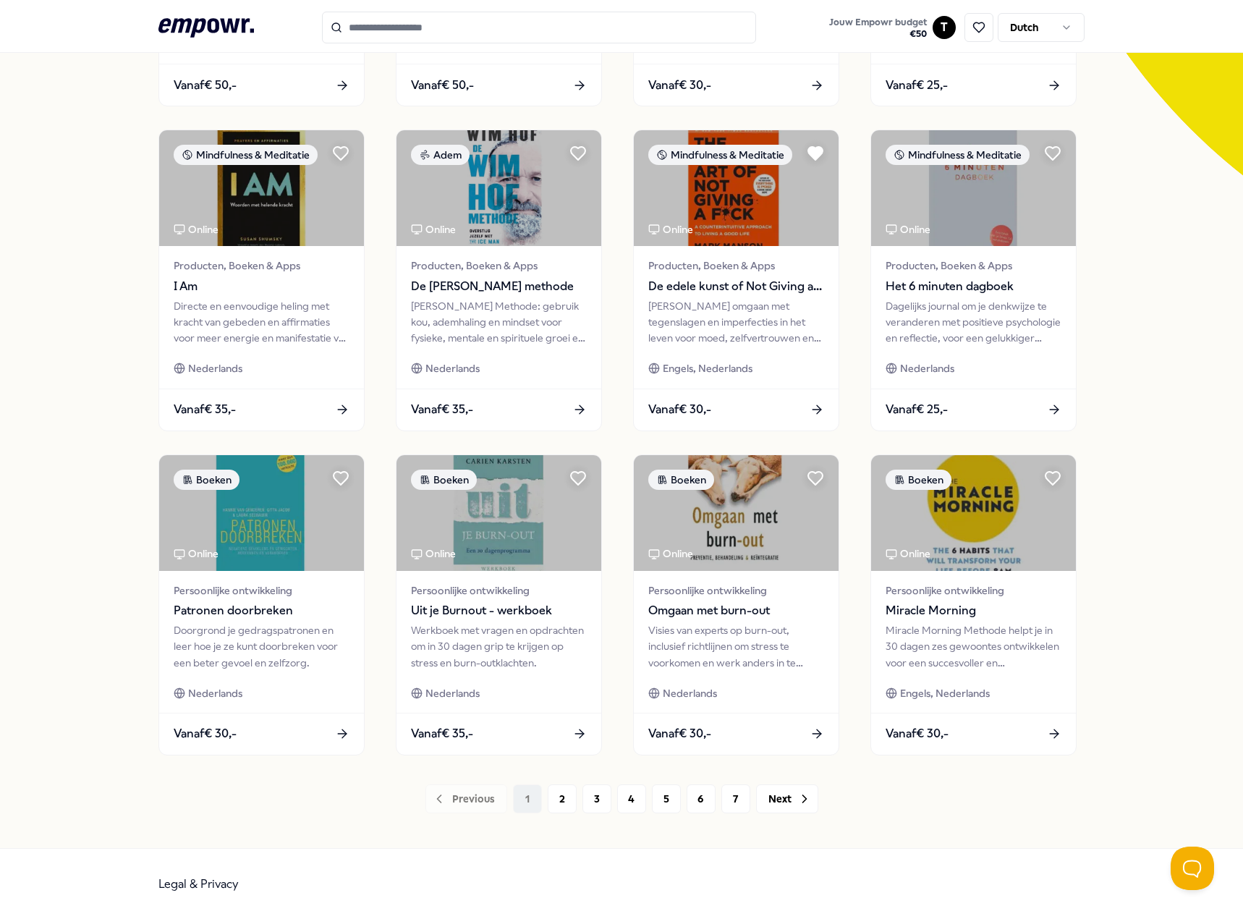
scroll to position [376, 0]
click at [766, 801] on button "Next" at bounding box center [787, 798] width 62 height 29
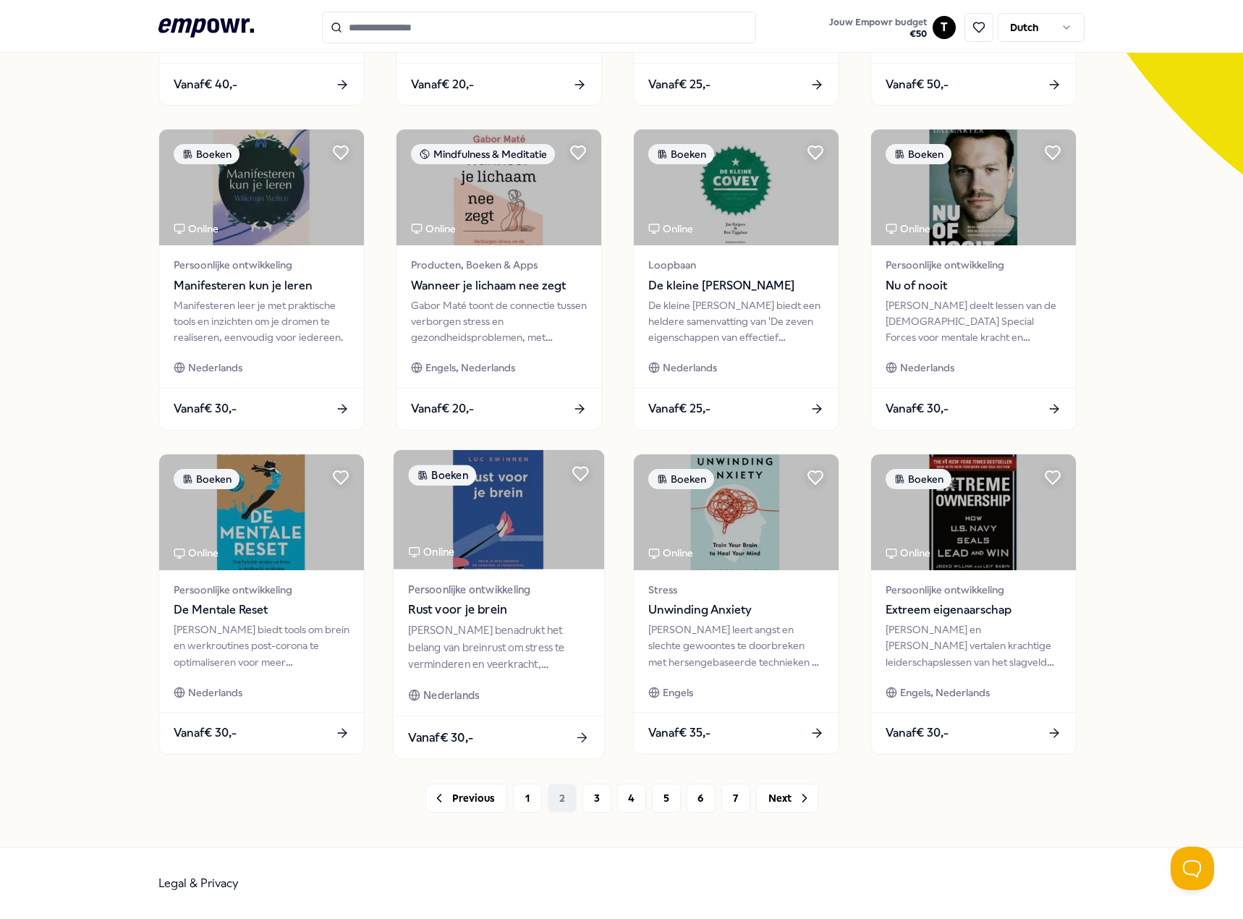
click at [447, 609] on span "Rust voor je brein" at bounding box center [498, 610] width 181 height 19
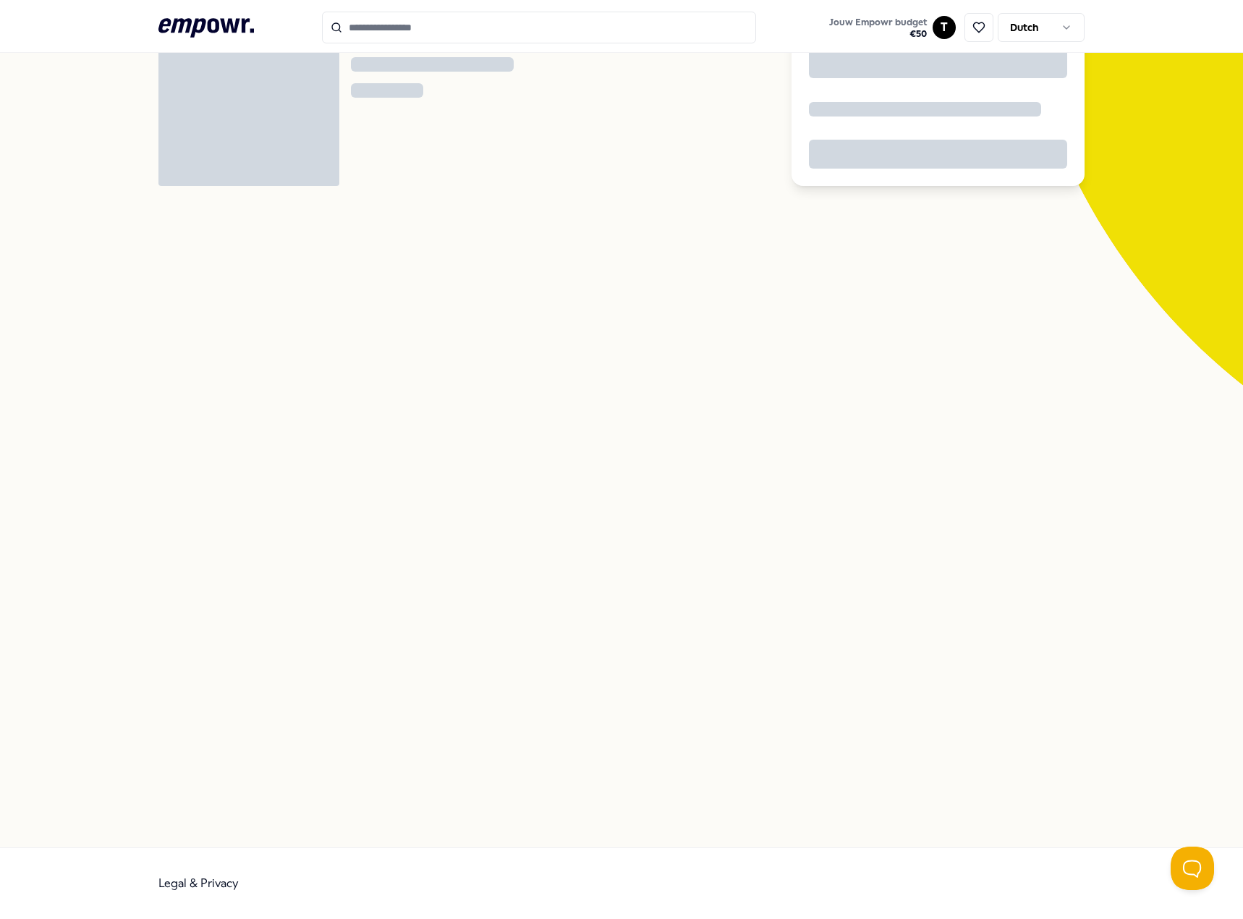
scroll to position [93, 0]
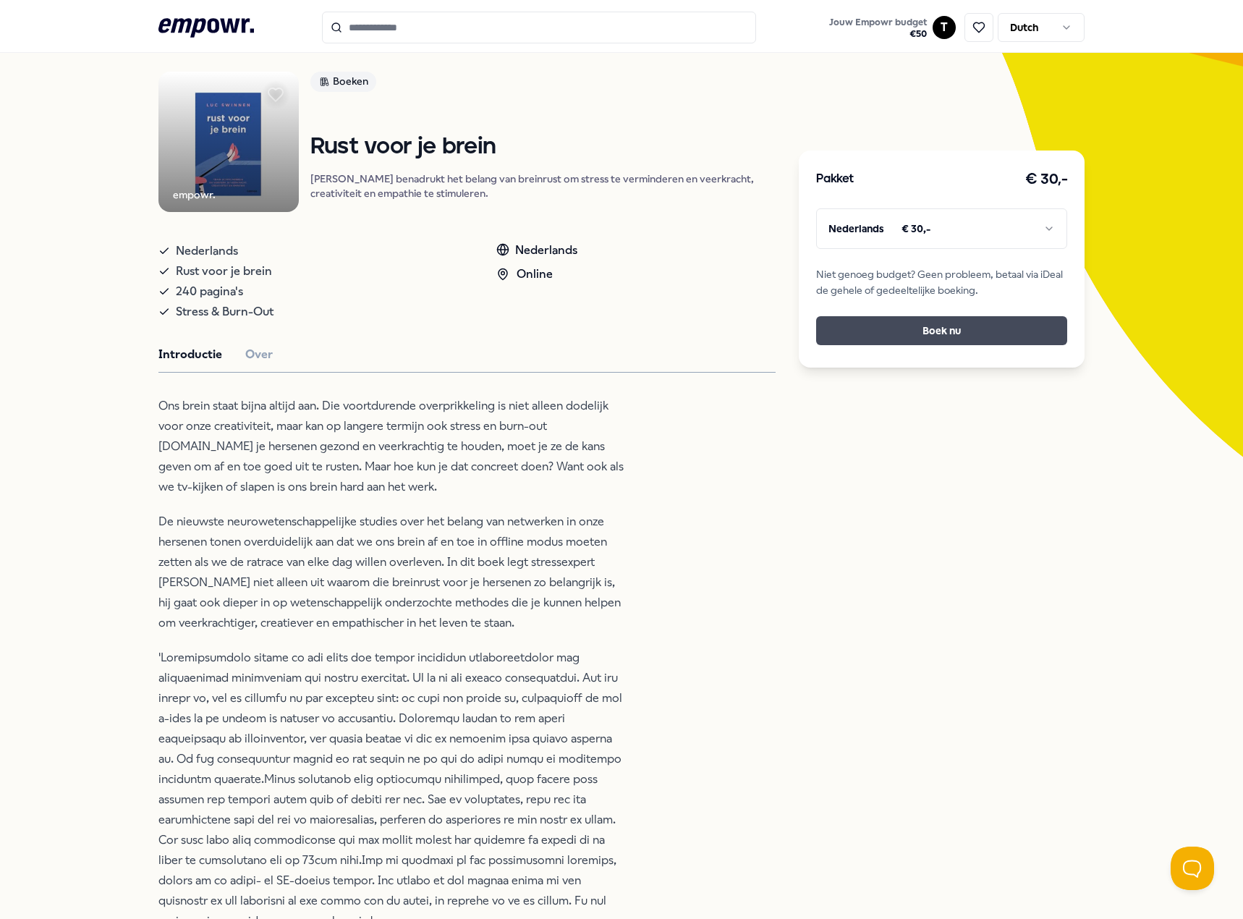
click at [927, 328] on button "Boek nu" at bounding box center [941, 330] width 251 height 29
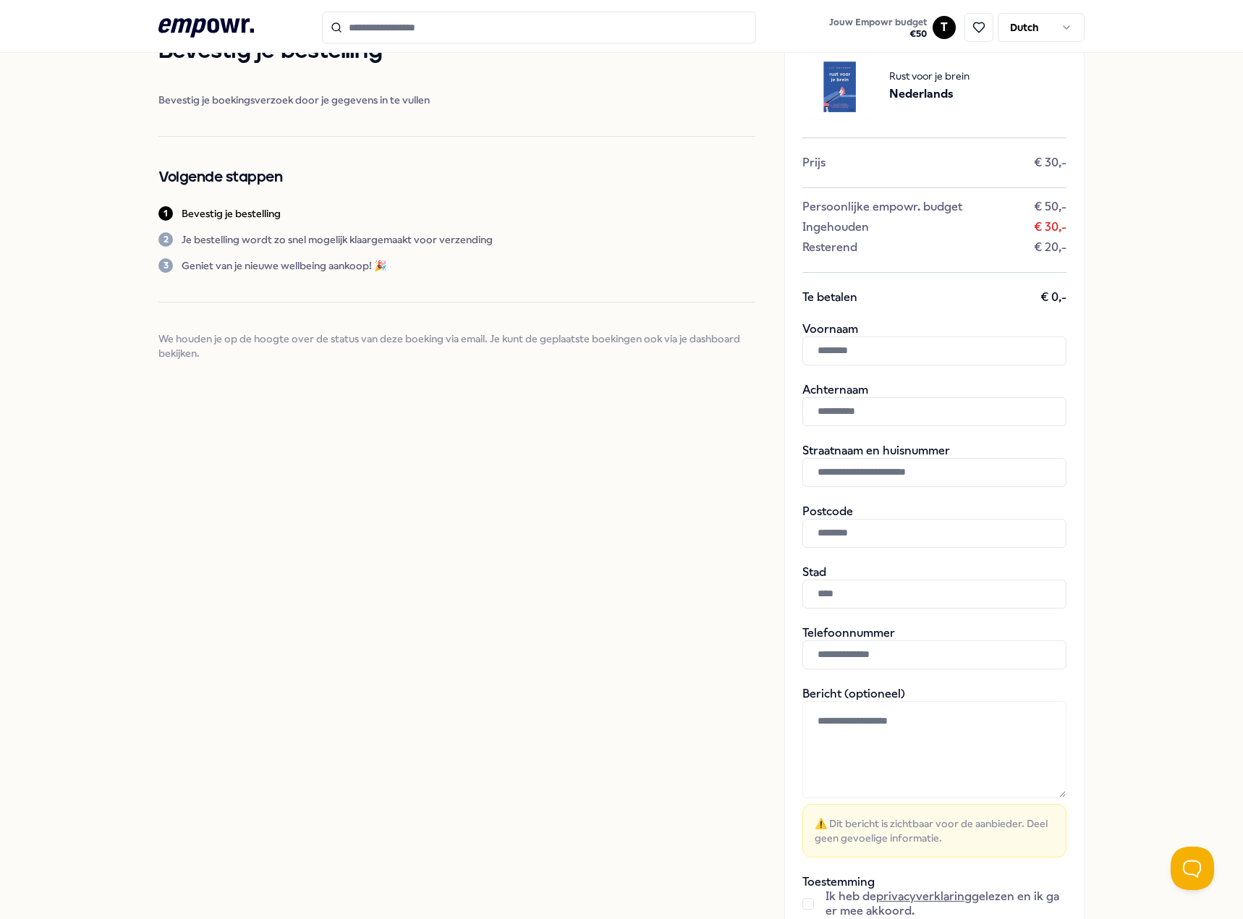
scroll to position [145, 0]
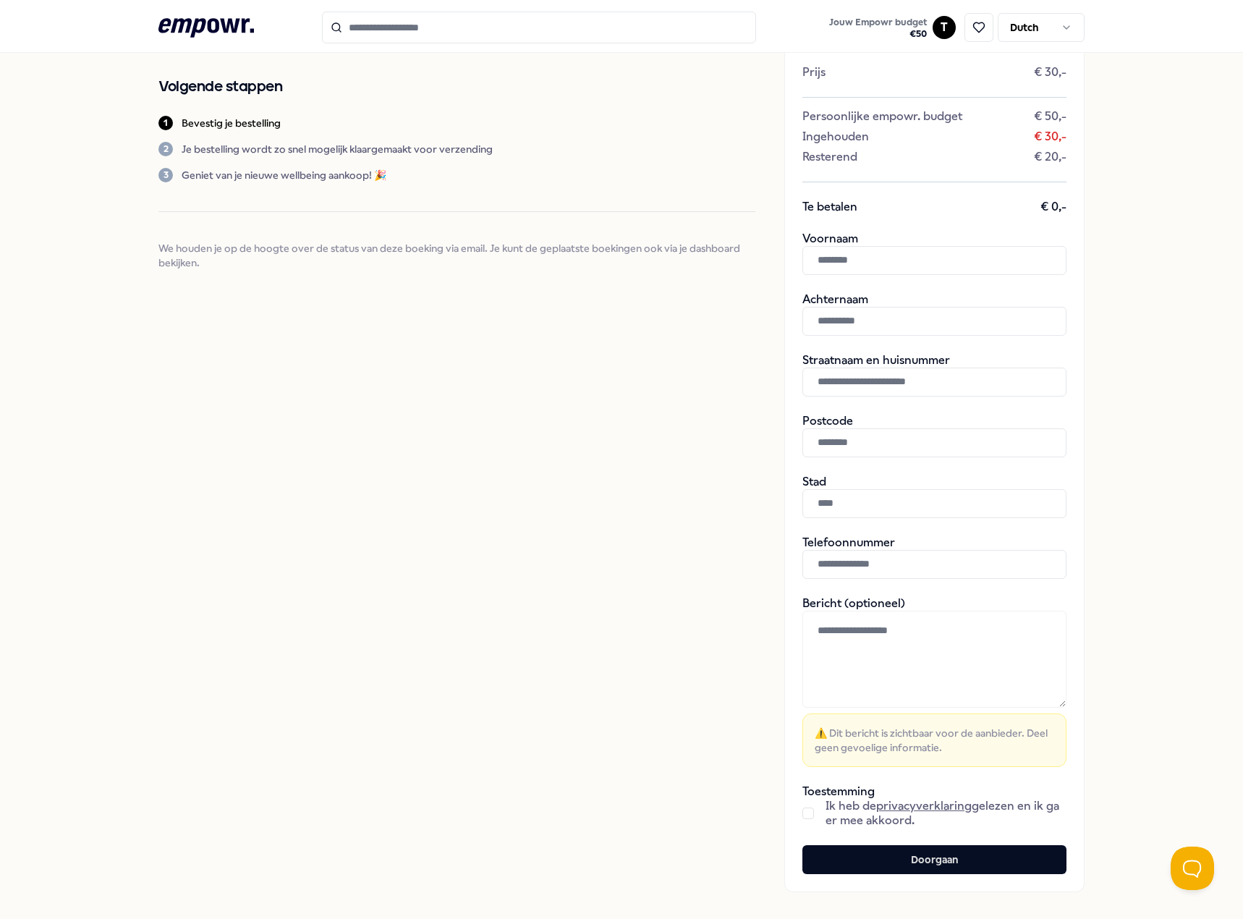
click at [862, 259] on input "text" at bounding box center [935, 260] width 264 height 29
type input "***"
type input "*********"
type input "******"
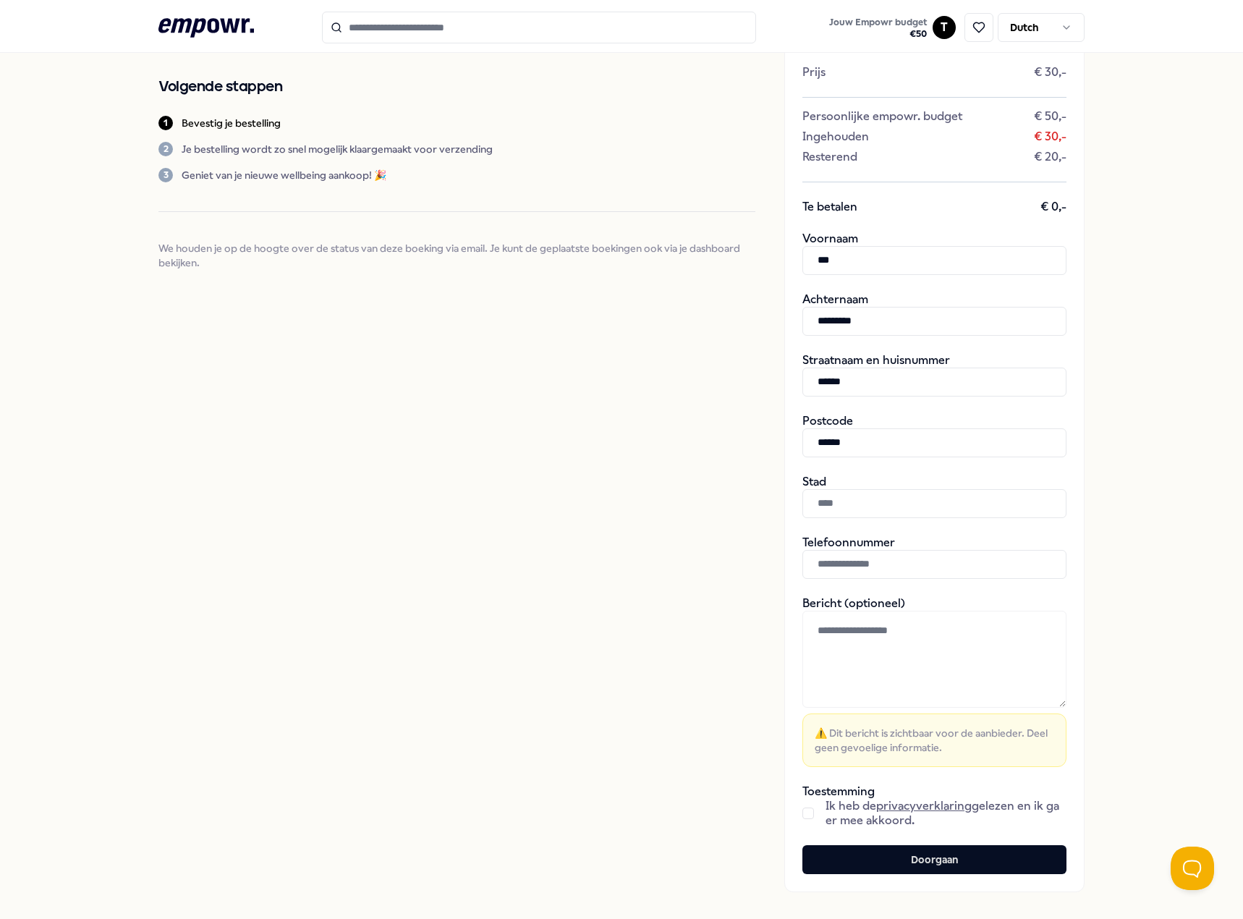
type input "******"
click at [866, 572] on input "text" at bounding box center [935, 564] width 264 height 29
type input "**********"
click at [683, 580] on div "Bevestig je bestelling Bevestig je boekingsverzoek door je gegevens in te vulle…" at bounding box center [456, 418] width 597 height 950
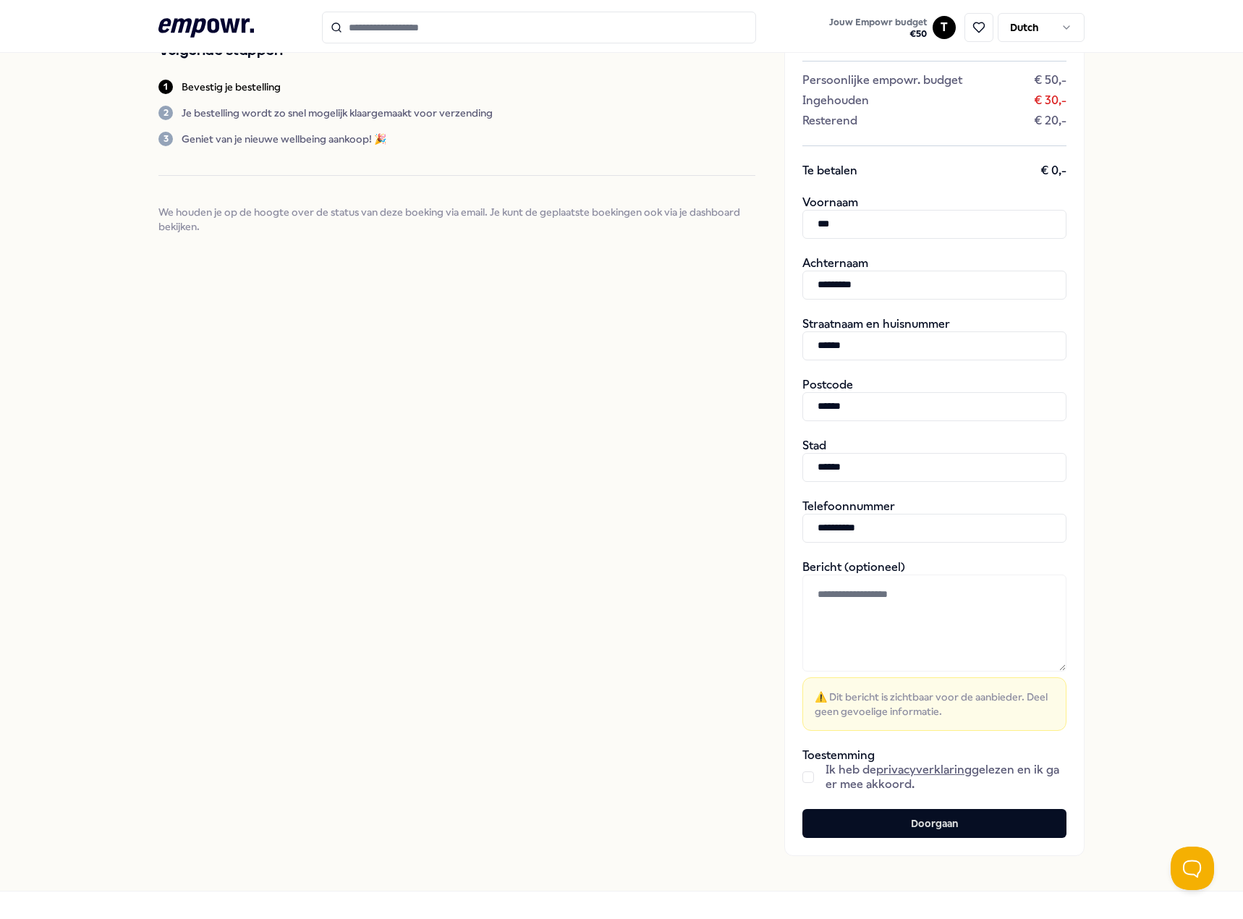
scroll to position [224, 0]
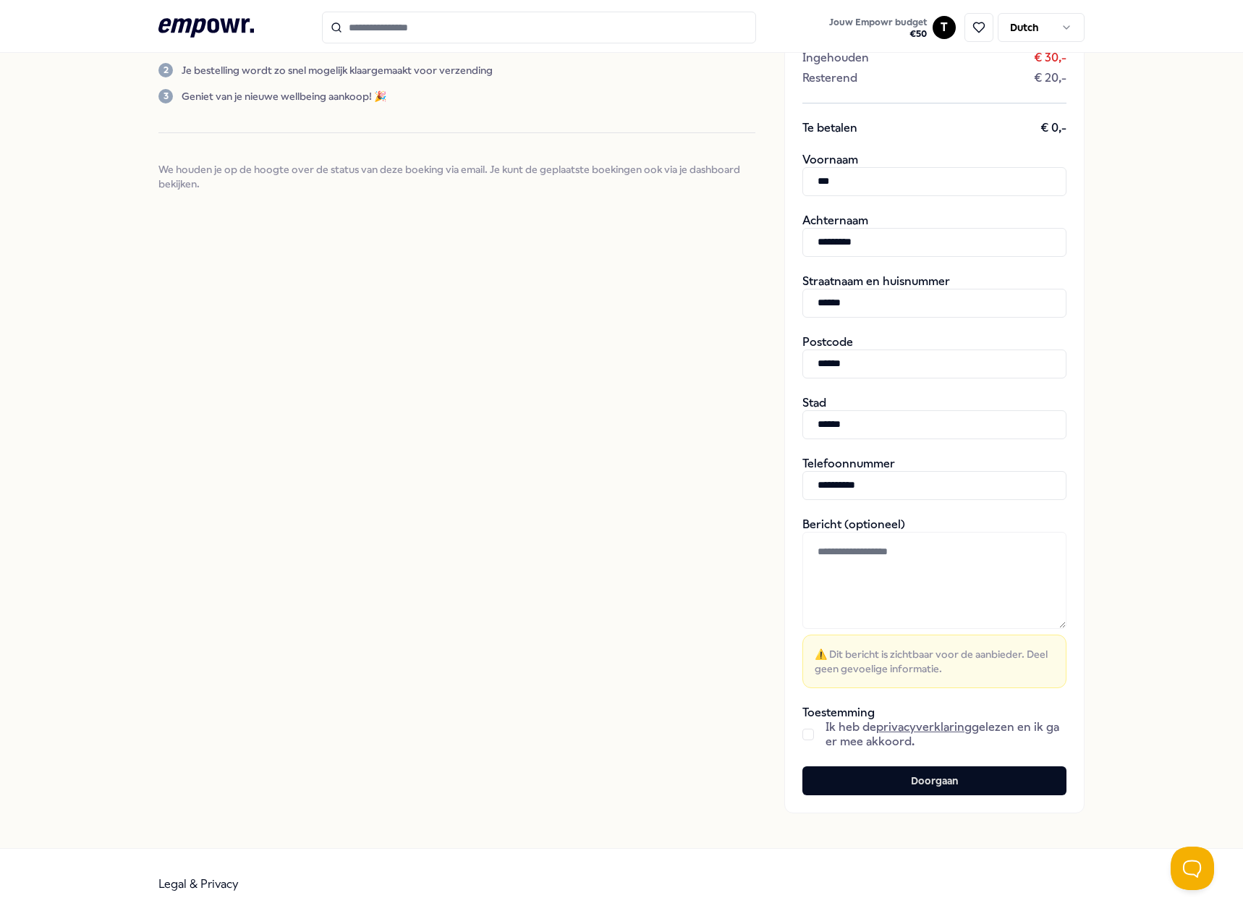
click at [803, 737] on button "button" at bounding box center [809, 735] width 12 height 12
click at [892, 784] on button "Doorgaan" at bounding box center [935, 780] width 264 height 29
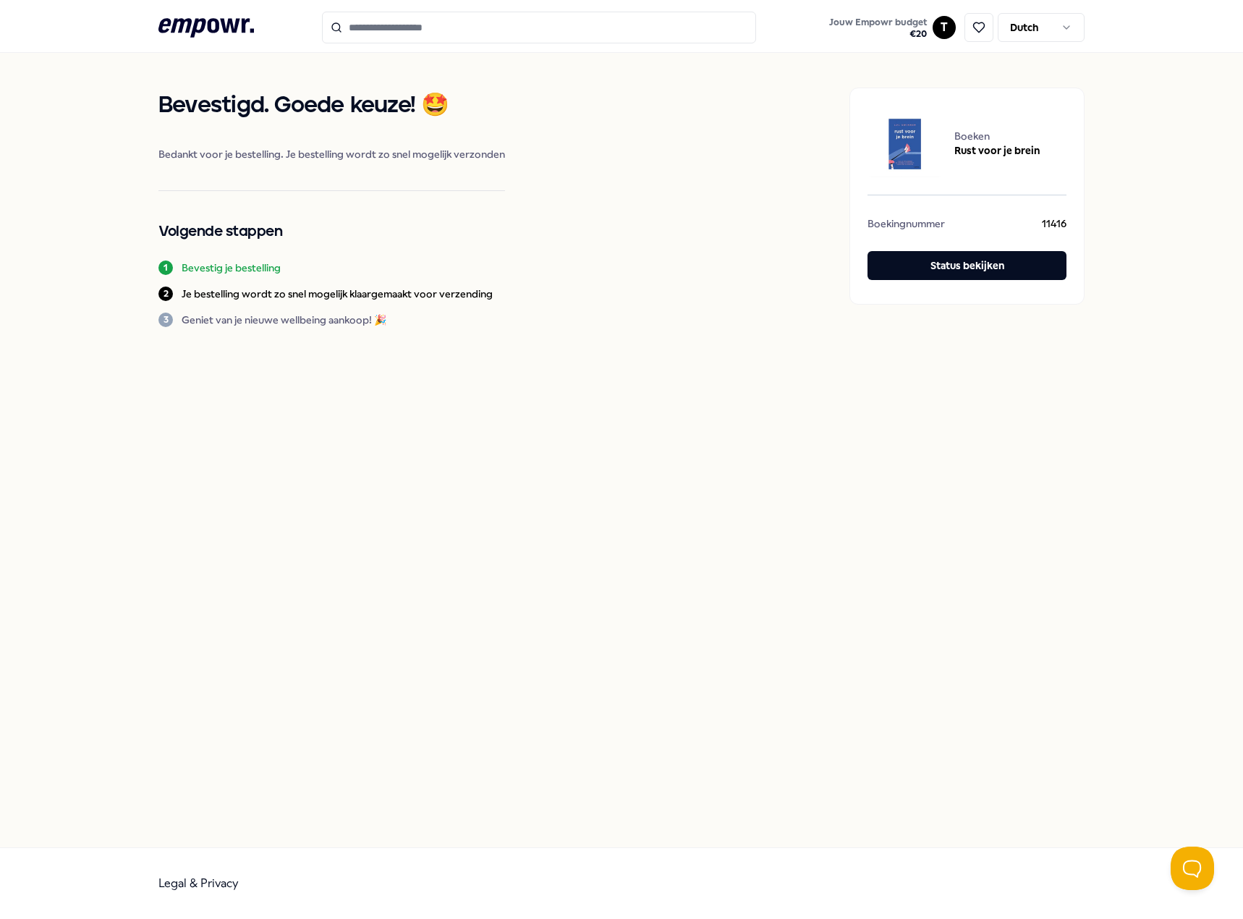
click at [199, 26] on icon ".empowr-logo_svg__cls-1{fill:#03032f}" at bounding box center [206, 27] width 96 height 27
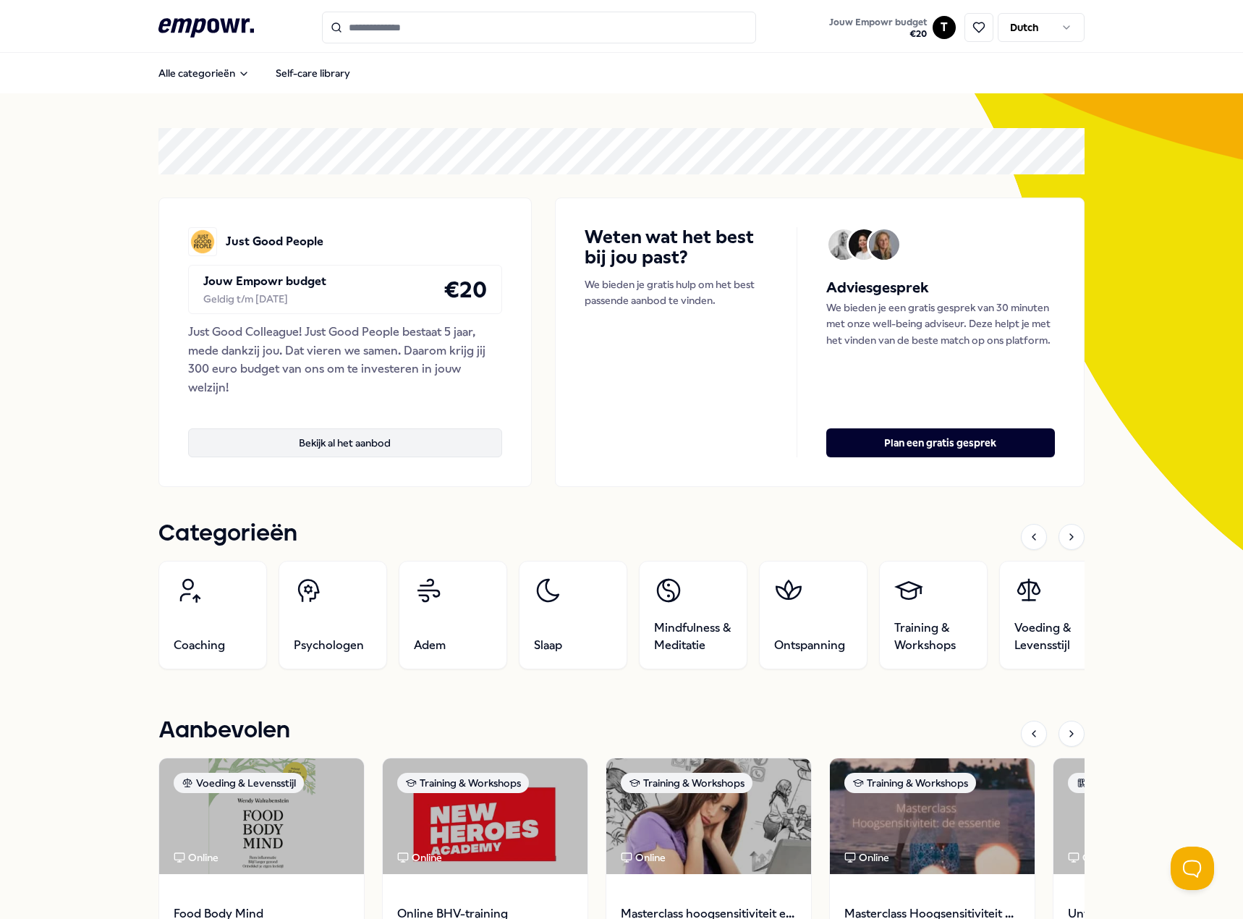
click at [324, 441] on button "Bekijk al het aanbod" at bounding box center [345, 442] width 314 height 29
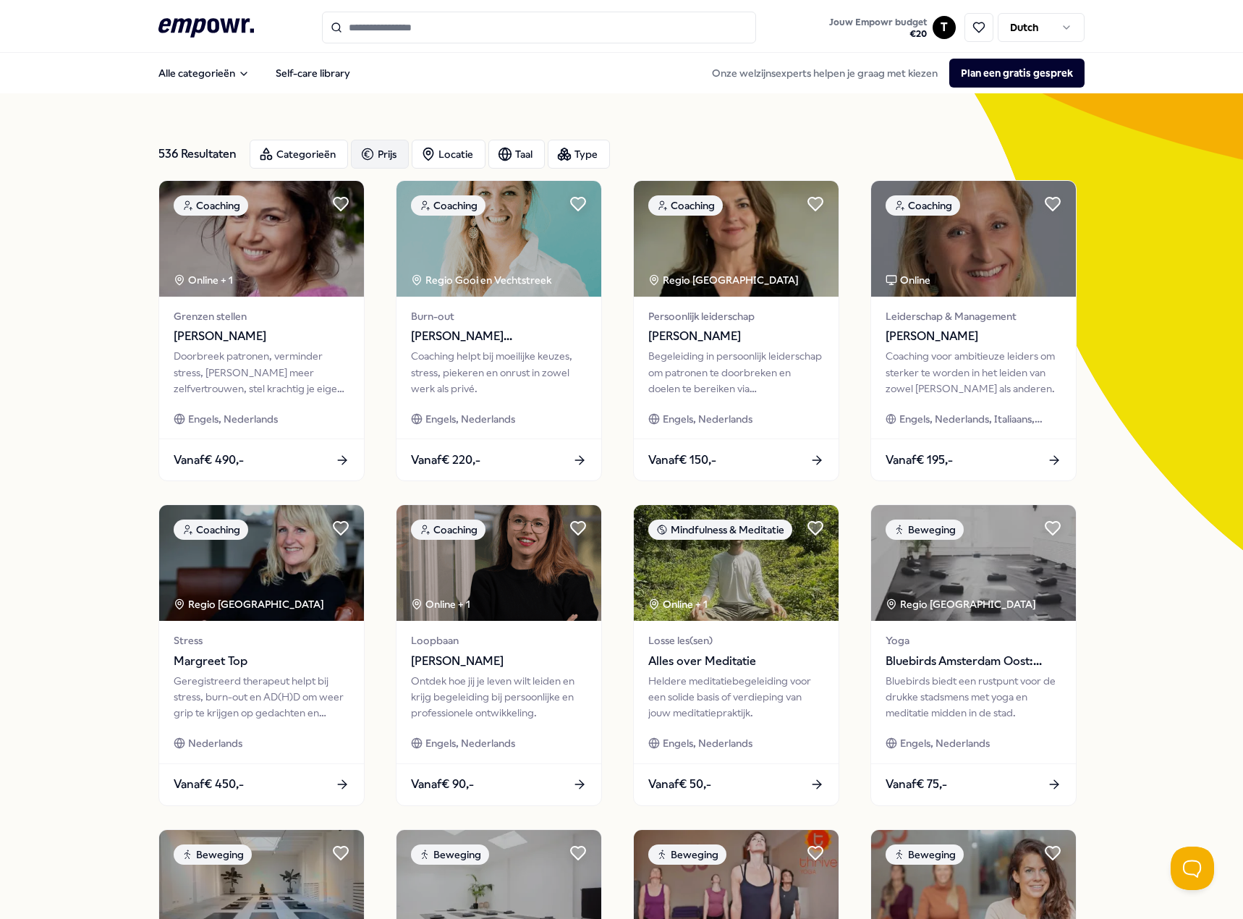
click at [387, 147] on div "Prijs" at bounding box center [380, 154] width 58 height 29
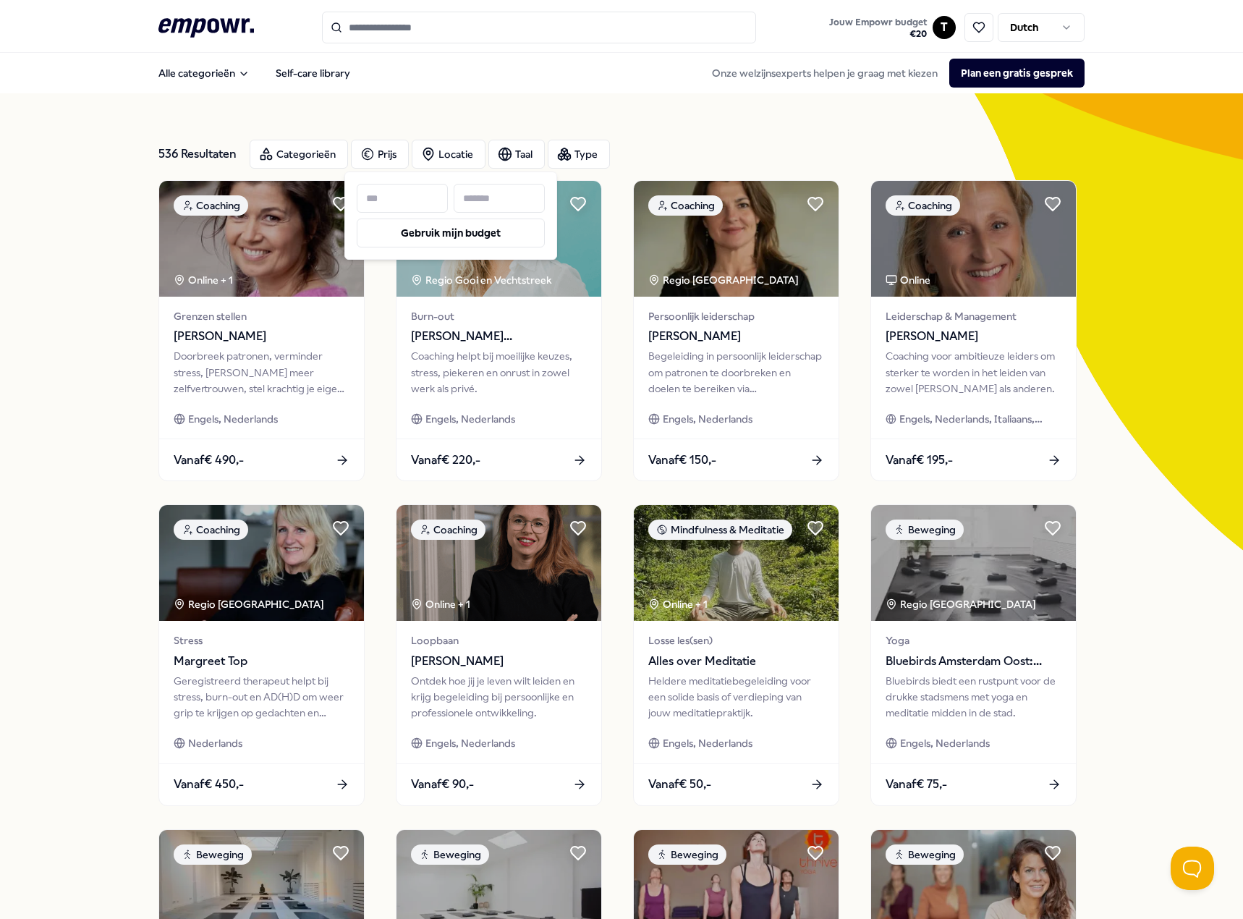
click at [478, 194] on input at bounding box center [499, 198] width 91 height 29
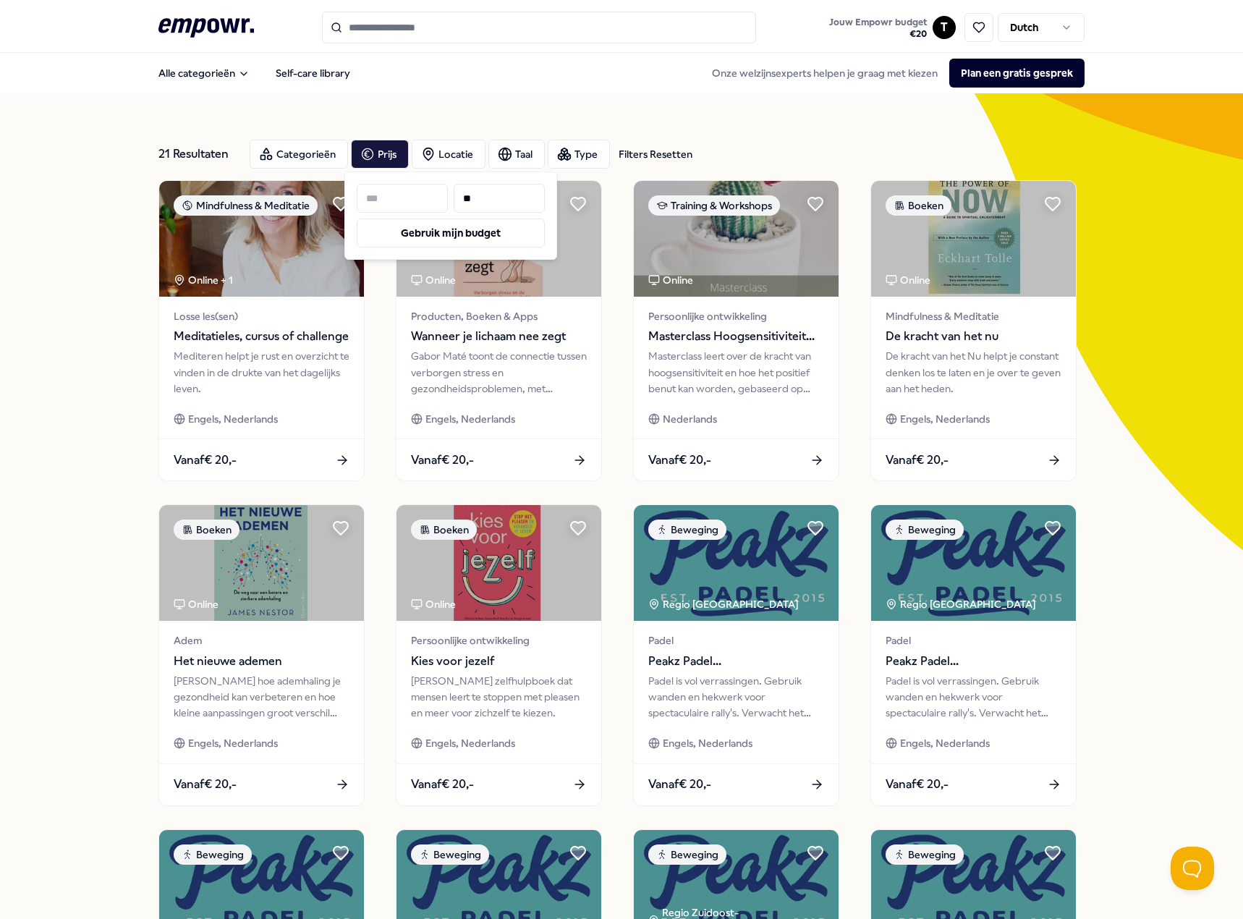
type input "**"
click at [104, 266] on div "21 Resultaten Filters Resetten Categorieën Prijs Locatie Taal Type Filters Rese…" at bounding box center [621, 658] width 1243 height 1130
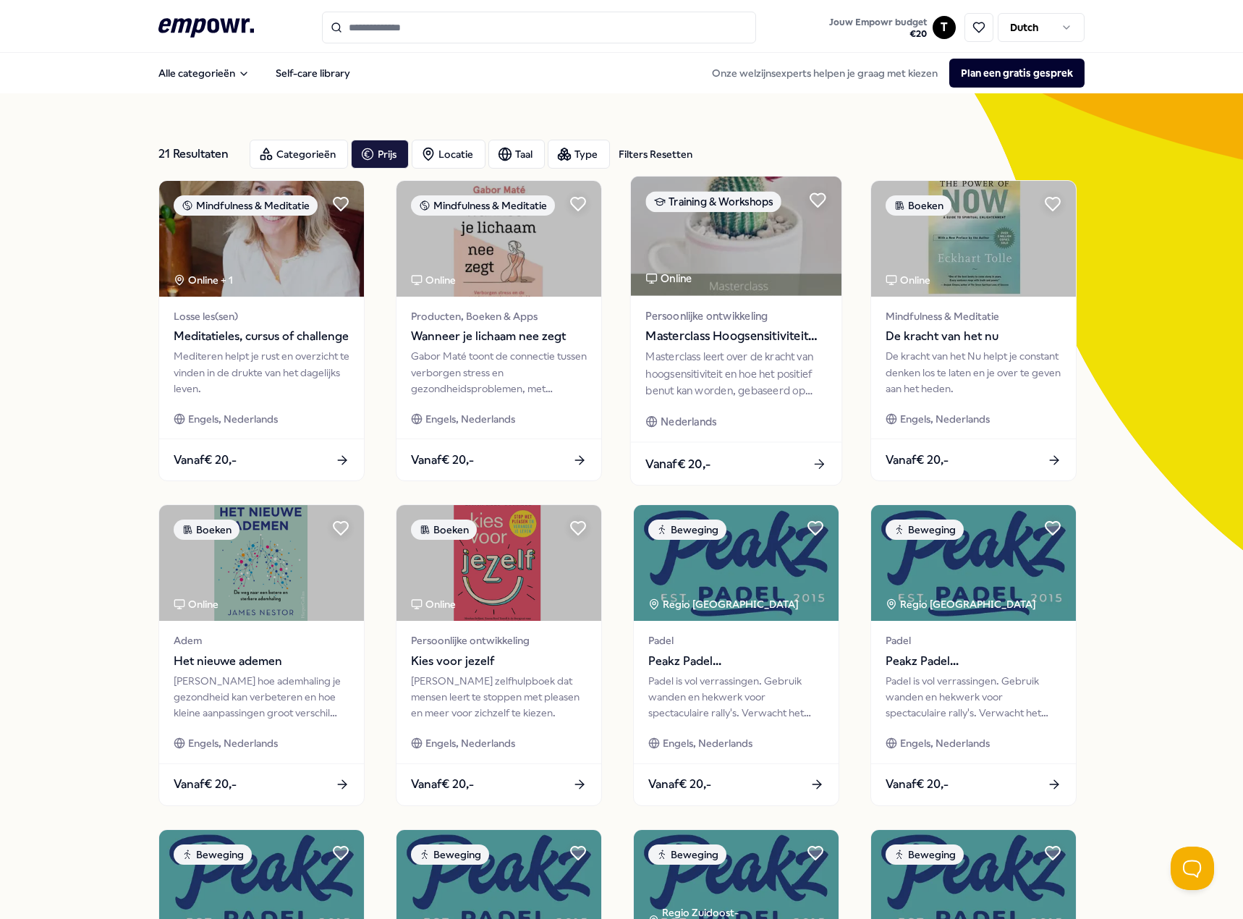
click at [744, 359] on div "Masterclass leert over de kracht van hoogsensitiviteit en hoe het positief benu…" at bounding box center [736, 374] width 181 height 50
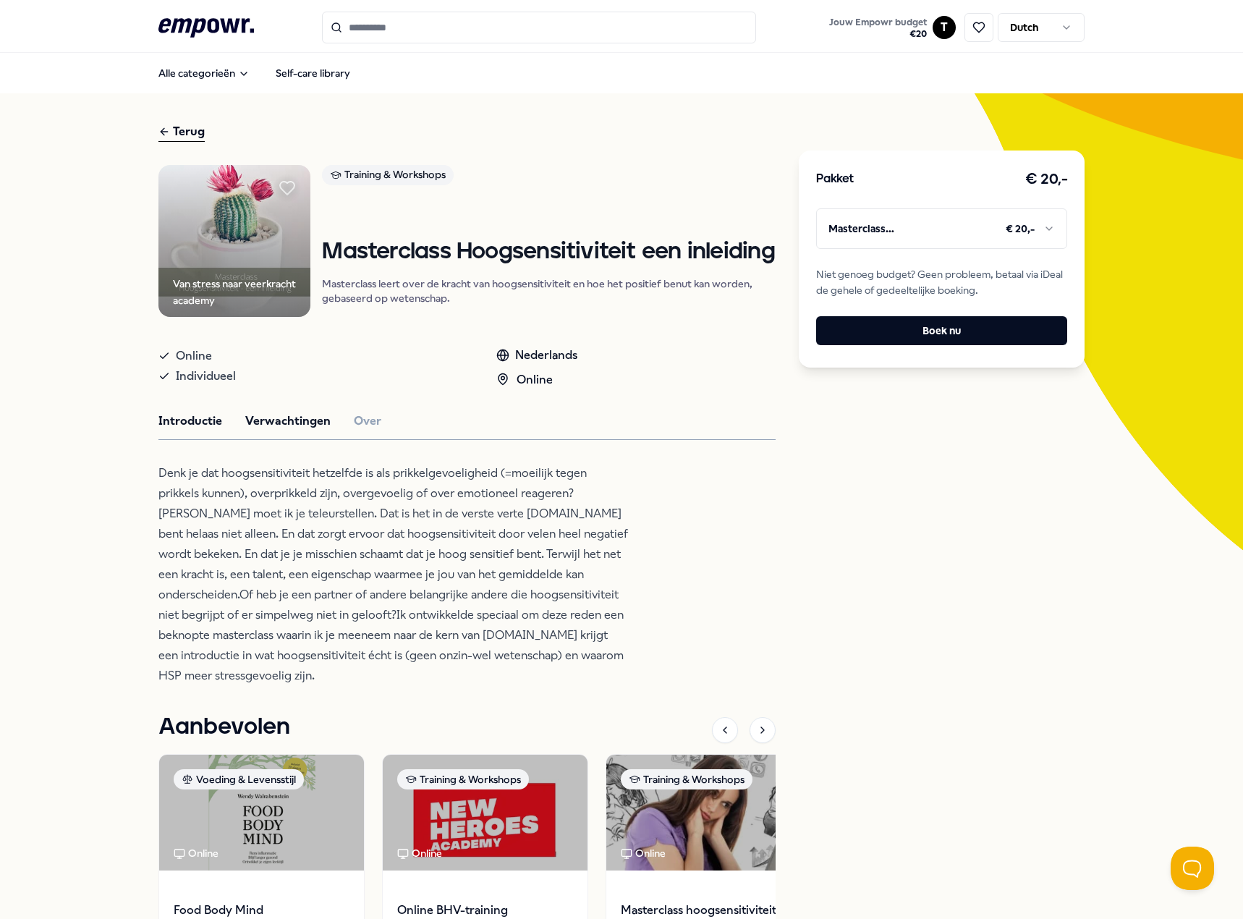
click at [266, 419] on button "Verwachtingen" at bounding box center [287, 421] width 85 height 19
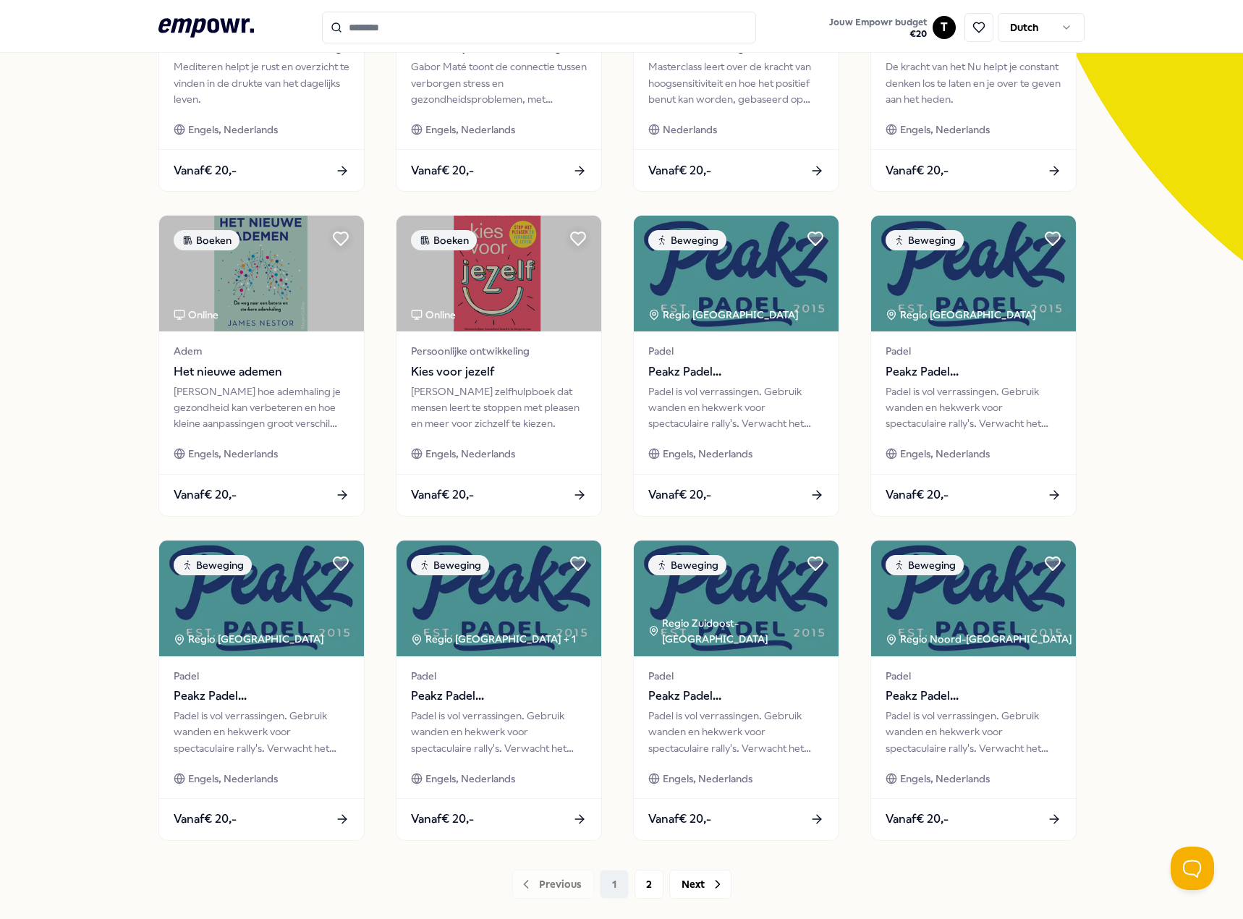
scroll to position [376, 0]
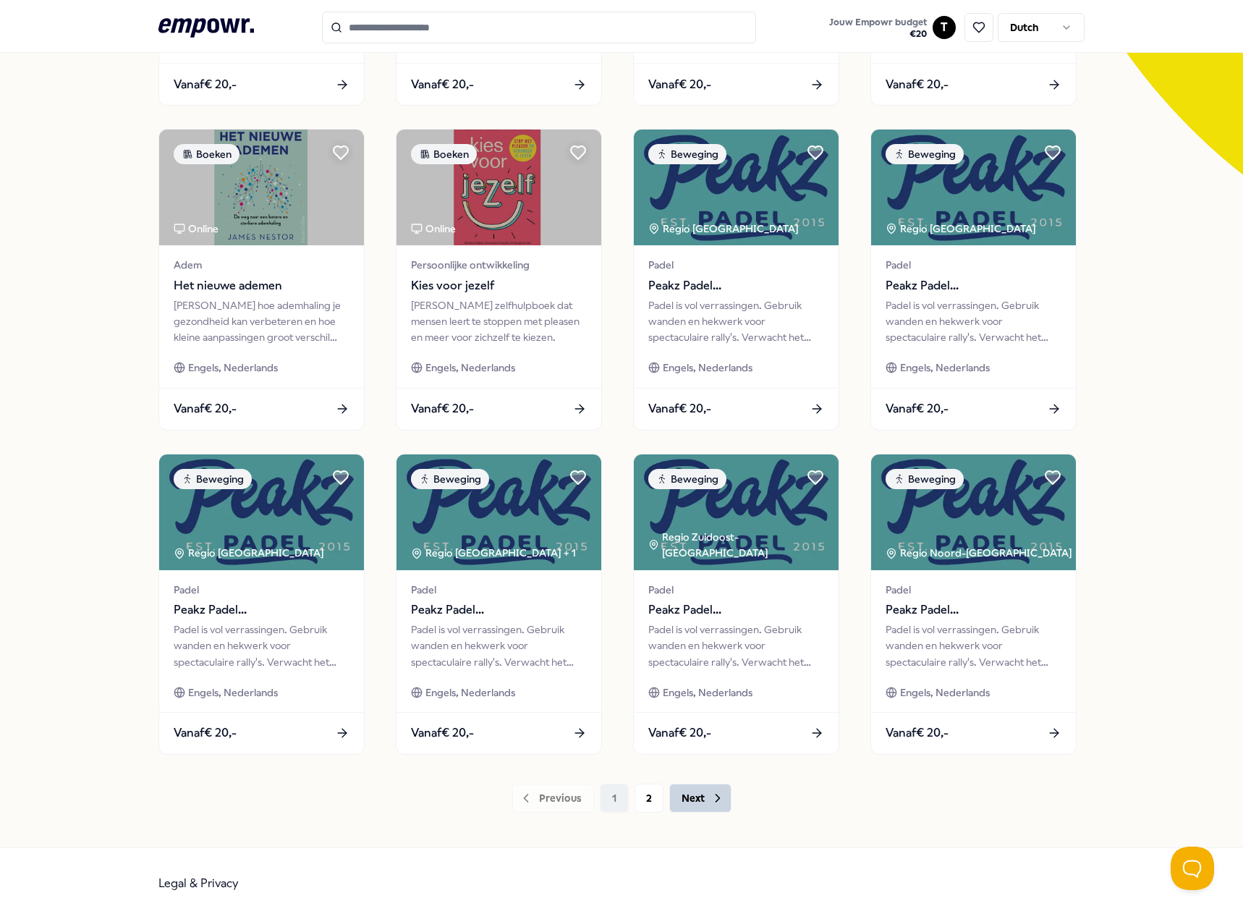
click at [685, 796] on button "Next" at bounding box center [700, 798] width 62 height 29
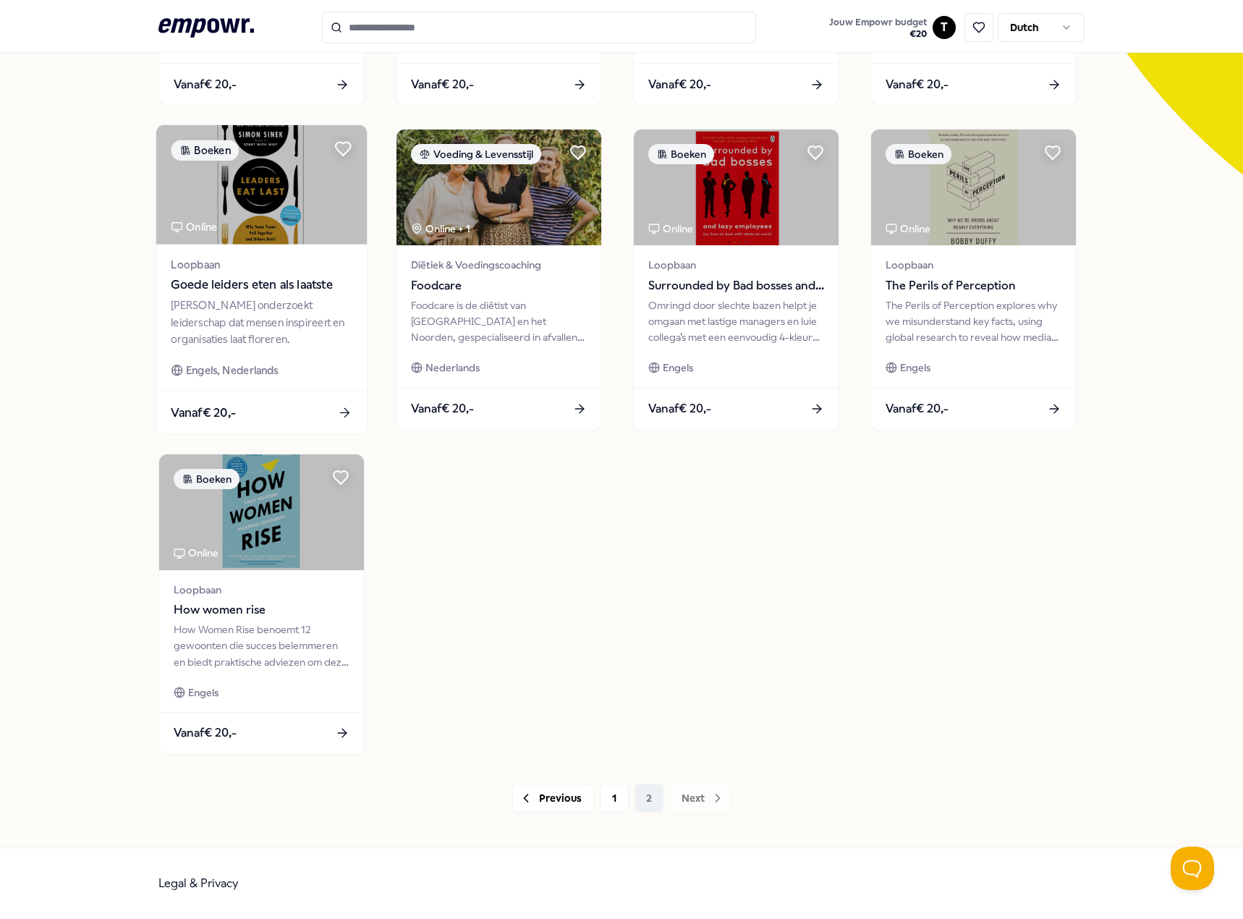
click at [267, 304] on div "[PERSON_NAME] onderzoekt leiderschap dat mensen inspireert en organisaties laat…" at bounding box center [261, 322] width 181 height 50
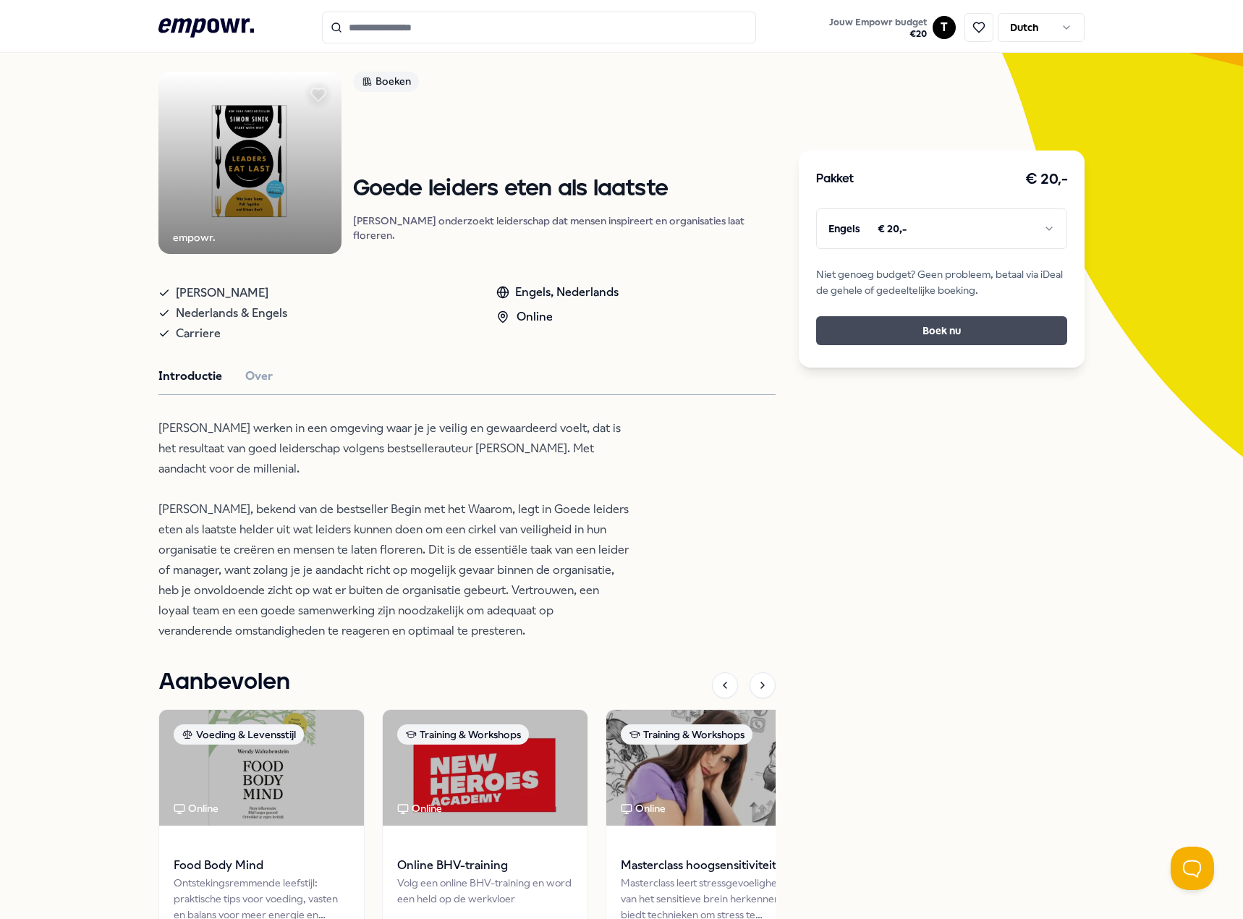
click at [923, 336] on button "Boek nu" at bounding box center [941, 330] width 251 height 29
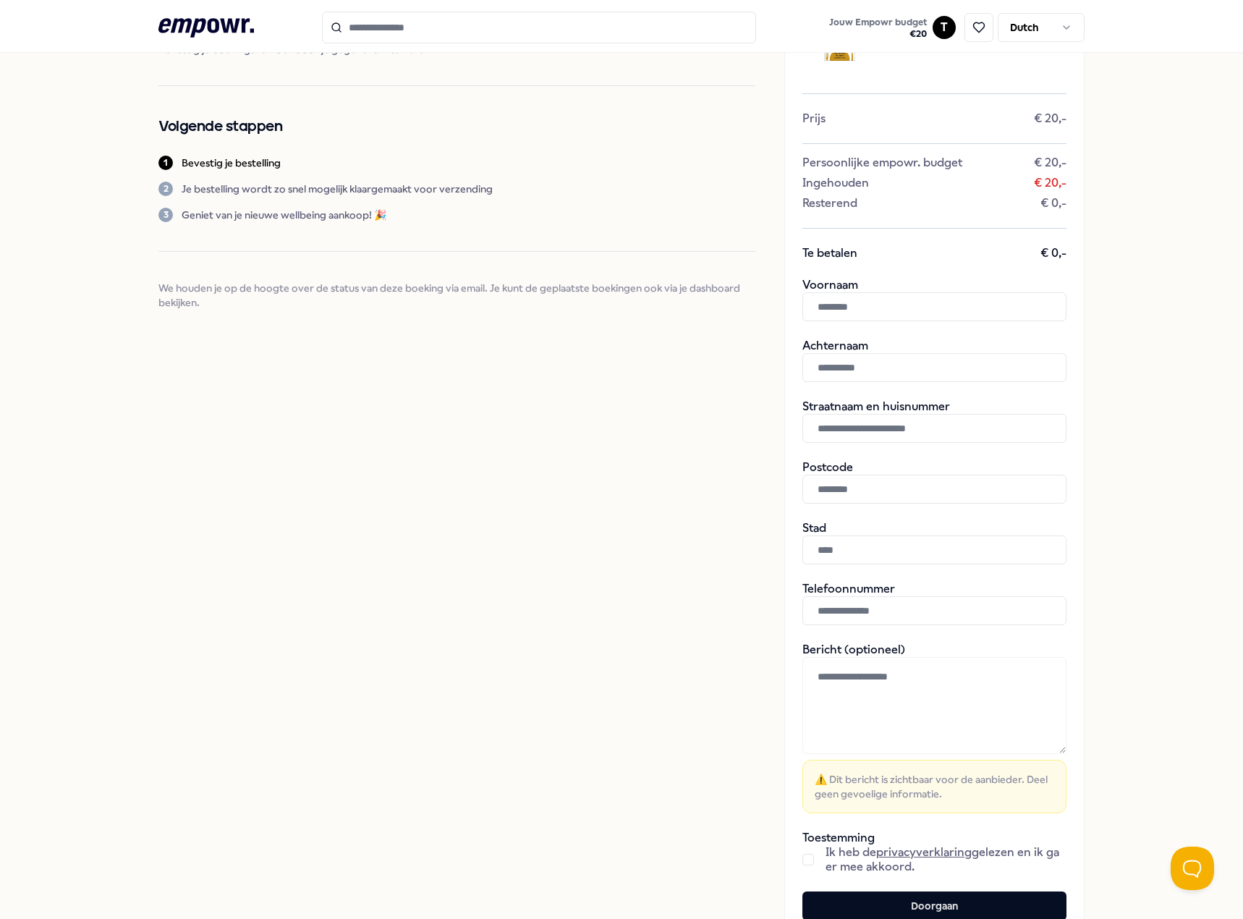
scroll to position [217, 0]
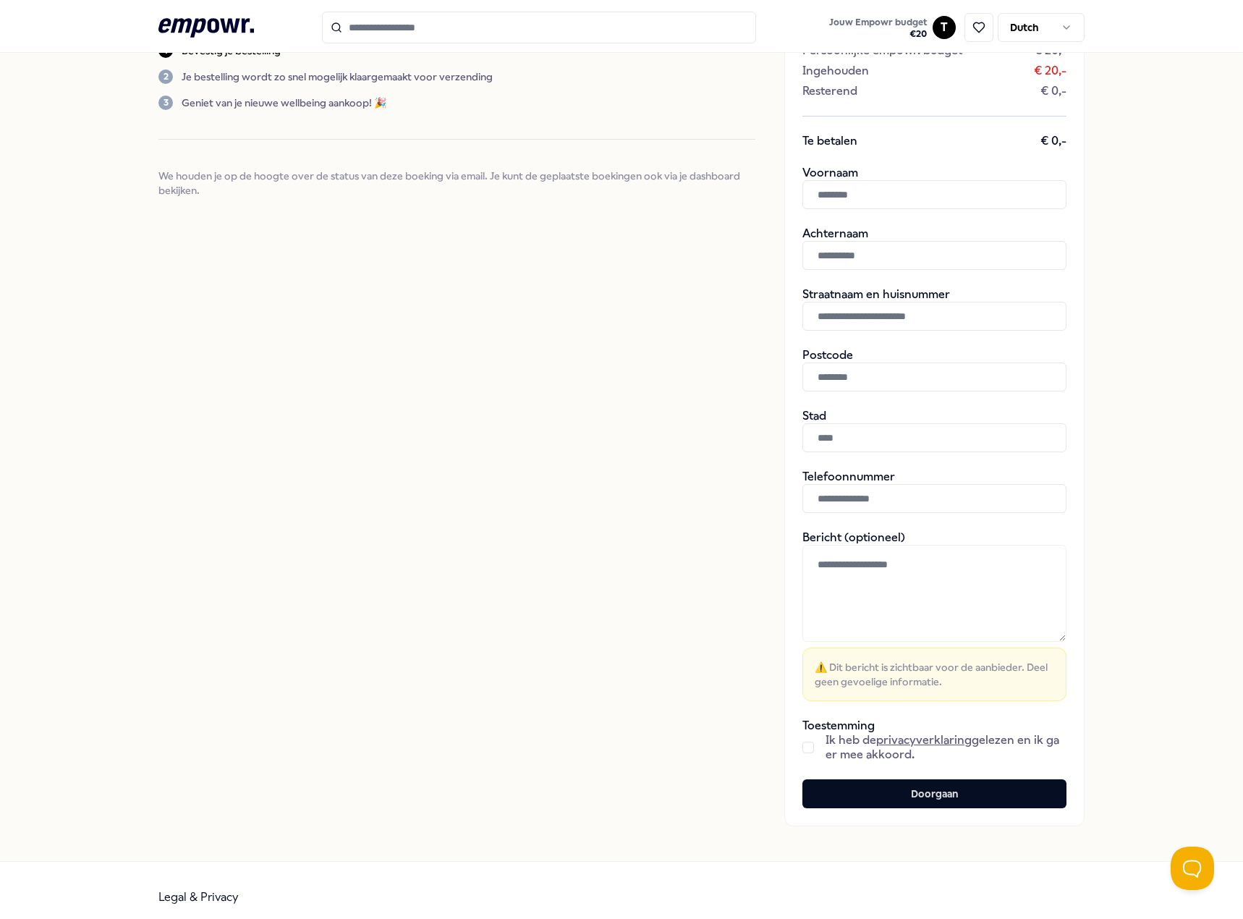
click at [855, 194] on input "text" at bounding box center [935, 194] width 264 height 29
type input "***"
type input "*********"
type input "******"
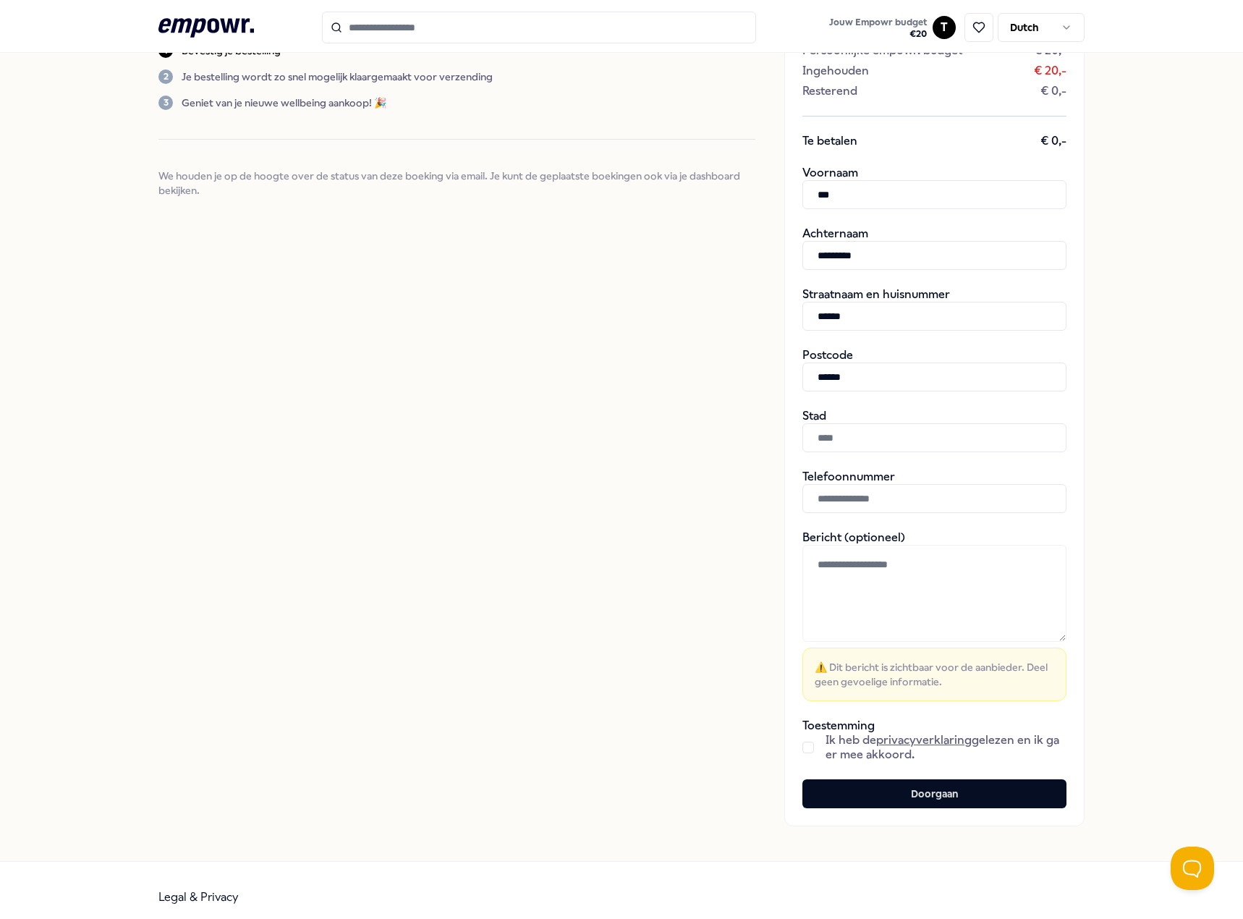
type input "******"
drag, startPoint x: 604, startPoint y: 290, endPoint x: 612, endPoint y: 296, distance: 9.8
click at [604, 290] on div "Bevestig je bestelling Bevestig je boekingsverzoek door je gegevens in te vulle…" at bounding box center [456, 348] width 597 height 956
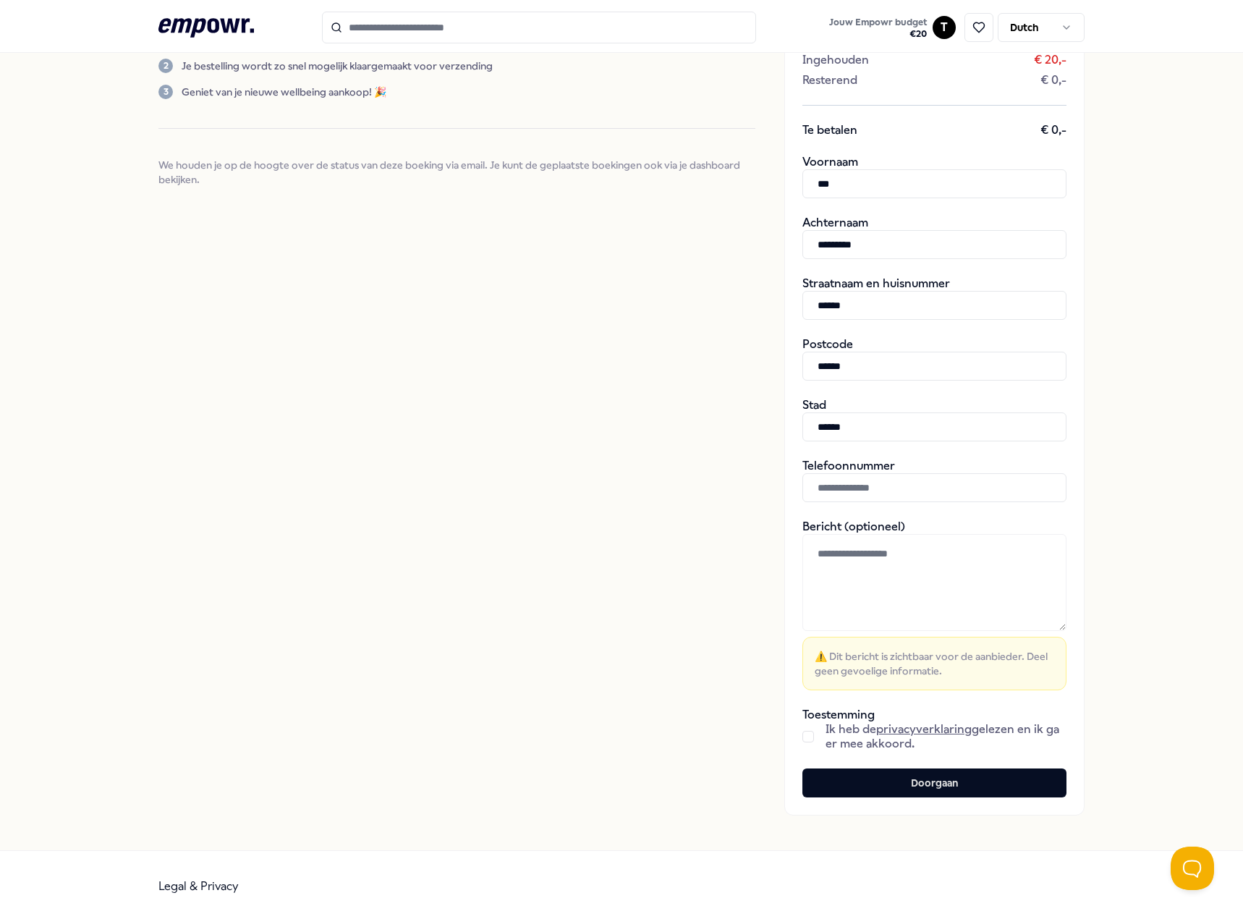
scroll to position [231, 0]
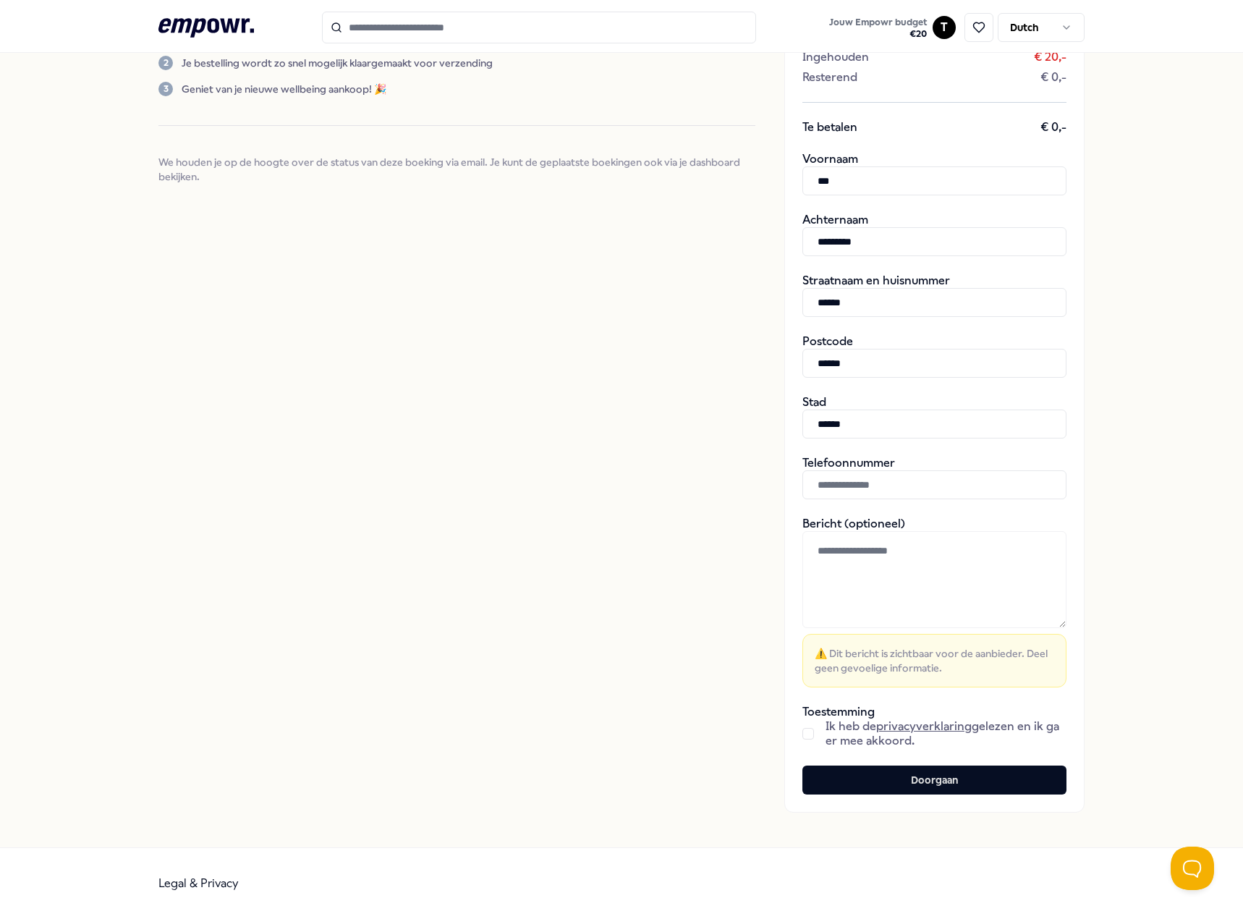
click at [840, 480] on input "text" at bounding box center [935, 484] width 264 height 29
type input "**********"
click at [697, 506] on div "Bevestig je bestelling Bevestig je boekingsverzoek door je gegevens in te vulle…" at bounding box center [456, 335] width 597 height 956
click at [806, 736] on button "button" at bounding box center [809, 734] width 12 height 12
click at [882, 782] on button "Doorgaan" at bounding box center [935, 780] width 264 height 29
